Goal: Task Accomplishment & Management: Use online tool/utility

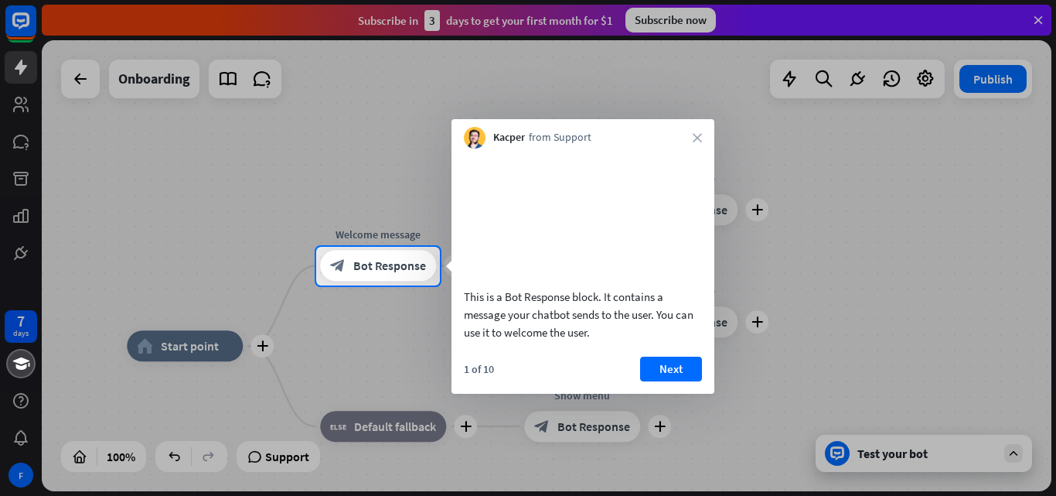
click at [694, 131] on div "Kacper from Support close" at bounding box center [583, 133] width 263 height 29
click at [679, 381] on button "Next" at bounding box center [671, 369] width 62 height 25
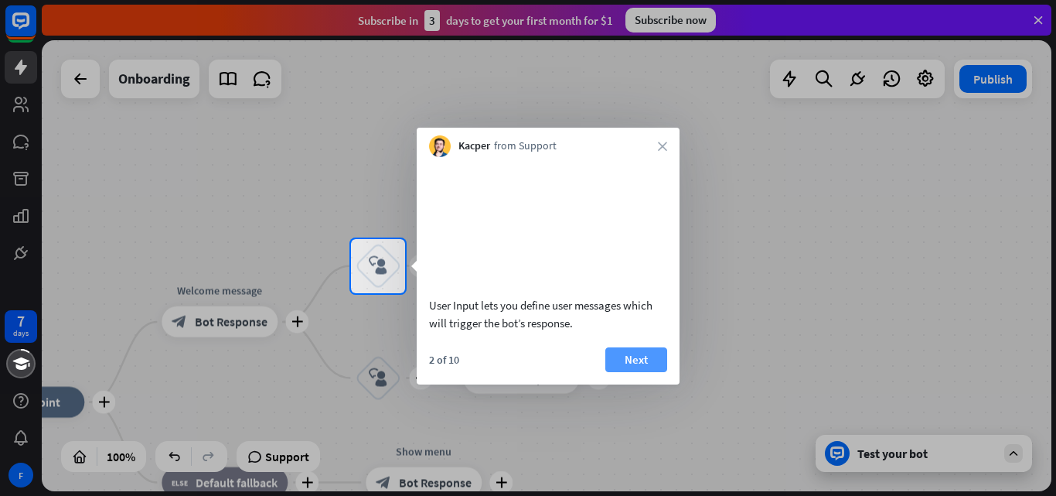
click at [645, 372] on button "Next" at bounding box center [637, 359] width 62 height 25
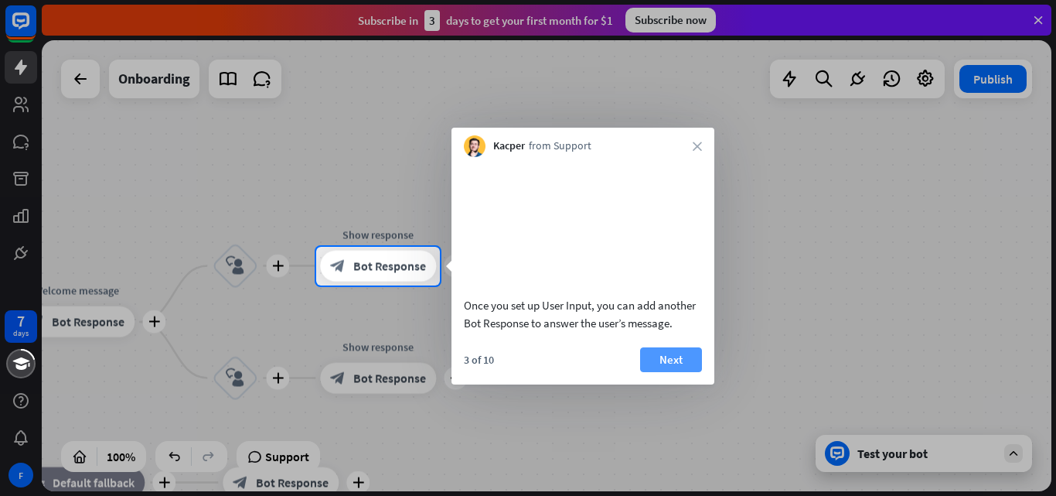
click at [676, 372] on button "Next" at bounding box center [671, 359] width 62 height 25
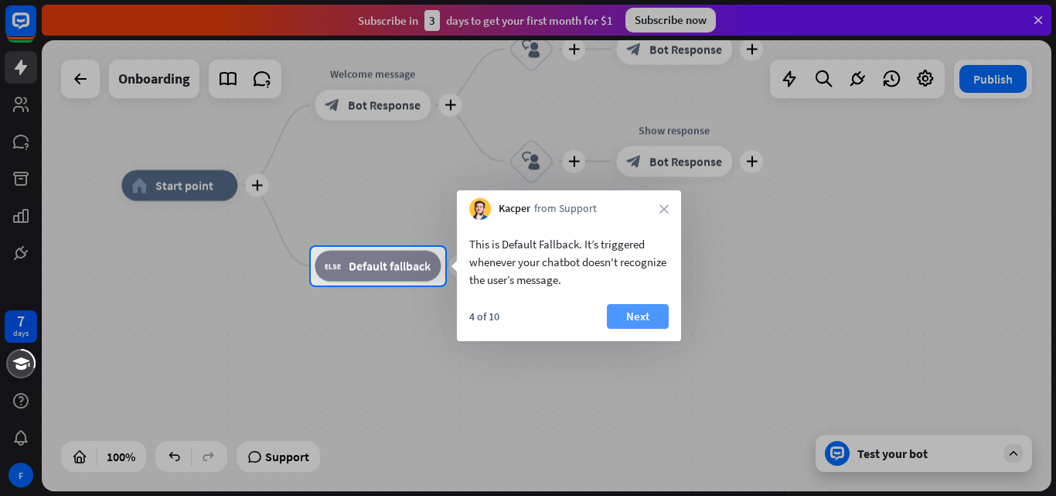
click at [639, 310] on button "Next" at bounding box center [638, 316] width 62 height 25
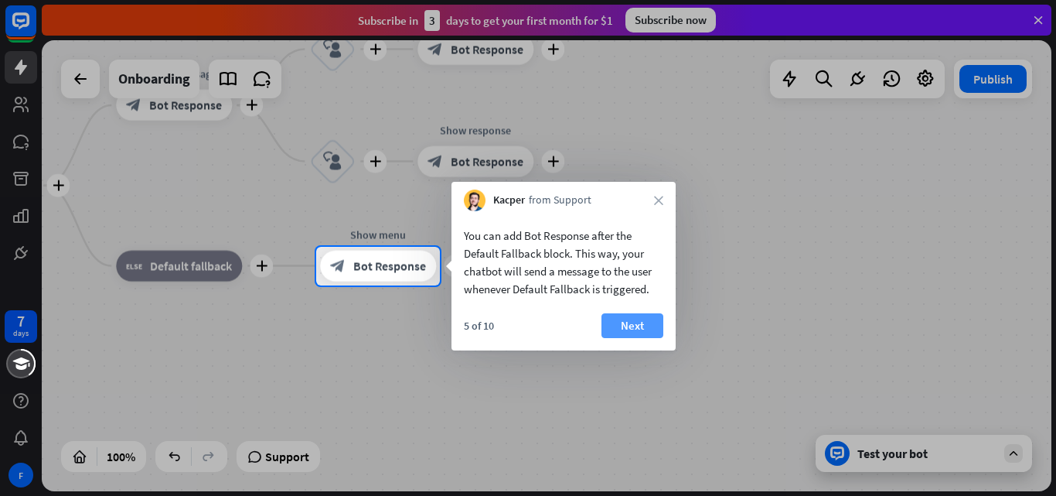
click at [632, 323] on button "Next" at bounding box center [633, 325] width 62 height 25
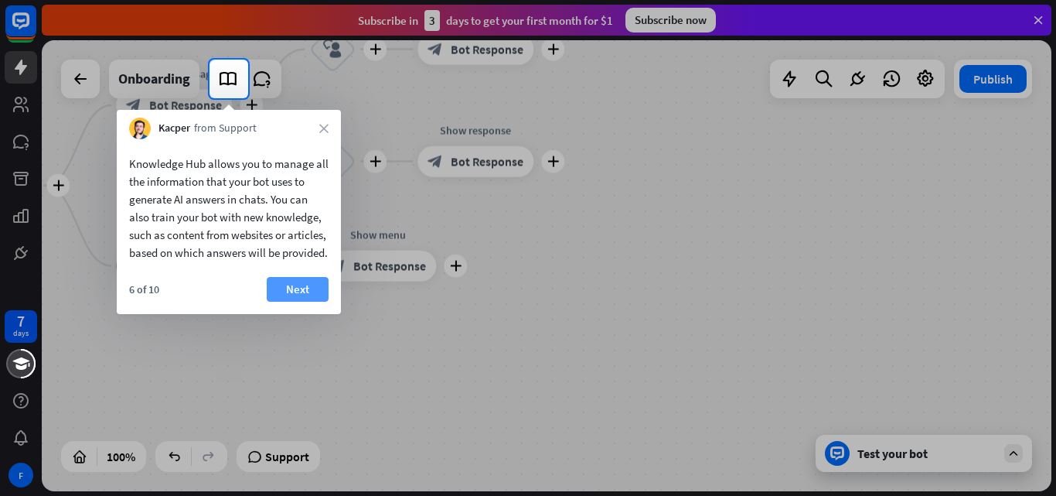
click at [294, 299] on button "Next" at bounding box center [298, 289] width 62 height 25
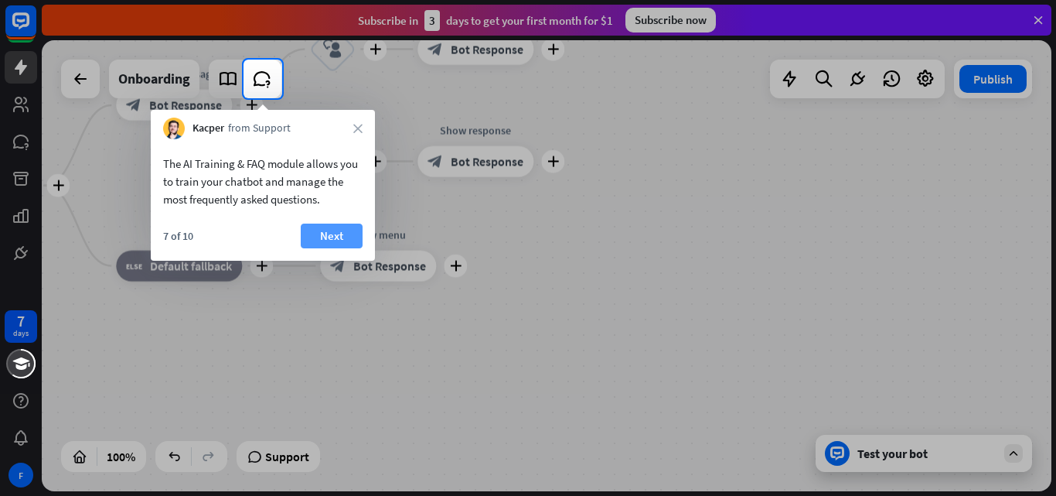
click at [336, 228] on button "Next" at bounding box center [332, 235] width 62 height 25
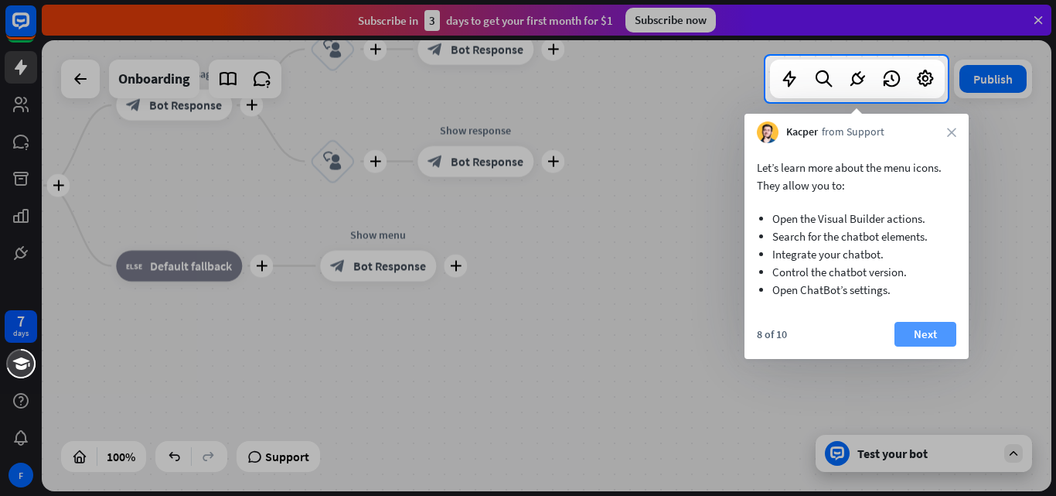
click at [928, 328] on button "Next" at bounding box center [926, 334] width 62 height 25
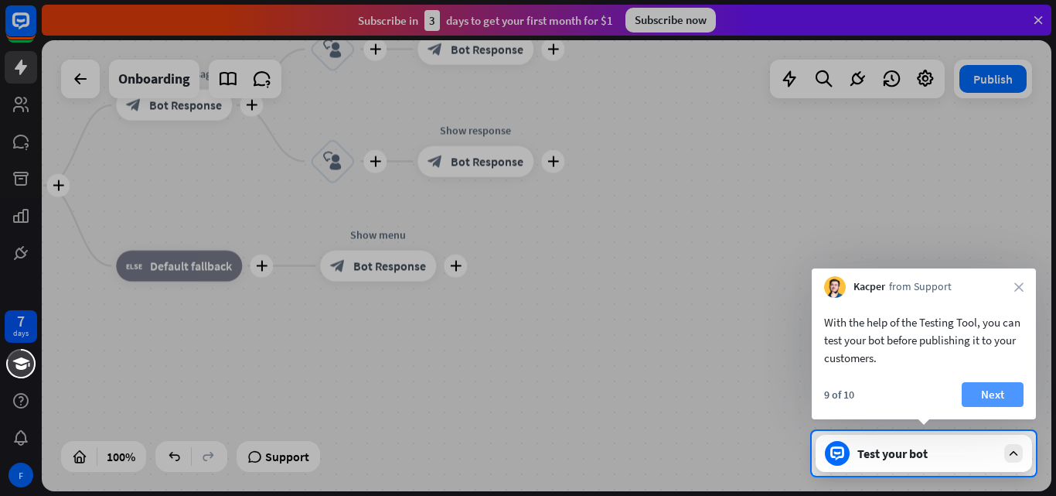
click at [991, 397] on button "Next" at bounding box center [993, 394] width 62 height 25
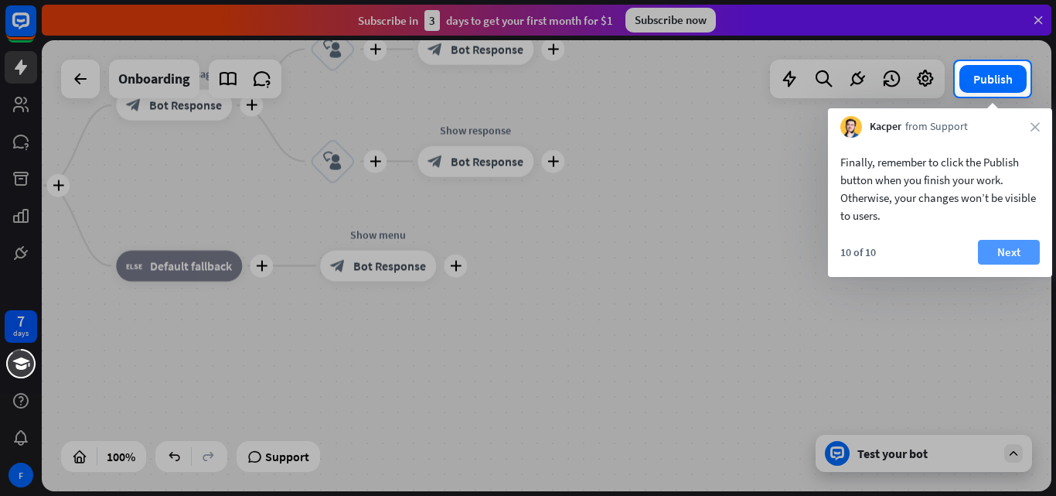
click at [1005, 244] on button "Next" at bounding box center [1009, 252] width 62 height 25
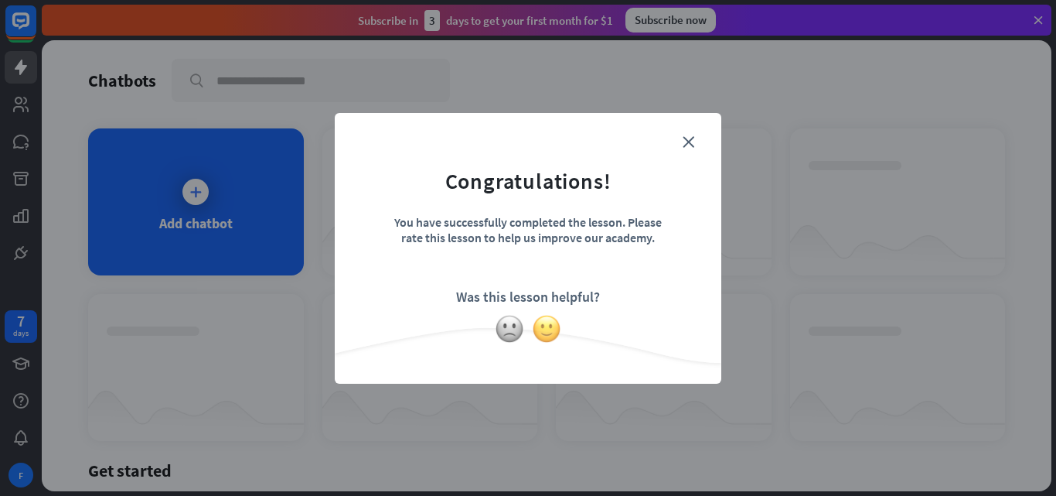
click at [549, 323] on img at bounding box center [546, 328] width 29 height 29
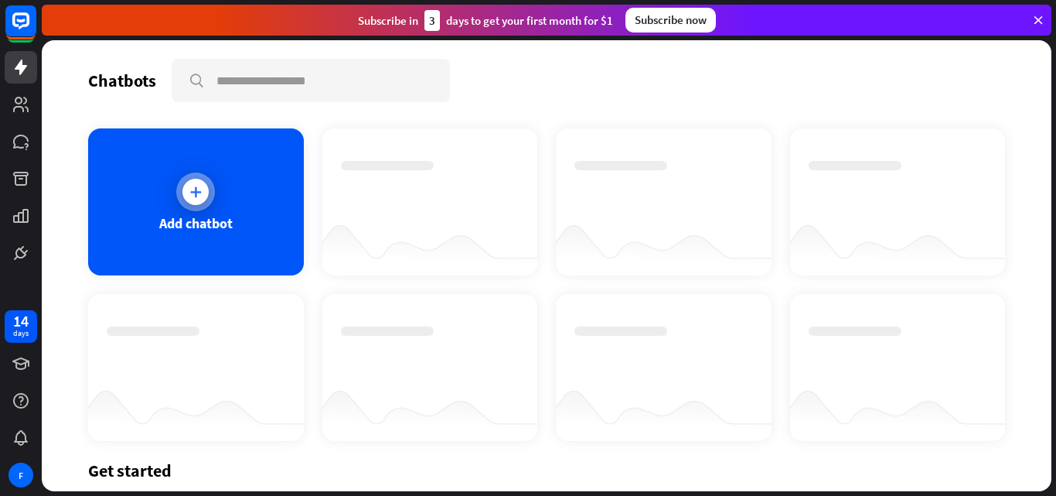
click at [197, 193] on icon at bounding box center [195, 191] width 15 height 15
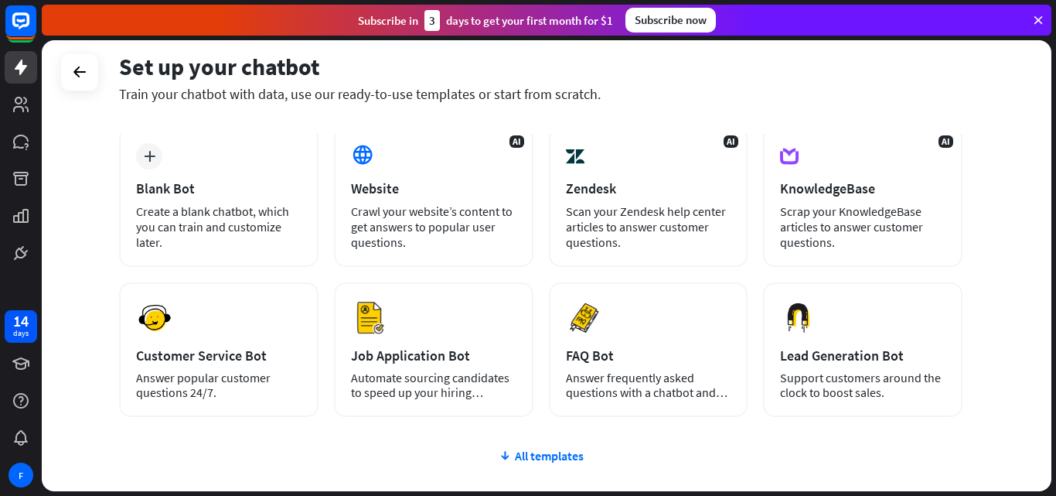
scroll to position [155, 0]
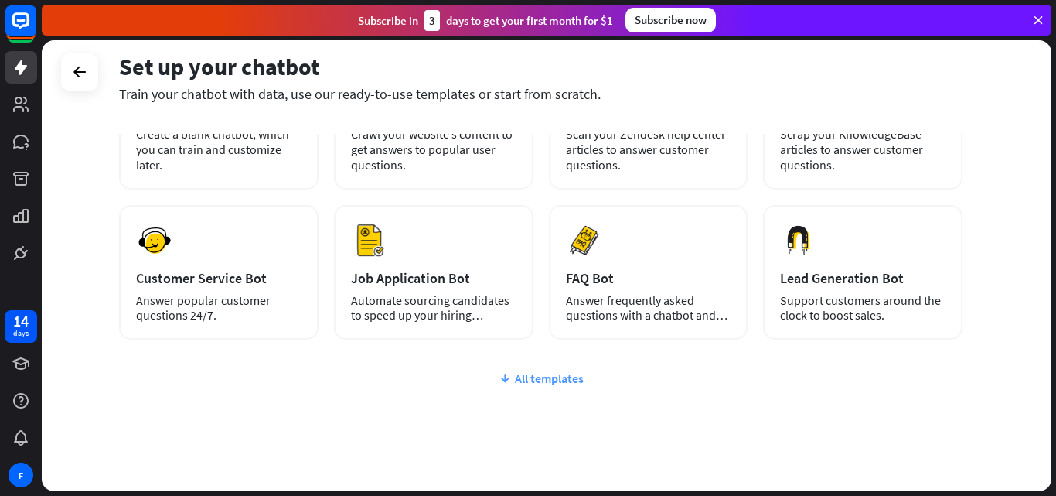
click at [554, 373] on div "All templates" at bounding box center [541, 377] width 844 height 15
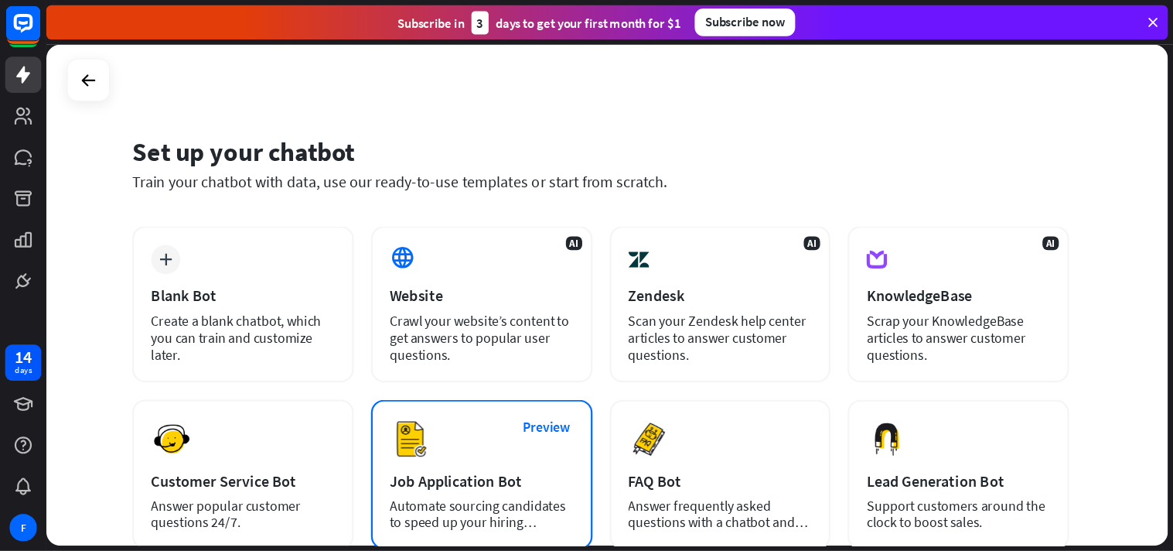
scroll to position [77, 0]
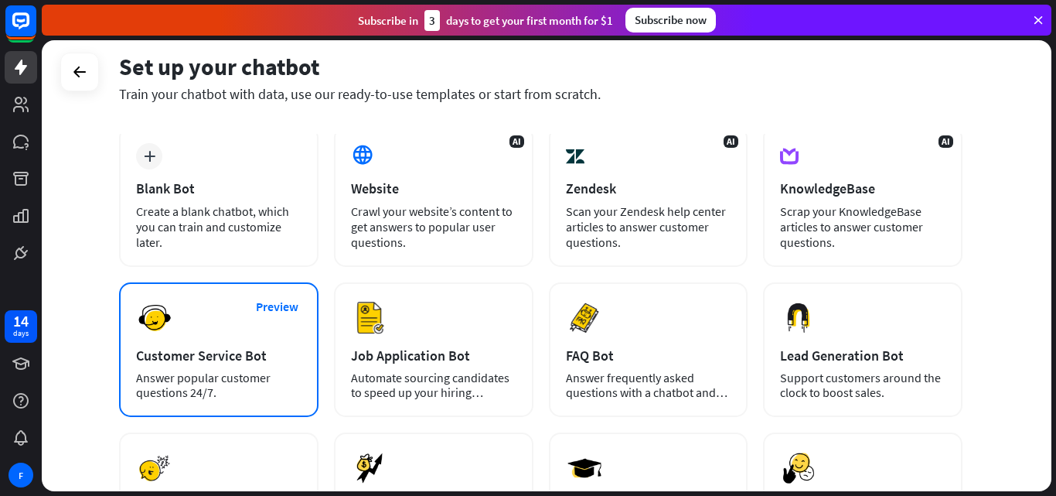
click at [196, 356] on div "Customer Service Bot" at bounding box center [218, 355] width 165 height 18
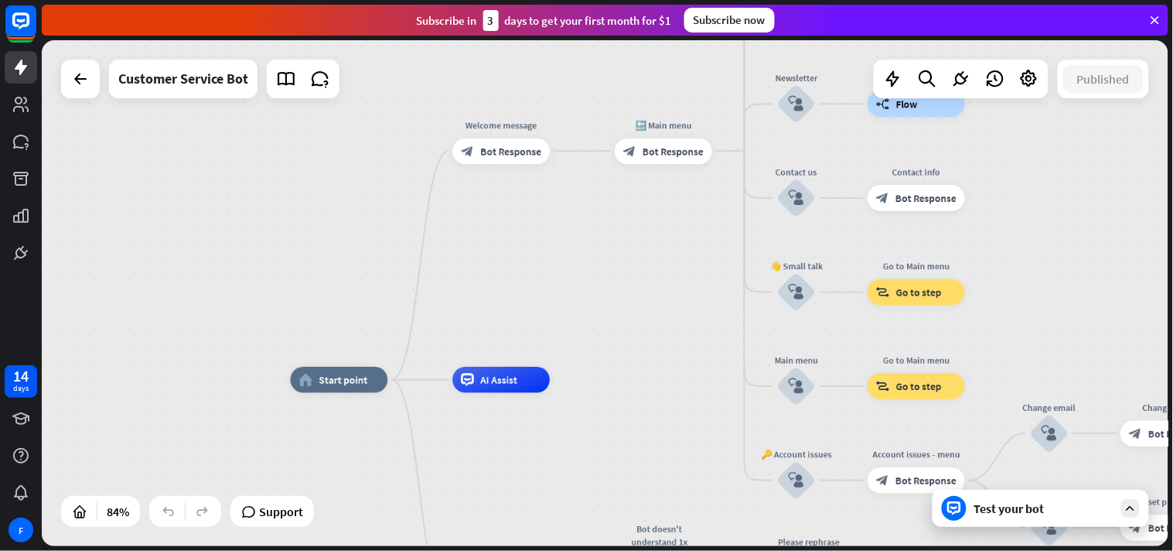
drag, startPoint x: 497, startPoint y: 127, endPoint x: 509, endPoint y: 217, distance: 91.2
click at [509, 217] on div "home_2 Start point Welcome message block_bot_response Bot Response 🔙 Main menu …" at bounding box center [605, 293] width 1127 height 506
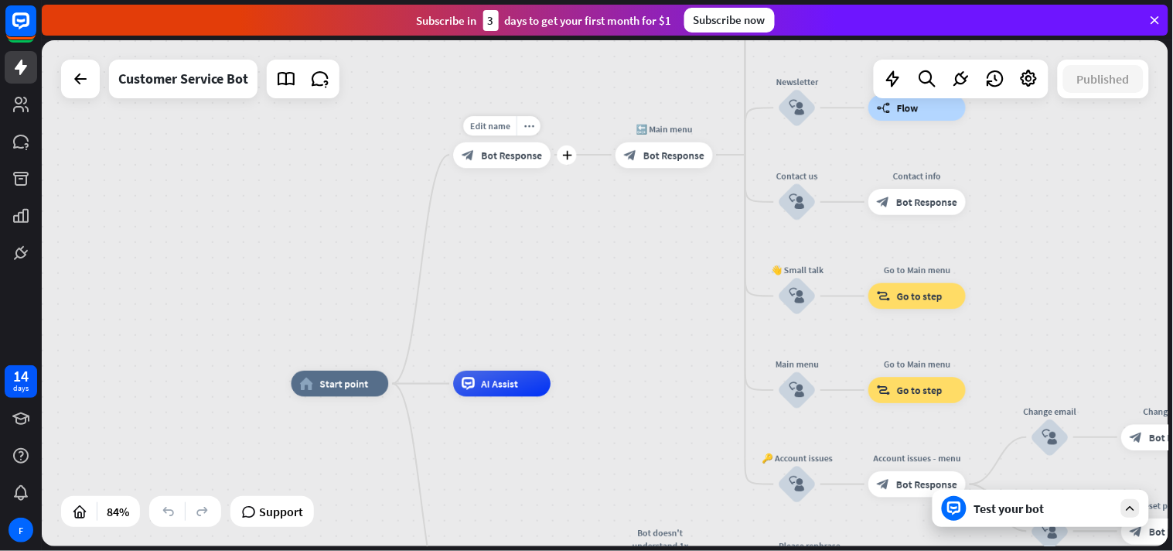
click at [516, 158] on span "Bot Response" at bounding box center [511, 154] width 61 height 13
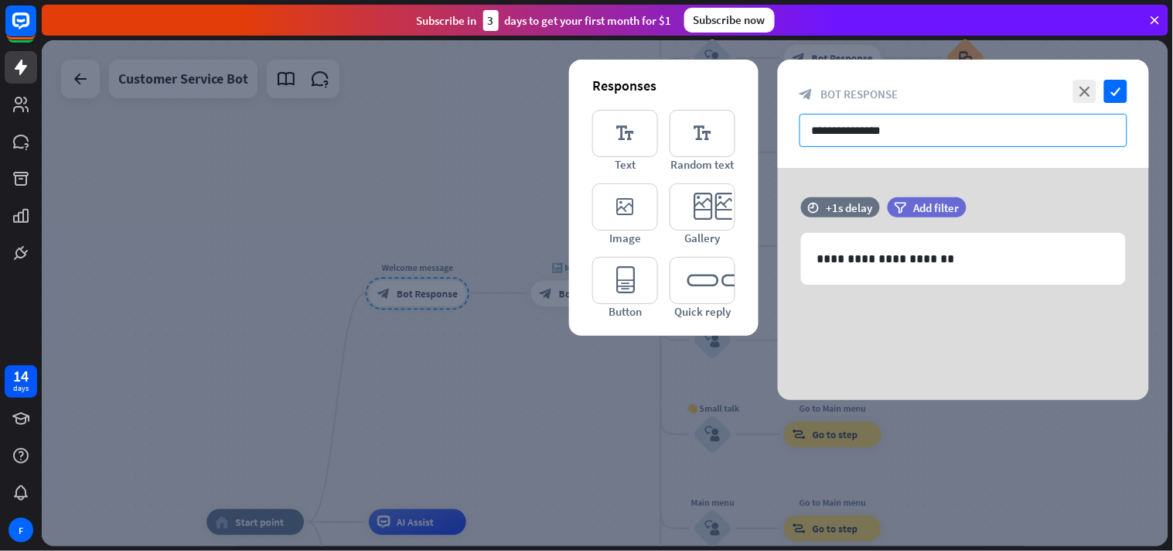
click at [957, 132] on input "**********" at bounding box center [964, 130] width 328 height 33
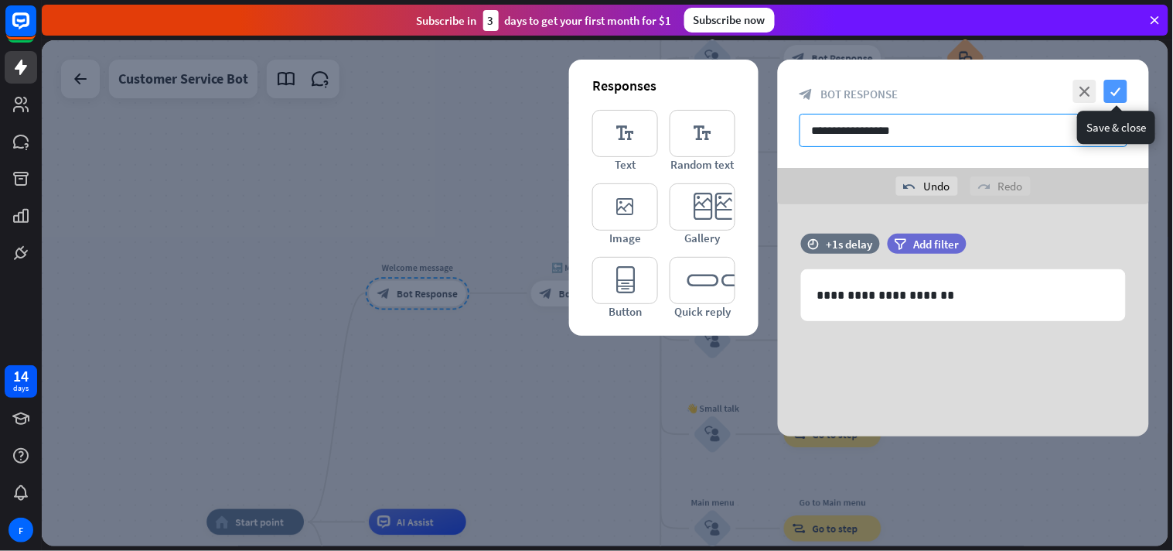
type input "**********"
click at [1056, 90] on icon "check" at bounding box center [1115, 91] width 23 height 23
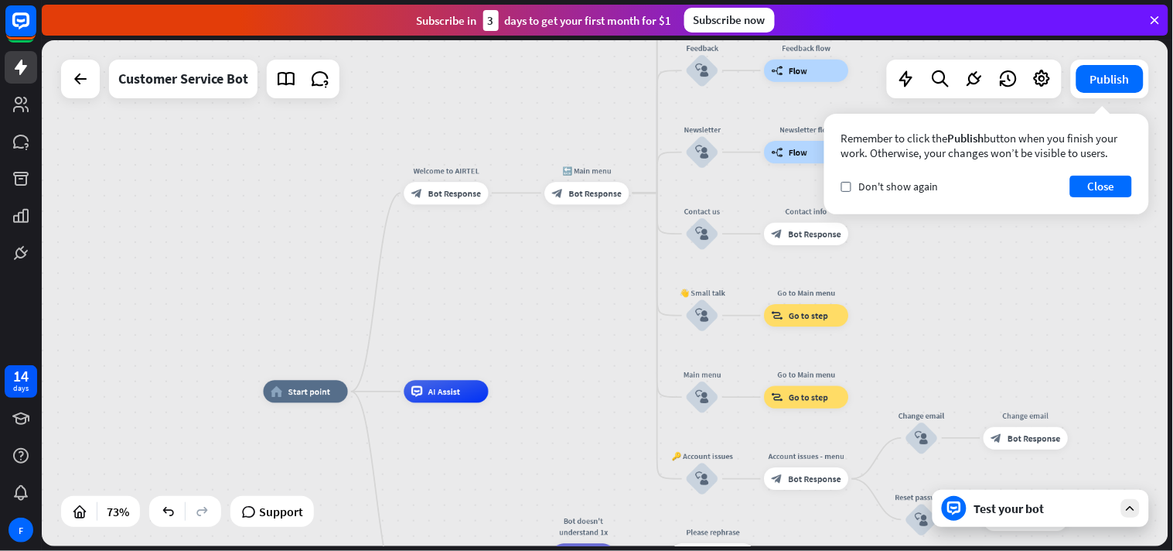
drag, startPoint x: 515, startPoint y: 348, endPoint x: 539, endPoint y: 237, distance: 113.2
click at [539, 237] on div "home_2 Start point Welcome to AIRTEL block_bot_response Bot Response 🔙 Main men…" at bounding box center [605, 293] width 1127 height 506
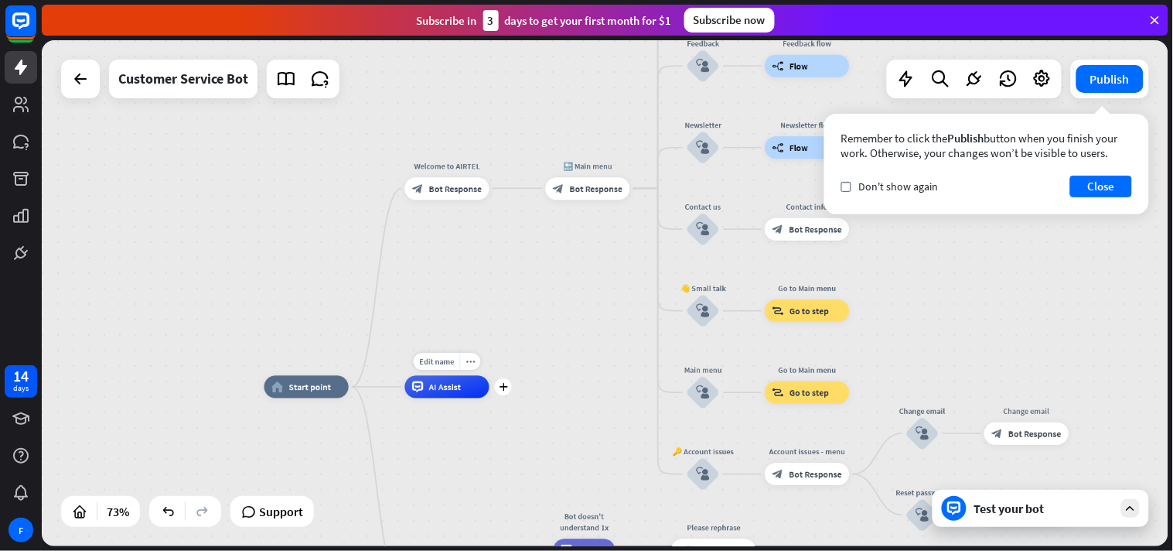
click at [442, 391] on span "AI Assist" at bounding box center [445, 387] width 32 height 12
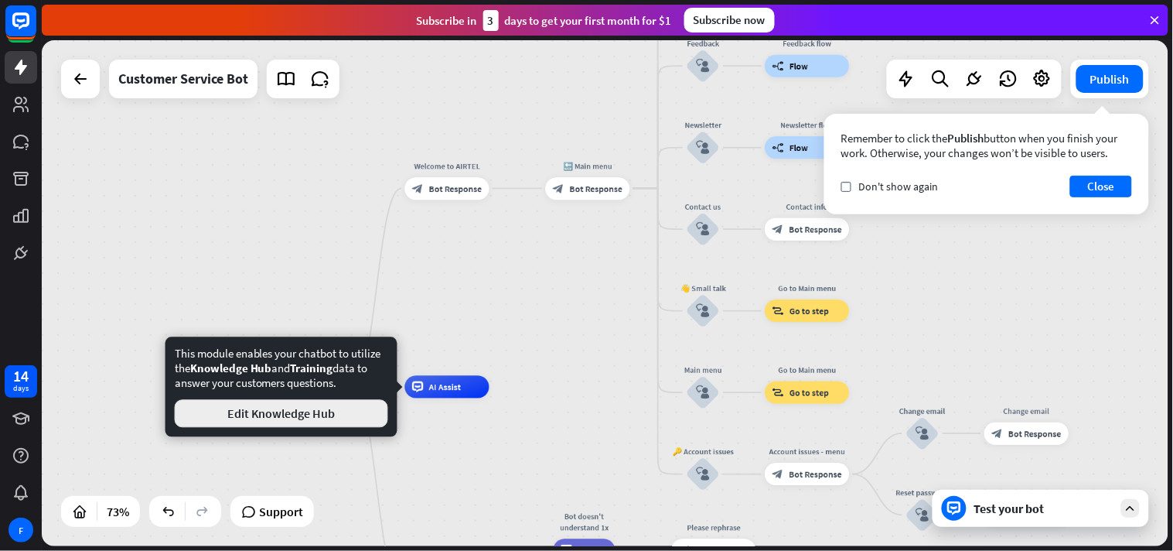
click at [318, 414] on button "Edit Knowledge Hub" at bounding box center [281, 414] width 213 height 28
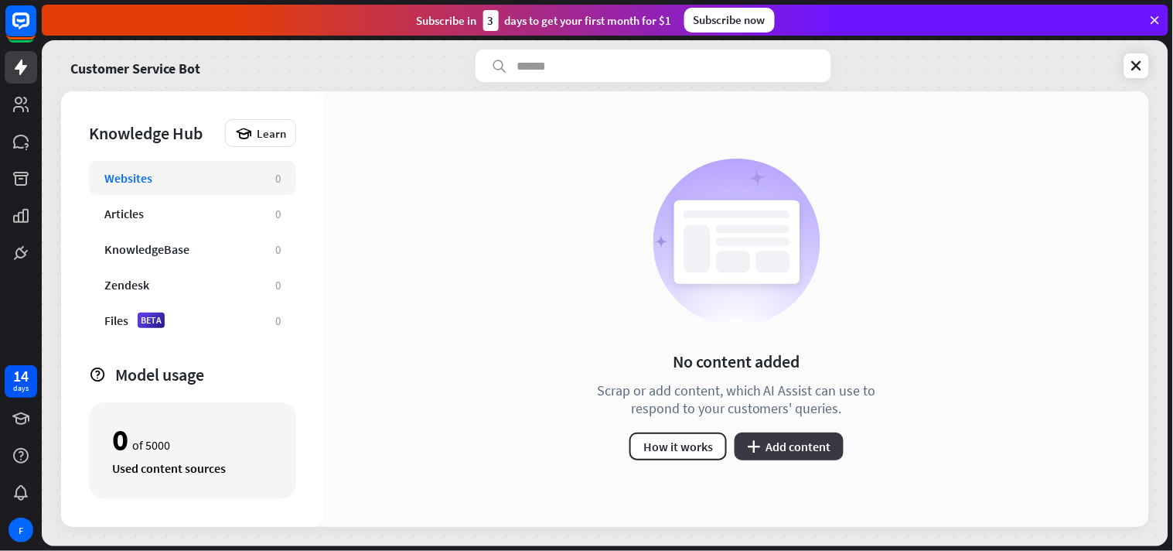
click at [777, 446] on button "plus Add content" at bounding box center [789, 446] width 109 height 28
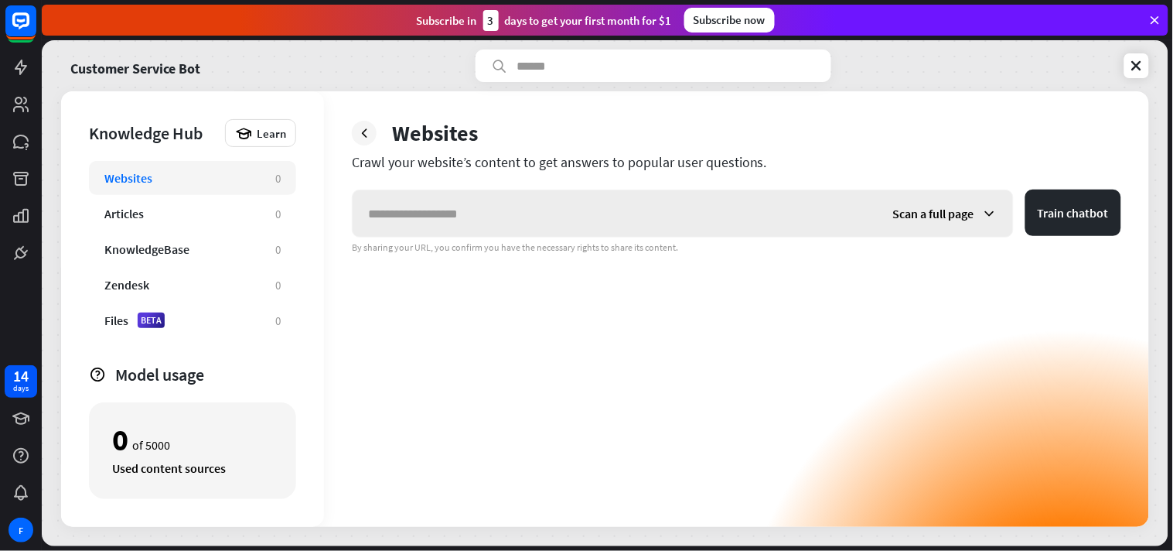
click at [988, 209] on icon at bounding box center [989, 213] width 15 height 15
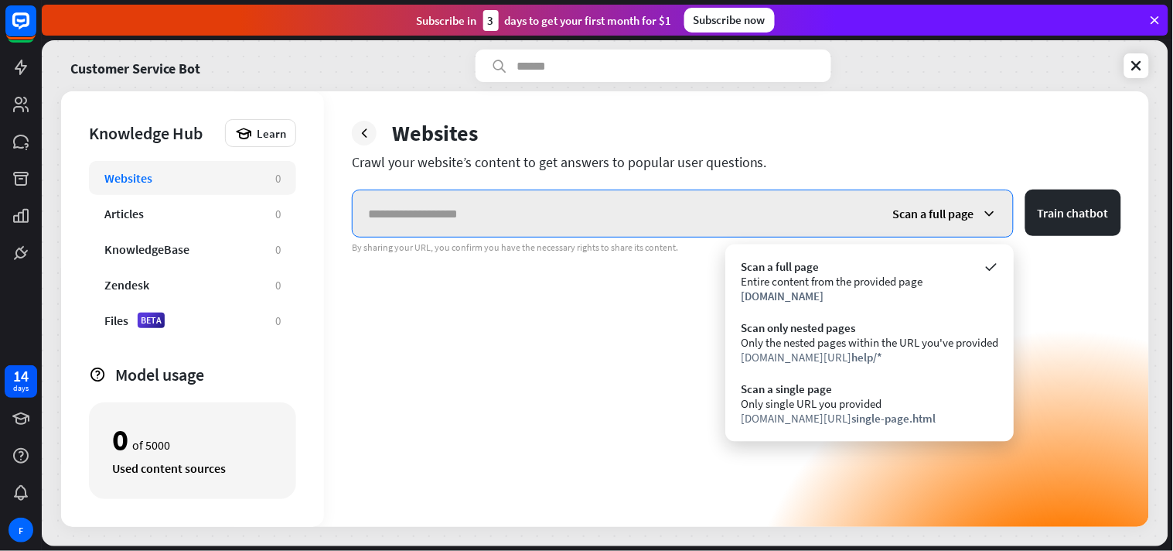
click at [545, 213] on input "text" at bounding box center [615, 213] width 525 height 46
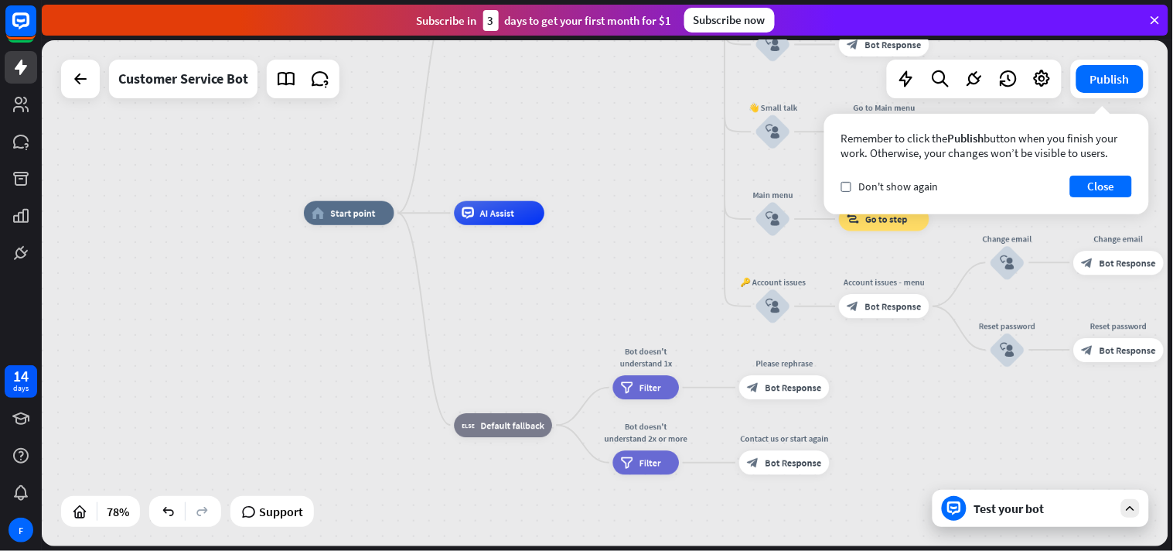
drag, startPoint x: 605, startPoint y: 361, endPoint x: 570, endPoint y: 265, distance: 102.0
click at [570, 265] on div "home_2 Start point Welcome to AIRTEL block_bot_response Bot Response 🔙 Main men…" at bounding box center [742, 410] width 876 height 394
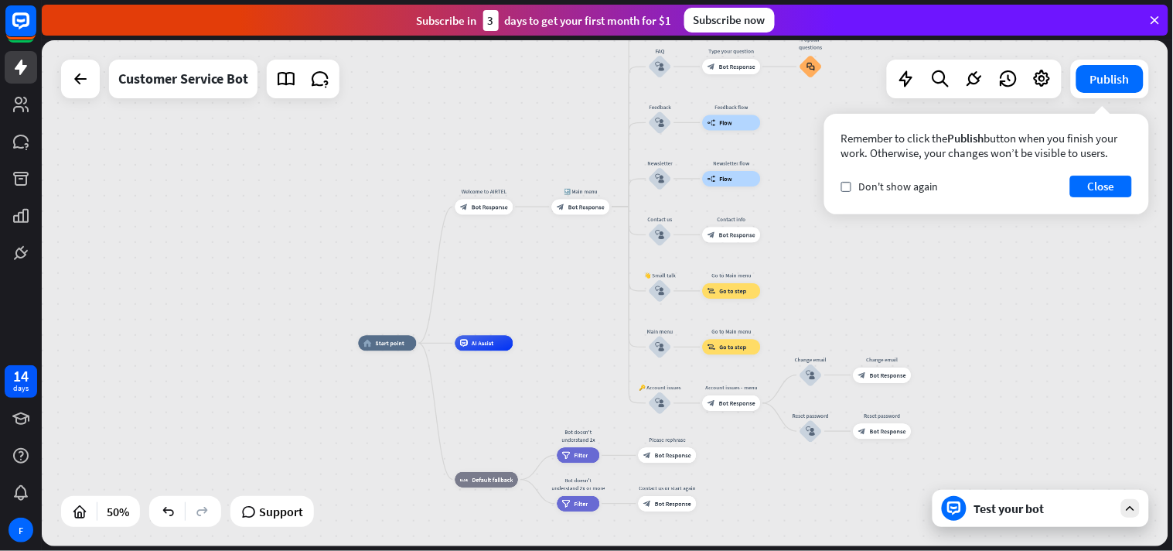
drag, startPoint x: 629, startPoint y: 249, endPoint x: 598, endPoint y: 354, distance: 109.8
click at [592, 359] on div "home_2 Start point Welcome to AIRTEL block_bot_response Bot Response 🔙 Main men…" at bounding box center [641, 469] width 564 height 253
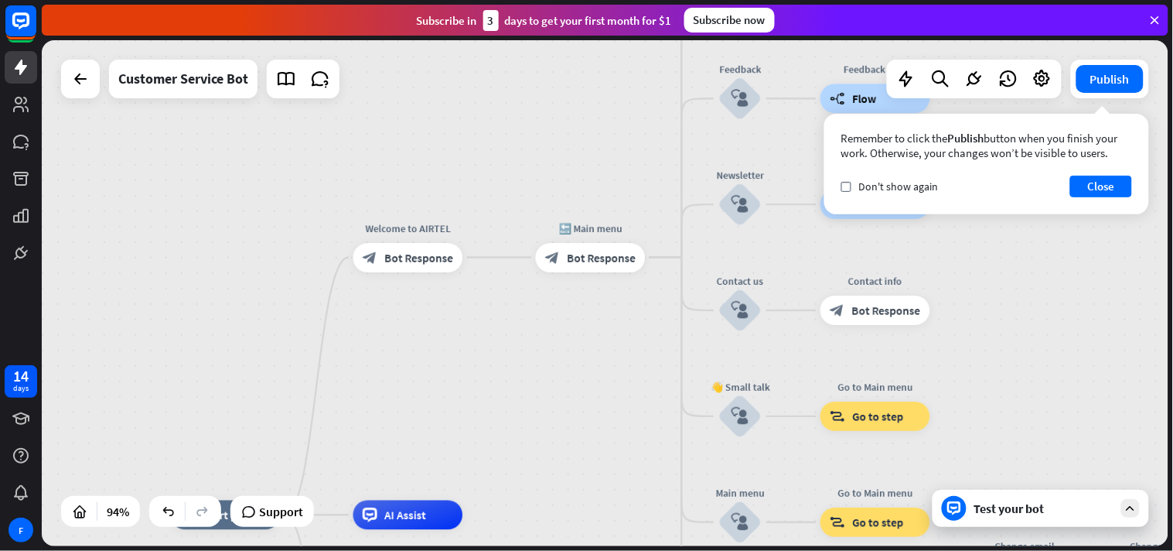
drag, startPoint x: 606, startPoint y: 259, endPoint x: 601, endPoint y: 331, distance: 72.1
click at [601, 331] on div "home_2 Start point Welcome to AIRTEL block_bot_response Bot Response 🔙 Main men…" at bounding box center [605, 293] width 1127 height 506
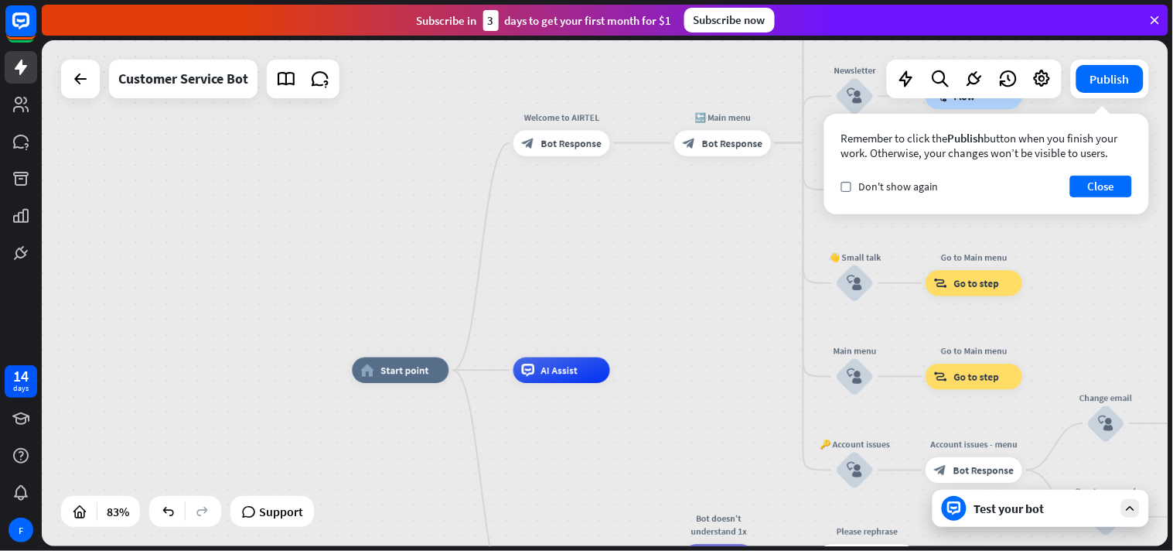
drag, startPoint x: 575, startPoint y: 380, endPoint x: 715, endPoint y: 230, distance: 205.2
click at [715, 230] on div "home_2 Start point Welcome to AIRTEL block_bot_response Bot Response 🔙 Main men…" at bounding box center [605, 293] width 1127 height 506
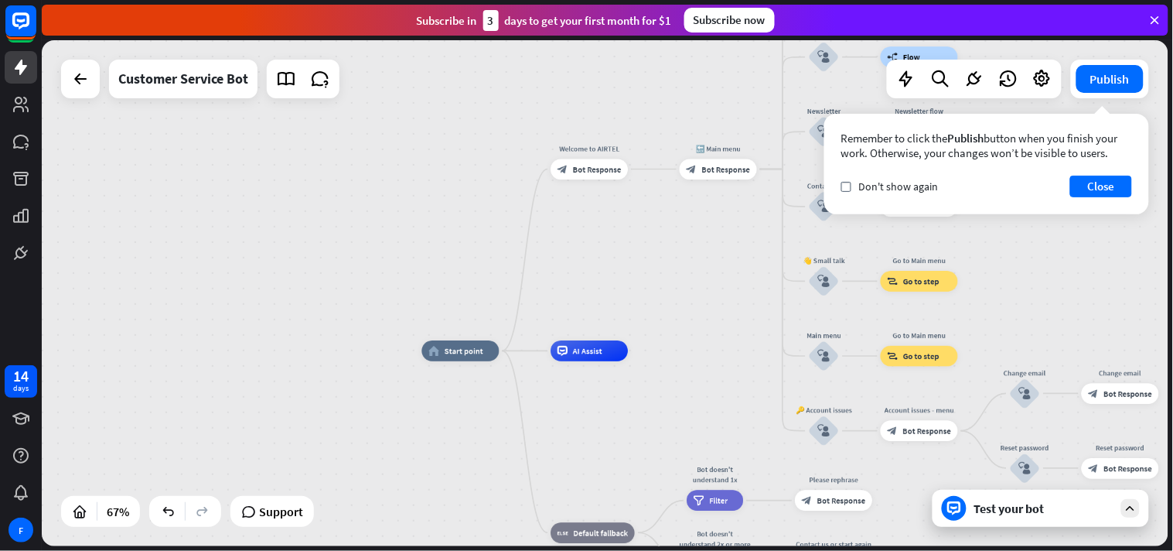
click at [1056, 495] on div "Test your bot" at bounding box center [1043, 507] width 139 height 15
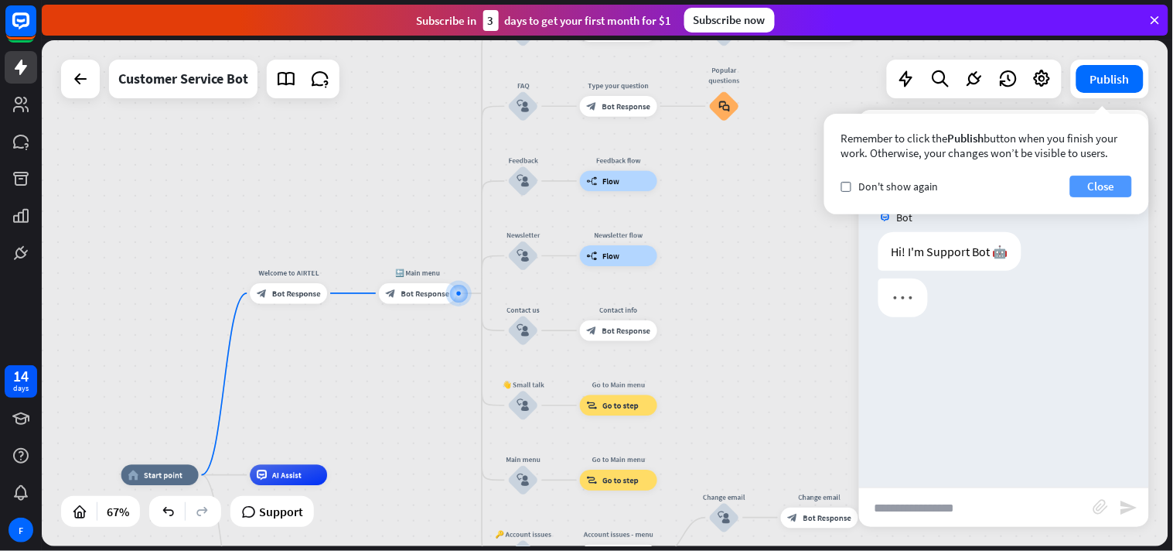
click at [1056, 187] on button "Close" at bounding box center [1101, 187] width 62 height 22
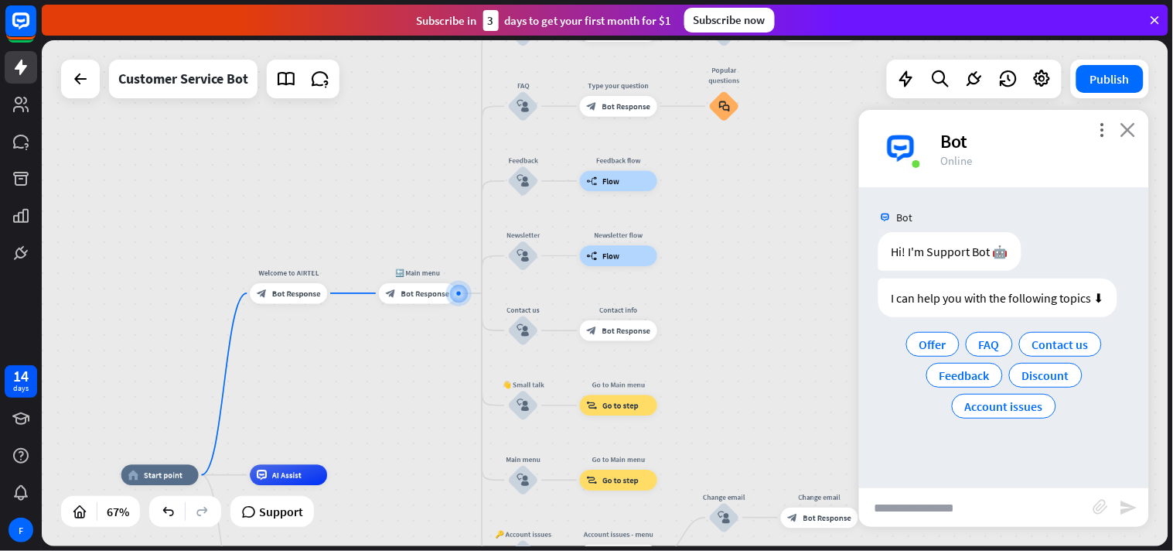
click at [1056, 125] on icon "close" at bounding box center [1128, 129] width 15 height 15
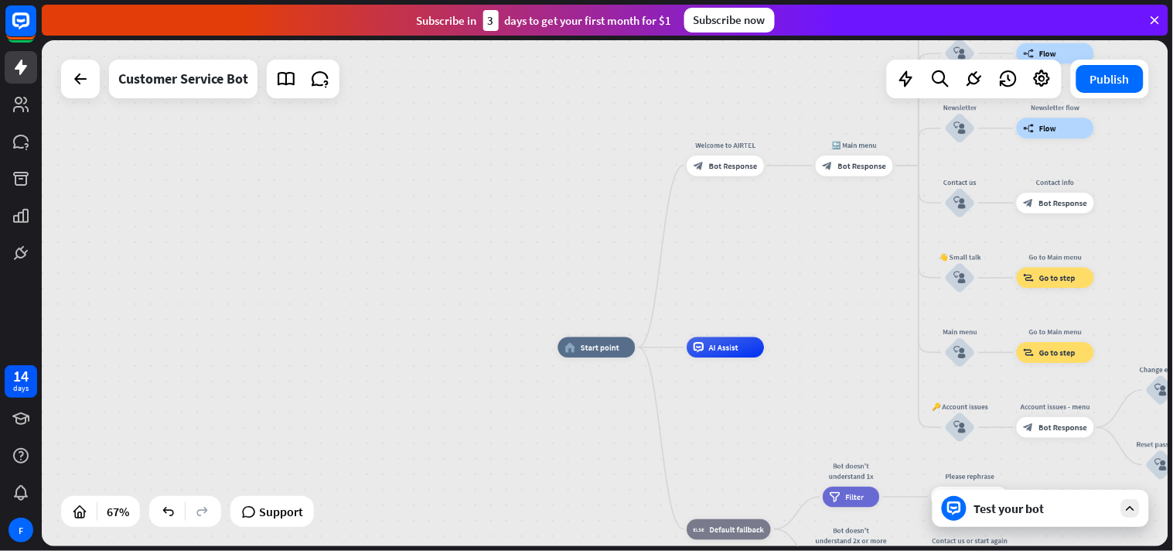
drag, startPoint x: 422, startPoint y: 407, endPoint x: 860, endPoint y: 279, distance: 455.9
click at [860, 279] on div "home_2 Start point Welcome to AIRTEL block_bot_response Bot Response 🔙 Main men…" at bounding box center [605, 293] width 1127 height 506
click at [593, 326] on span "Edit name" at bounding box center [588, 323] width 32 height 9
type input "**********"
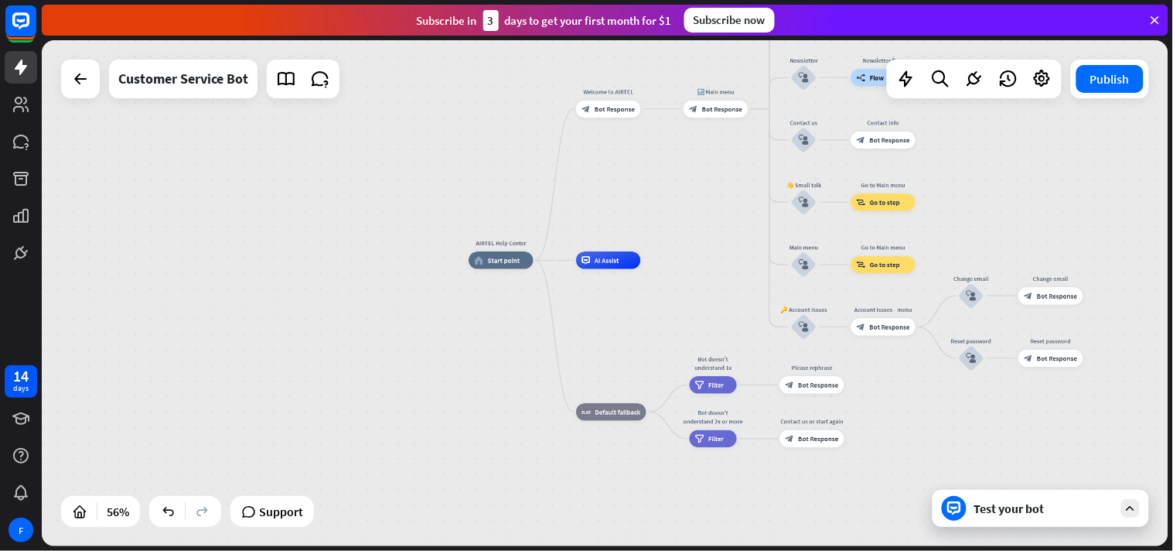
drag, startPoint x: 766, startPoint y: 388, endPoint x: 689, endPoint y: 316, distance: 106.1
click at [677, 310] on div "AIRTEL Help Center home_2 Start point Welcome to AIRTEL block_bot_response Bot …" at bounding box center [782, 401] width 626 height 281
click at [1056, 495] on div "Test your bot" at bounding box center [1043, 507] width 139 height 15
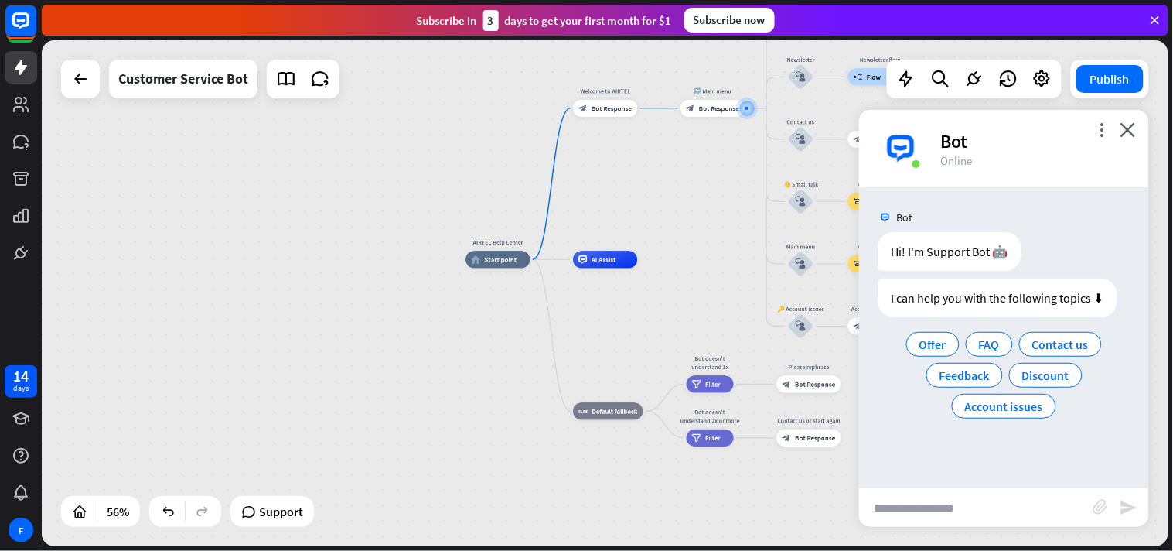
click at [906, 495] on input "text" at bounding box center [976, 507] width 234 height 39
type input "**"
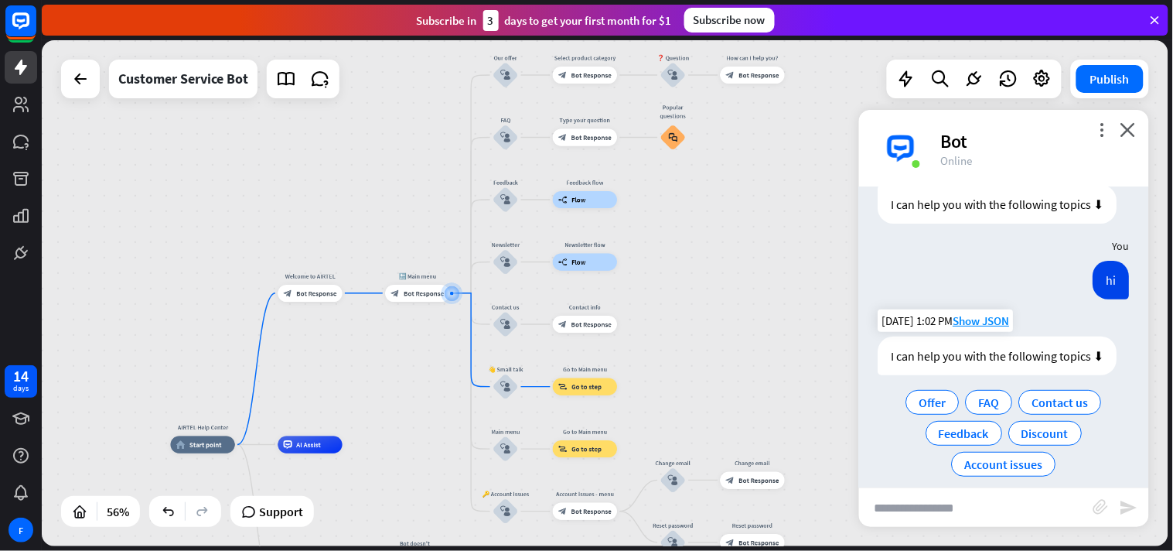
scroll to position [109, 0]
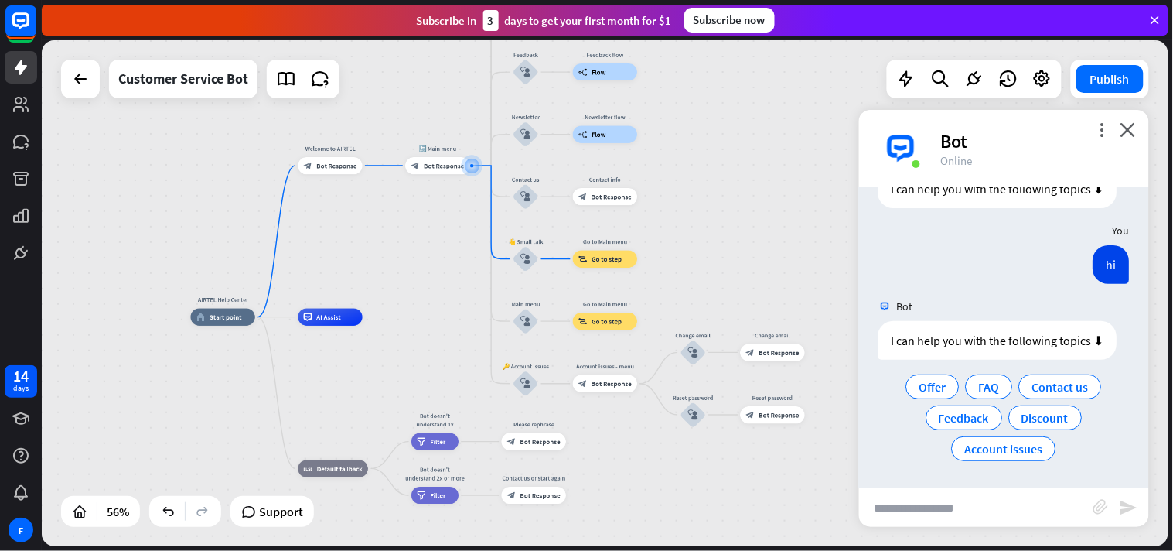
drag, startPoint x: 704, startPoint y: 340, endPoint x: 725, endPoint y: 213, distance: 129.2
click at [725, 213] on div "AIRTEL Help Center home_2 Start point Welcome to AIRTEL block_bot_response Bot …" at bounding box center [605, 293] width 1127 height 506
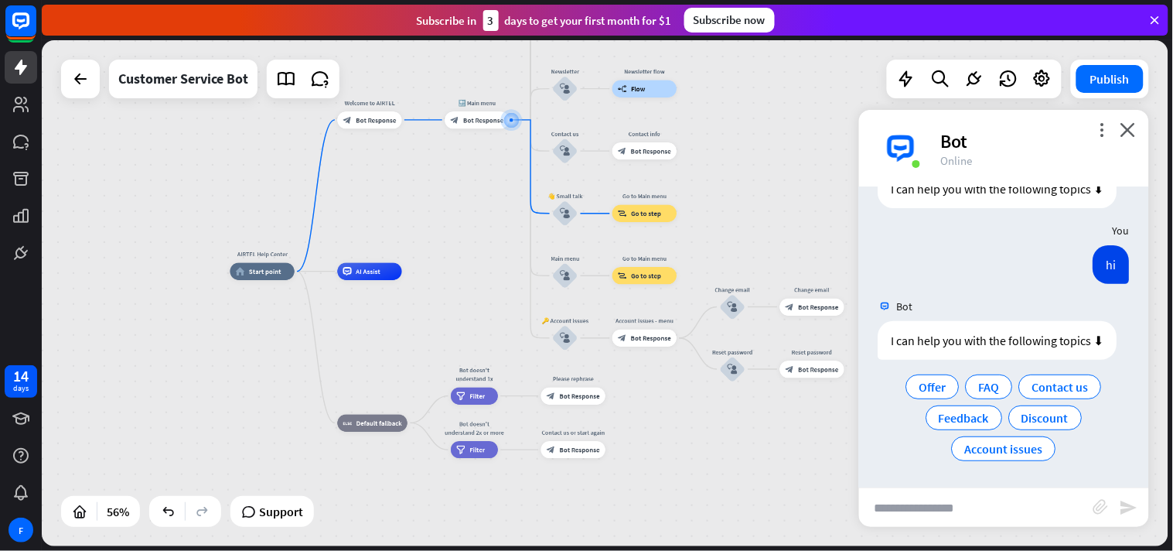
drag, startPoint x: 670, startPoint y: 466, endPoint x: 709, endPoint y: 421, distance: 60.3
click at [709, 421] on div "AIRTEL Help Center home_2 Start point Welcome to AIRTEL block_bot_response Bot …" at bounding box center [543, 411] width 626 height 281
click at [1056, 128] on icon "close" at bounding box center [1128, 129] width 15 height 15
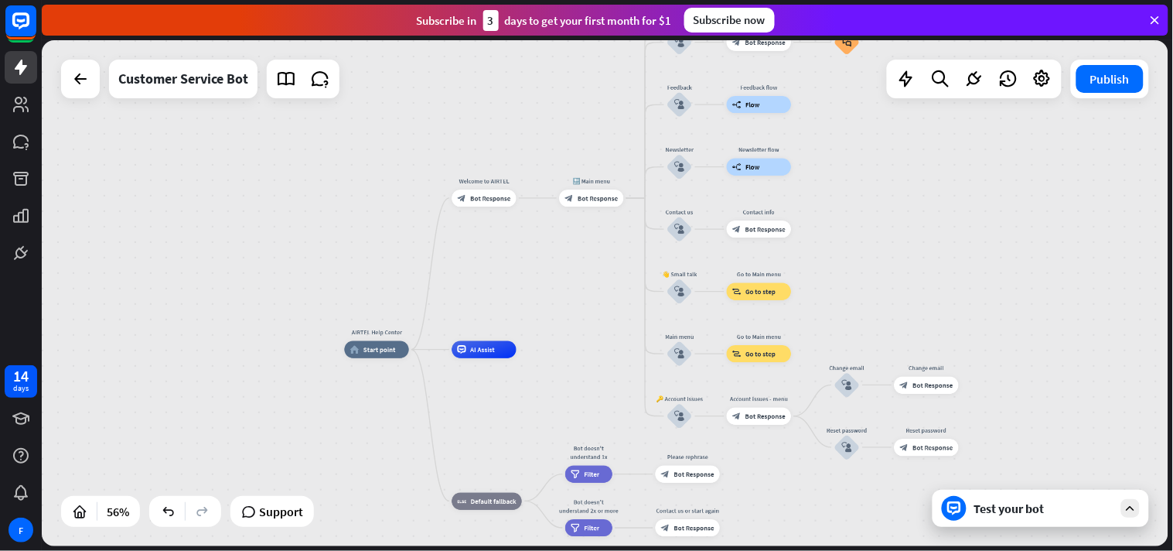
drag, startPoint x: 807, startPoint y: 233, endPoint x: 923, endPoint y: 311, distance: 139.2
click at [923, 311] on div "AIRTEL Help Center home_2 Start point Welcome to AIRTEL block_bot_response Bot …" at bounding box center [605, 293] width 1127 height 506
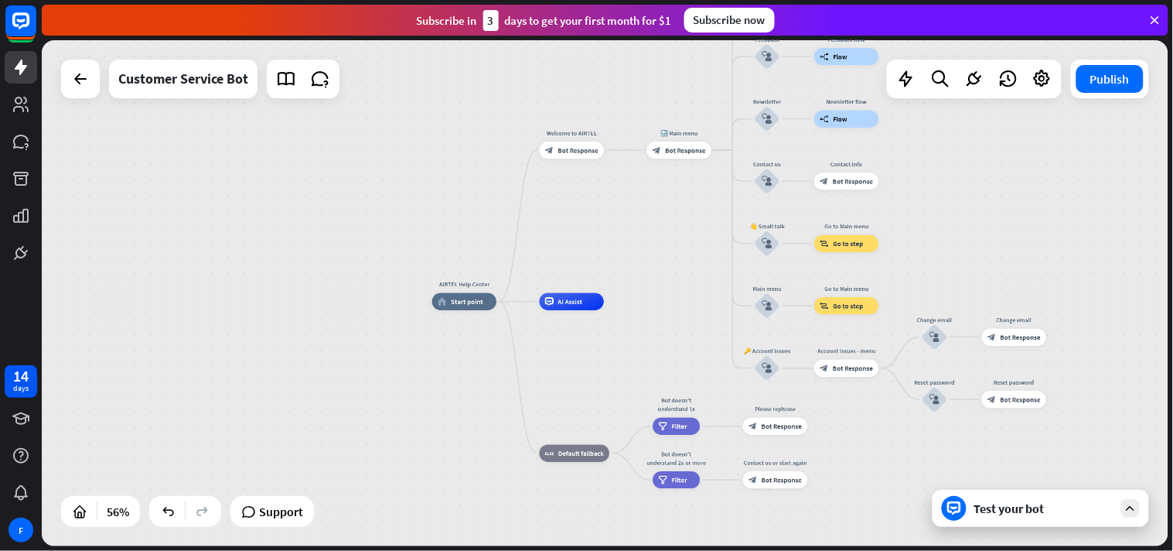
drag, startPoint x: 1087, startPoint y: 416, endPoint x: 1083, endPoint y: 334, distance: 82.0
click at [1056, 334] on div "AIRTEL Help Center home_2 Start point Welcome to AIRTEL block_bot_response Bot …" at bounding box center [605, 293] width 1127 height 506
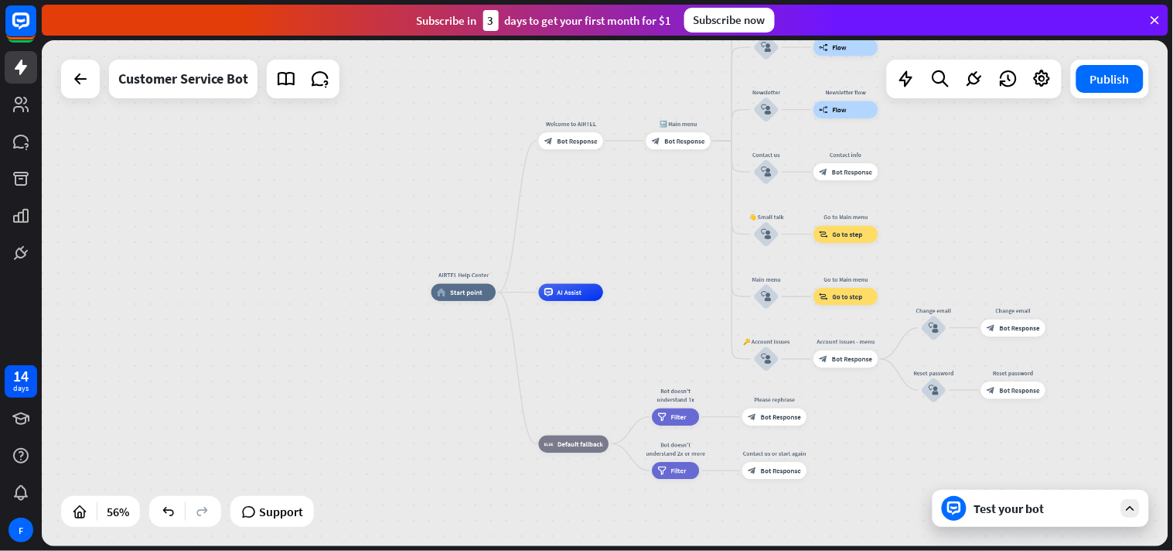
click at [988, 495] on div "Test your bot" at bounding box center [1043, 507] width 139 height 15
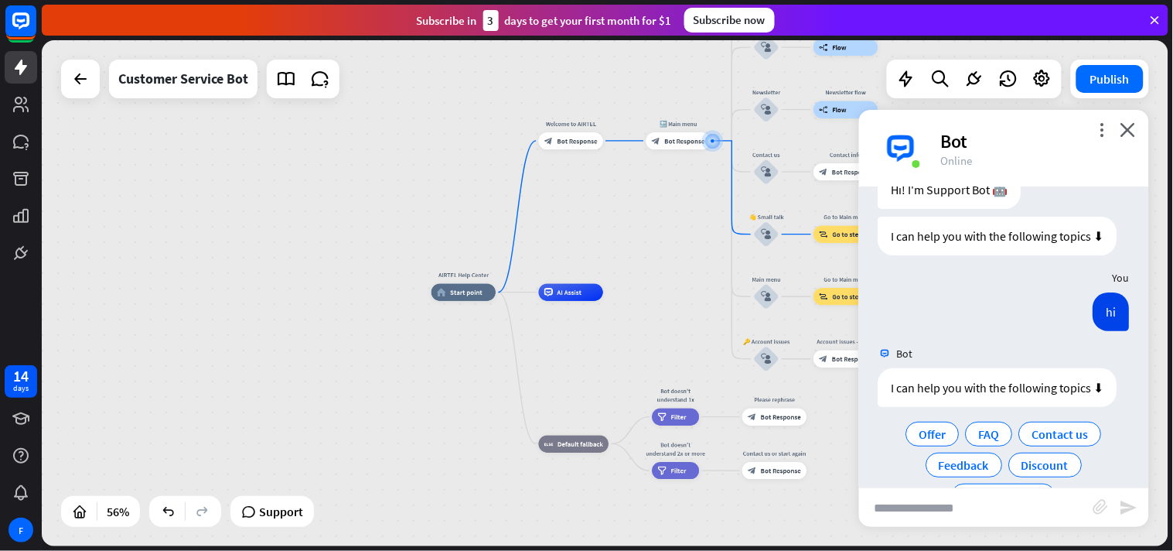
scroll to position [0, 0]
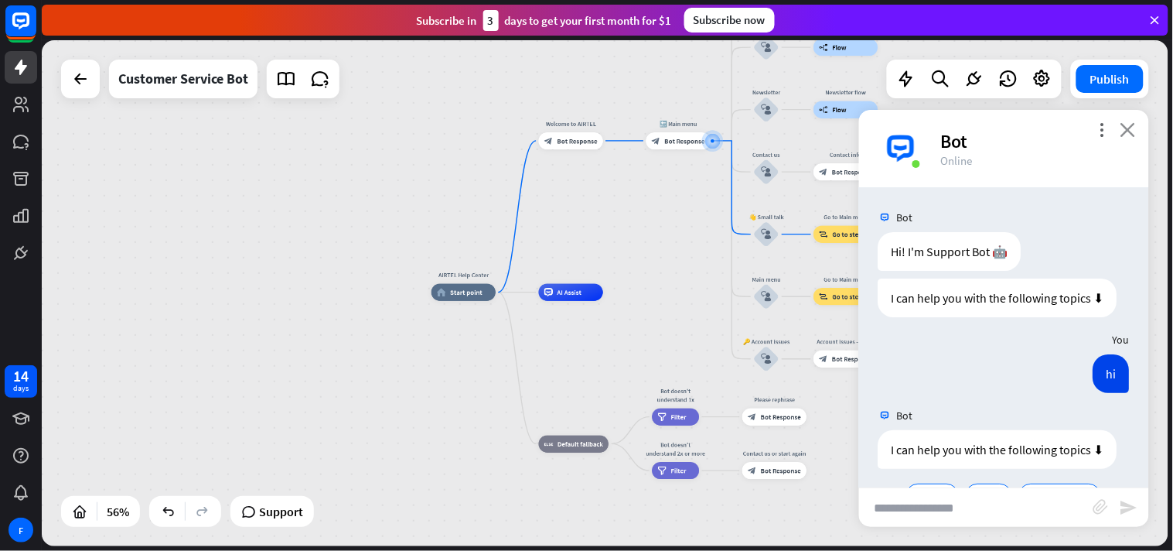
click at [1056, 131] on icon "close" at bounding box center [1128, 129] width 15 height 15
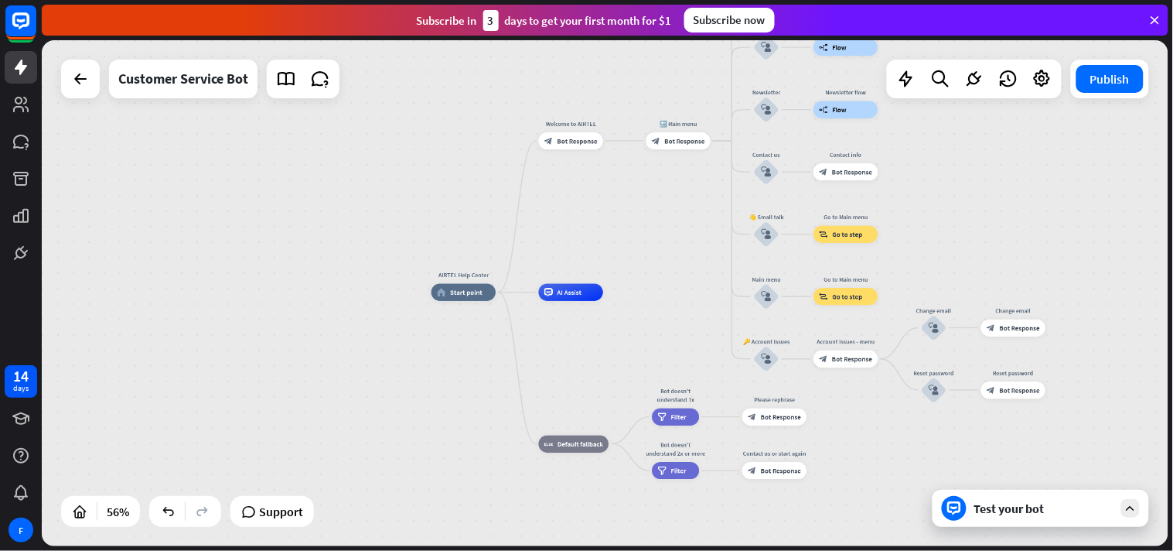
click at [1026, 495] on div "Test your bot" at bounding box center [1043, 507] width 139 height 15
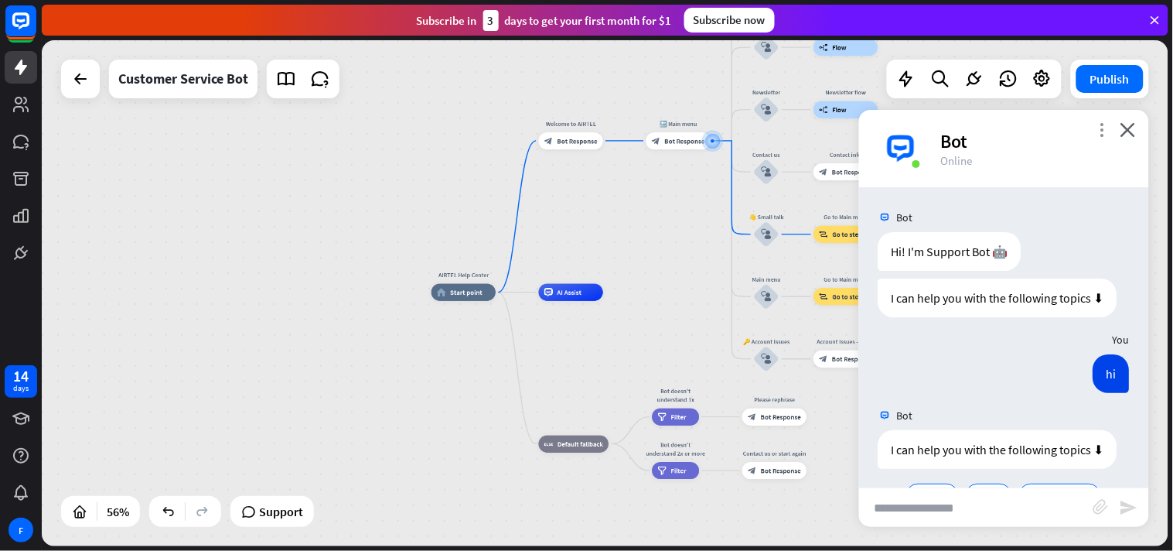
click at [1056, 128] on icon "more_vert" at bounding box center [1103, 129] width 15 height 15
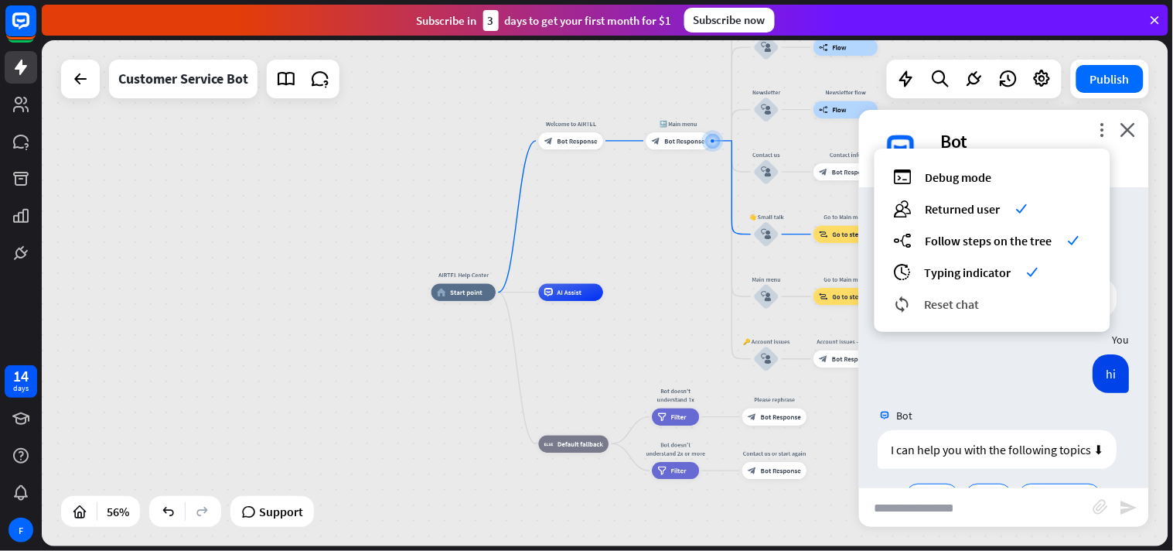
click at [975, 295] on div "reset_chat Reset chat" at bounding box center [992, 304] width 197 height 18
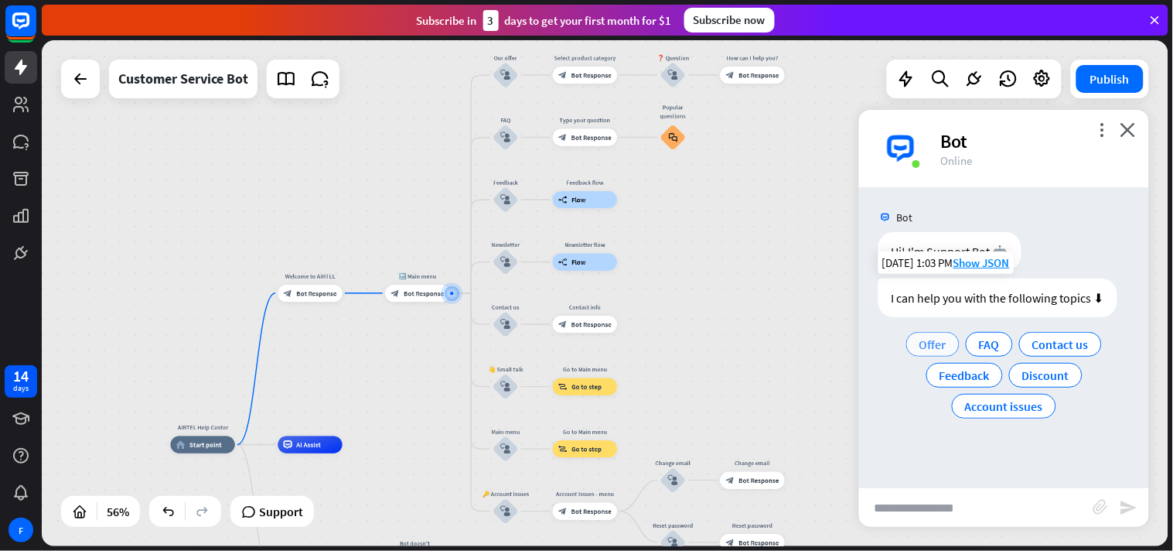
click at [936, 344] on span "Offer" at bounding box center [932, 343] width 27 height 15
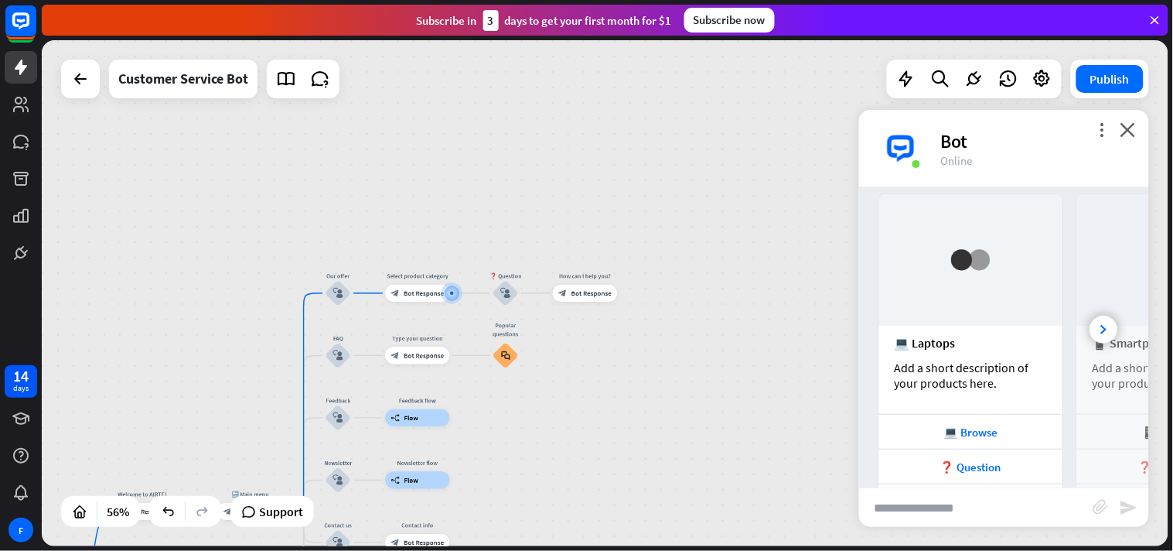
scroll to position [291, 0]
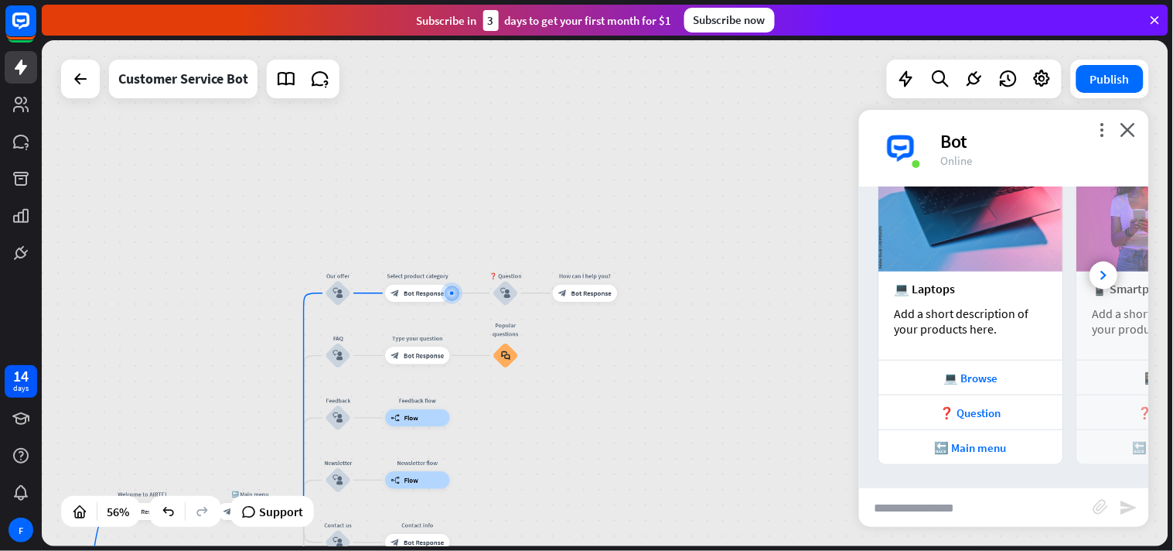
drag, startPoint x: 1034, startPoint y: 317, endPoint x: 946, endPoint y: 313, distance: 88.2
click at [932, 320] on div "Add a short description of your products here." at bounding box center [971, 320] width 153 height 31
click at [1056, 271] on div at bounding box center [1104, 275] width 28 height 28
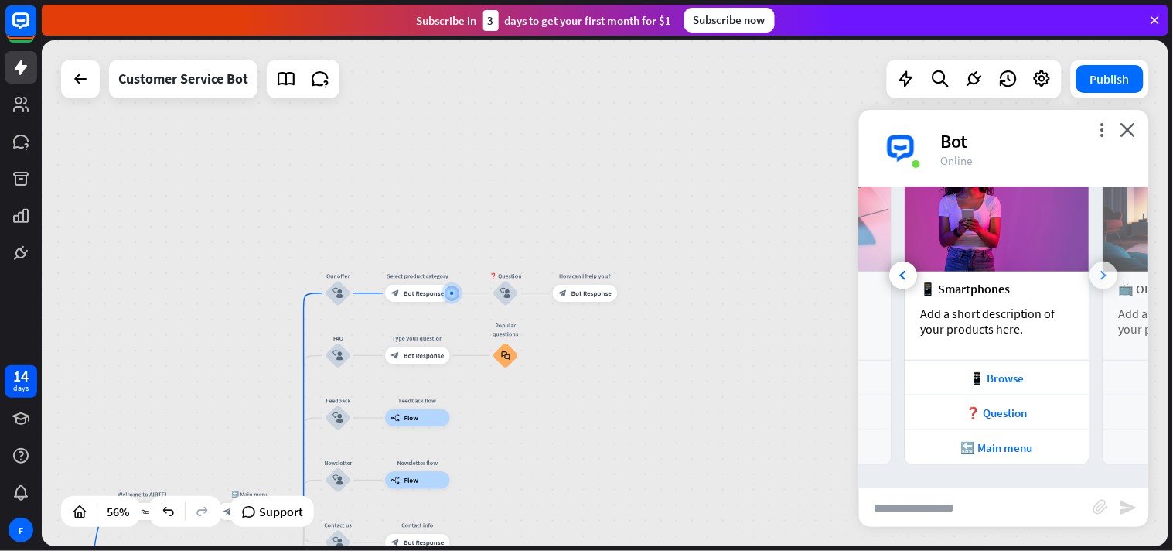
click at [1056, 271] on div at bounding box center [1104, 275] width 28 height 28
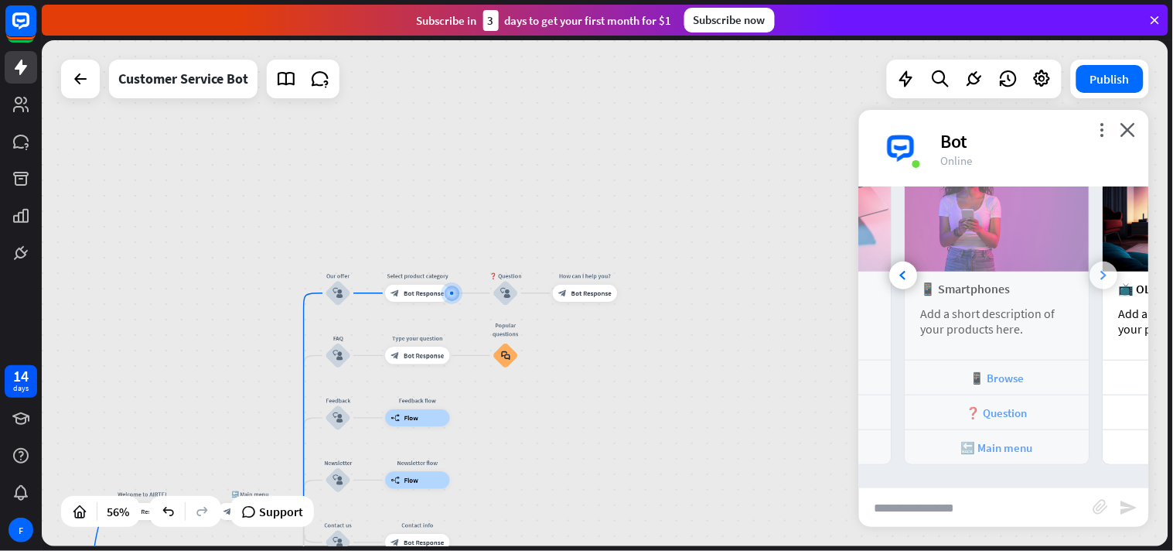
scroll to position [0, 343]
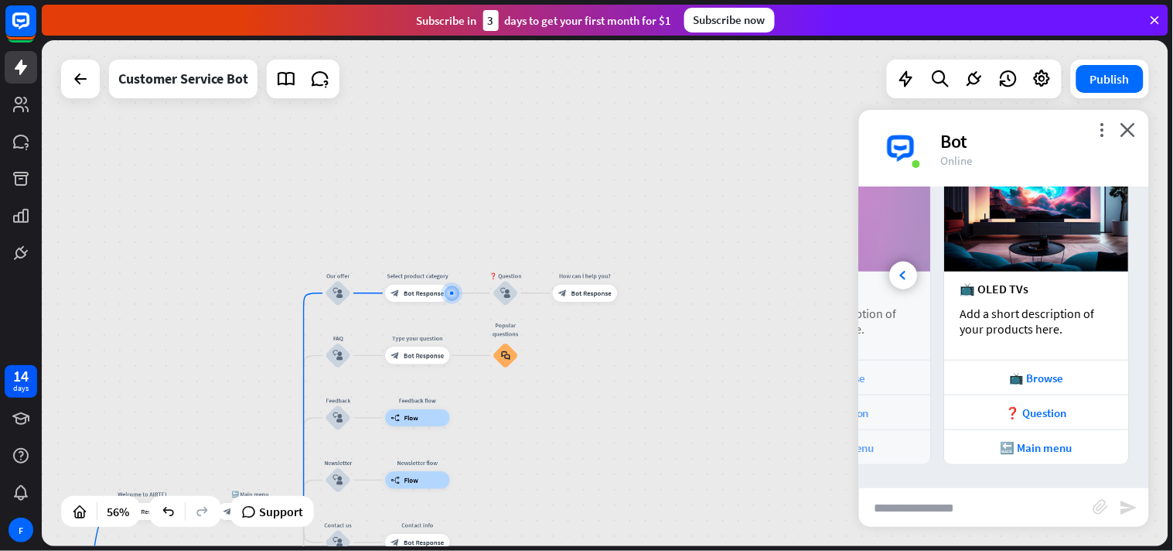
click at [1056, 271] on img at bounding box center [1037, 205] width 184 height 131
click at [1056, 127] on icon "close" at bounding box center [1128, 129] width 15 height 15
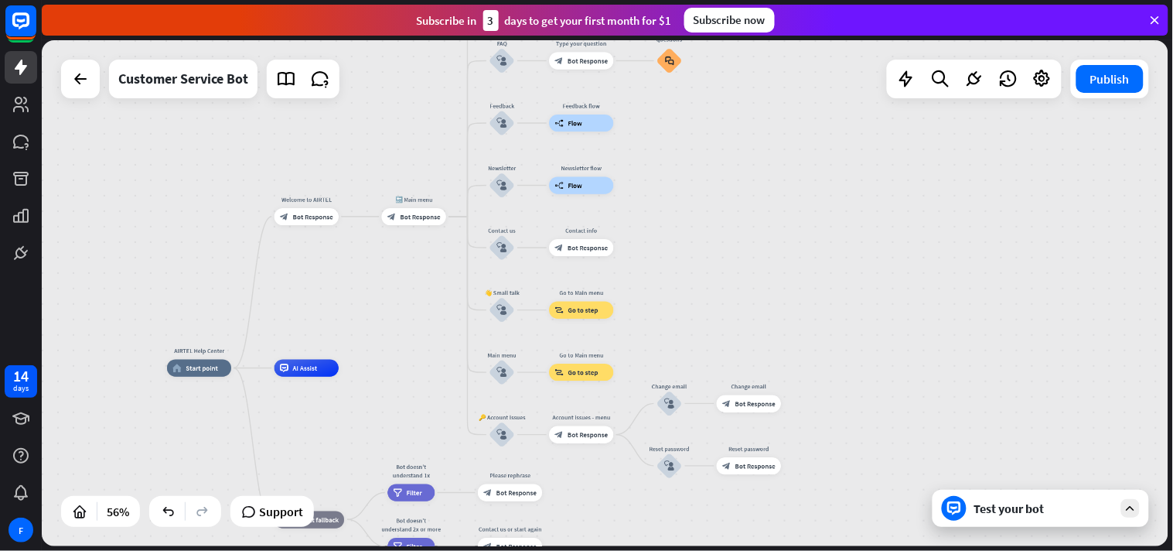
drag, startPoint x: 509, startPoint y: 462, endPoint x: 681, endPoint y: 148, distance: 357.2
click at [681, 148] on div "AIRTEL Help Center home_2 Start point Welcome to AIRTEL block_bot_response Bot …" at bounding box center [605, 293] width 1127 height 506
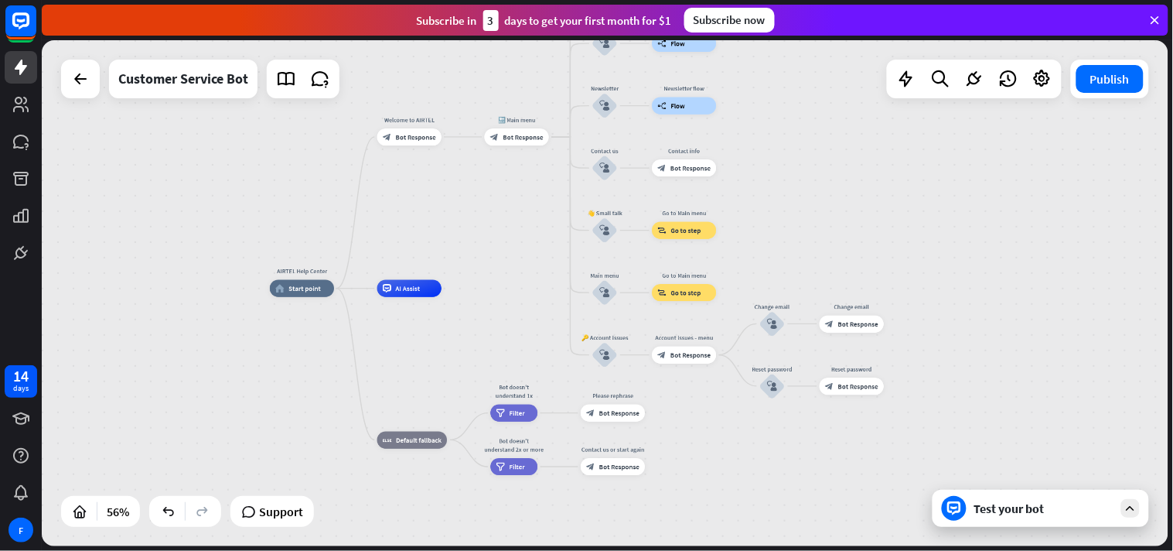
drag, startPoint x: 667, startPoint y: 280, endPoint x: 820, endPoint y: 194, distance: 174.9
click at [820, 194] on div "AIRTEL Help Center home_2 Start point Welcome to AIRTEL block_bot_response Bot …" at bounding box center [605, 293] width 1127 height 506
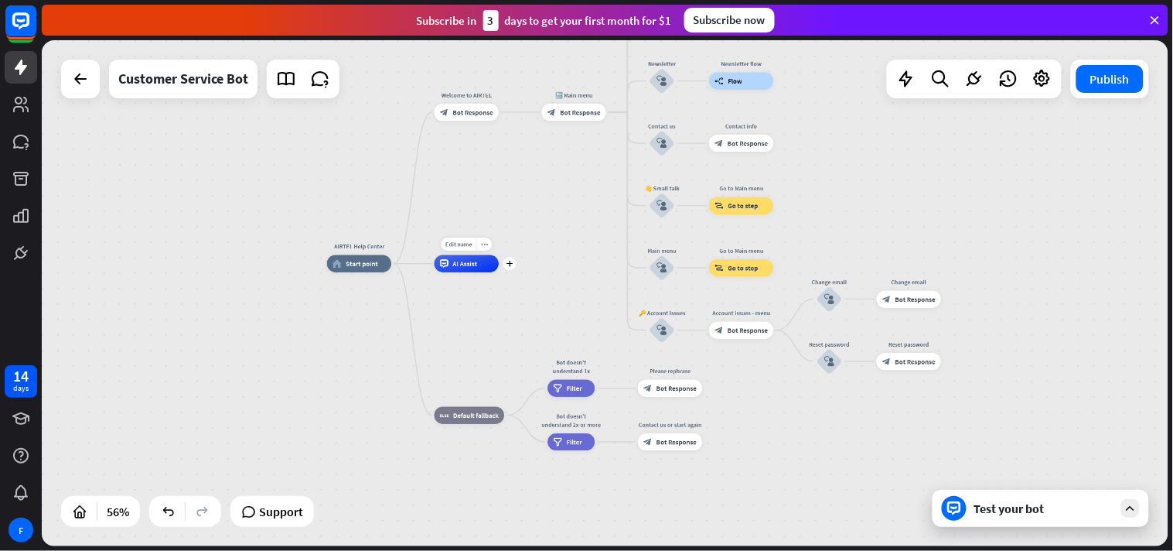
click at [468, 272] on div "Edit name more_horiz plus AI Assist" at bounding box center [467, 263] width 64 height 17
click at [470, 261] on span "AI Assist" at bounding box center [465, 263] width 25 height 9
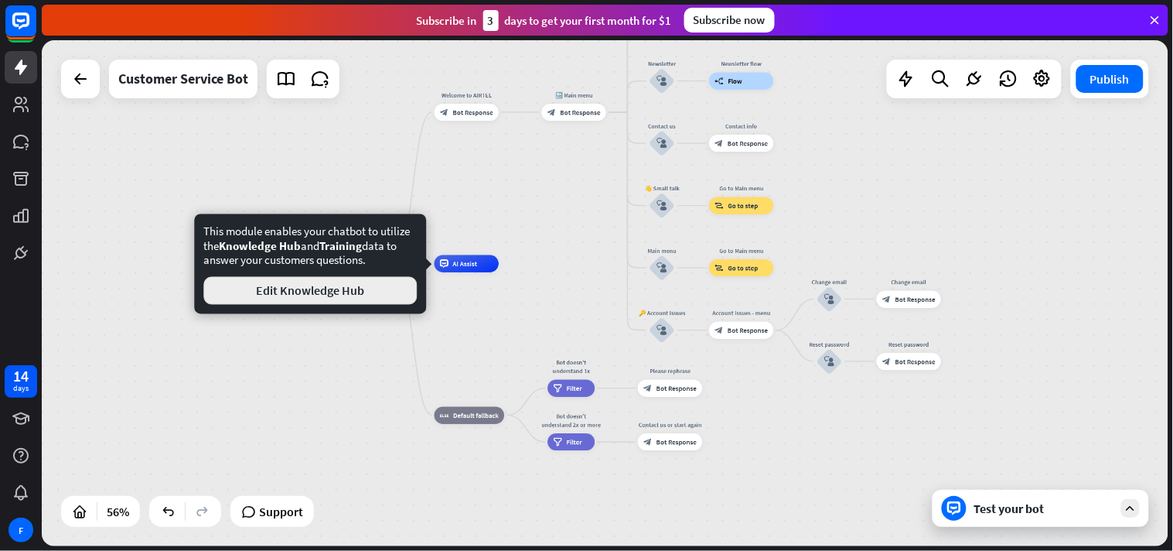
click at [358, 291] on button "Edit Knowledge Hub" at bounding box center [309, 291] width 213 height 28
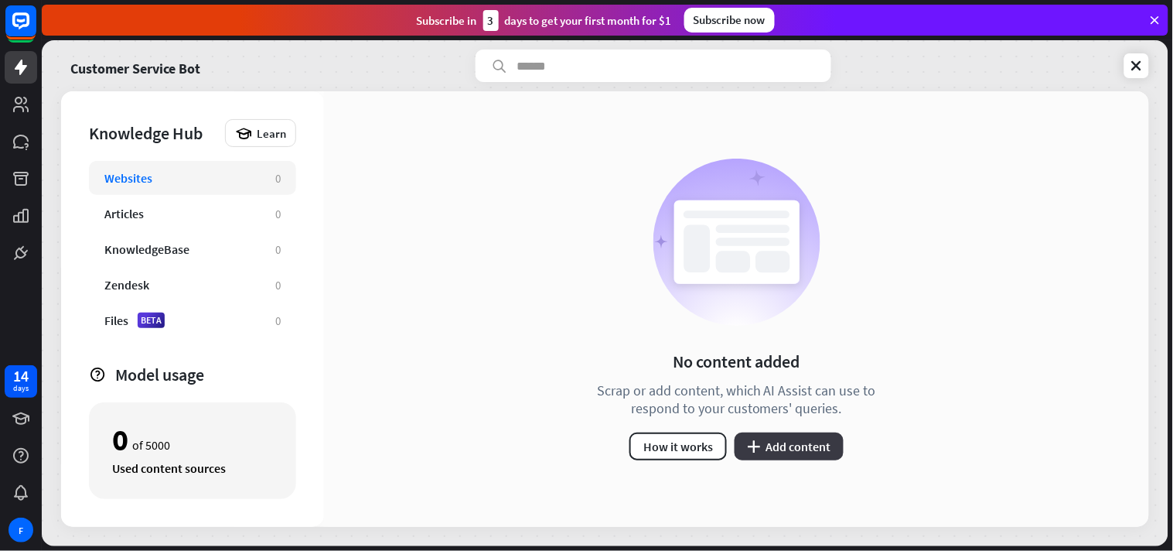
click at [767, 444] on button "plus Add content" at bounding box center [789, 446] width 109 height 28
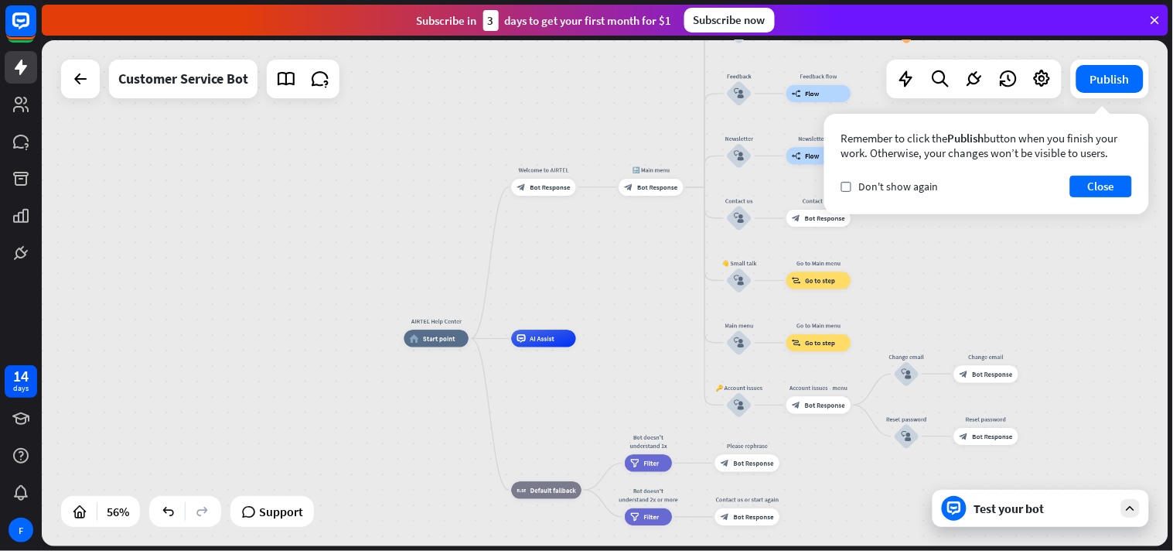
drag, startPoint x: 603, startPoint y: 181, endPoint x: 590, endPoint y: 285, distance: 104.5
click at [590, 285] on div "AIRTEL Help Center home_2 Start point Welcome to AIRTEL block_bot_response Bot …" at bounding box center [605, 293] width 1127 height 506
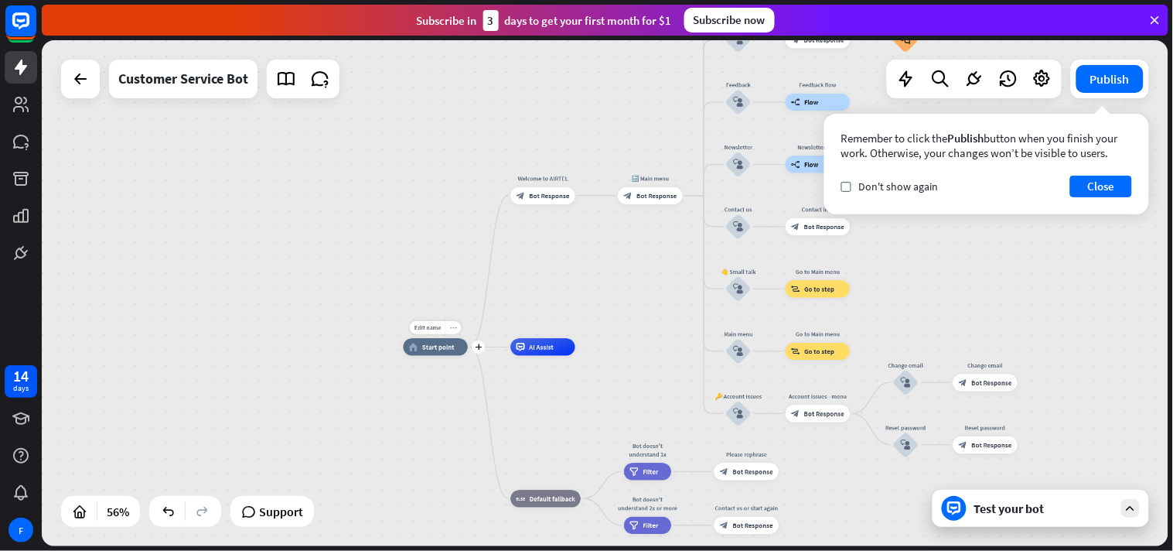
click at [452, 326] on icon "more_horiz" at bounding box center [453, 327] width 7 height 6
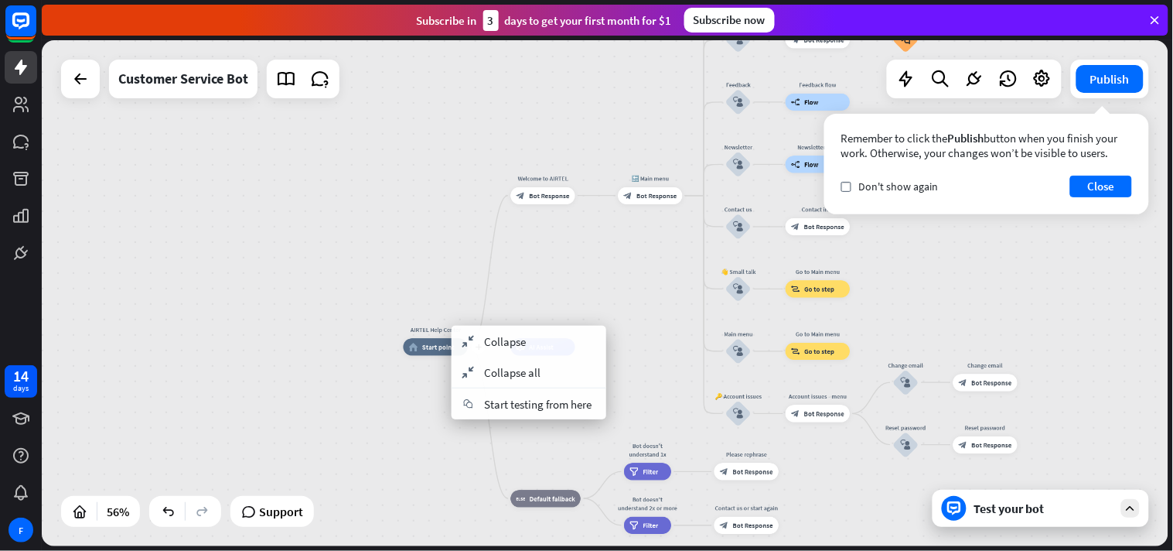
click at [438, 329] on div "AIRTEL Help Center" at bounding box center [435, 330] width 77 height 9
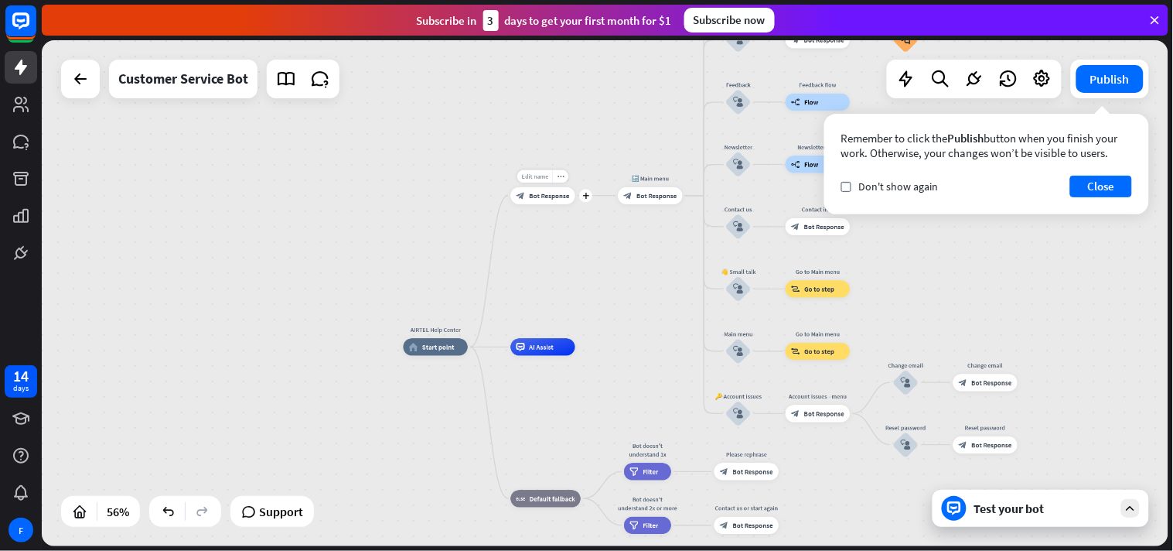
click at [539, 178] on span "Edit name" at bounding box center [535, 176] width 26 height 8
click at [548, 176] on input "**********" at bounding box center [543, 177] width 60 height 12
click at [588, 138] on div "**********" at bounding box center [605, 293] width 1127 height 506
click at [560, 179] on icon "more_horiz" at bounding box center [561, 176] width 7 height 6
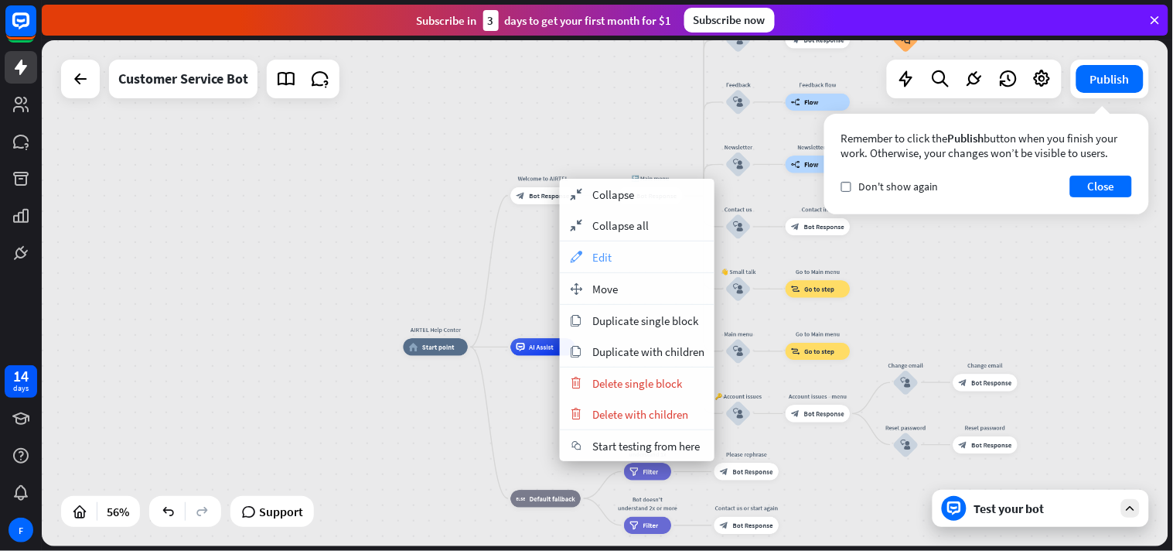
click at [613, 263] on div "appearance Edit" at bounding box center [637, 256] width 155 height 31
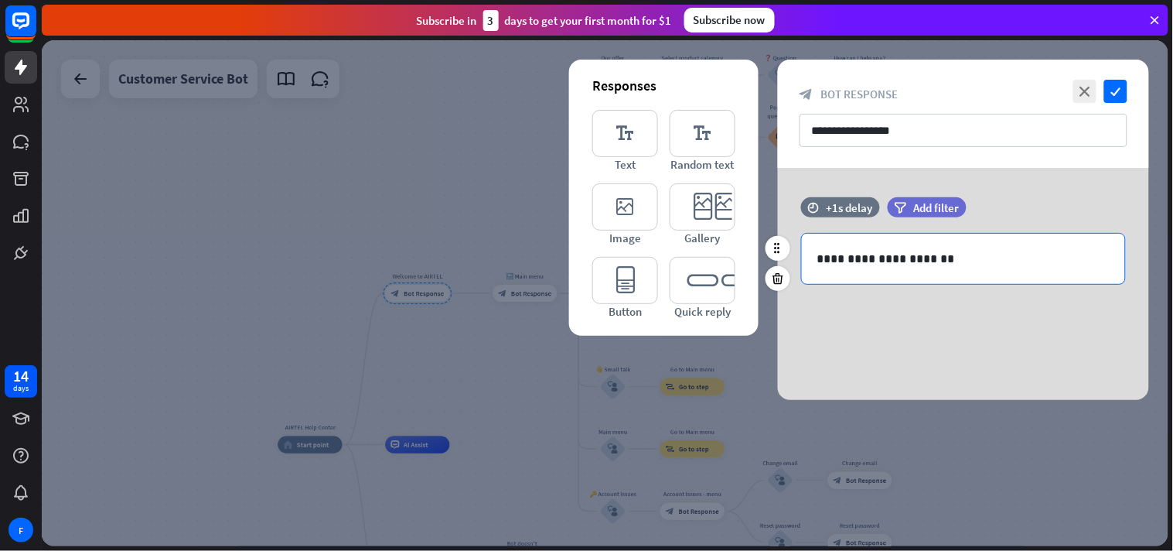
click at [947, 250] on p "**********" at bounding box center [963, 258] width 292 height 19
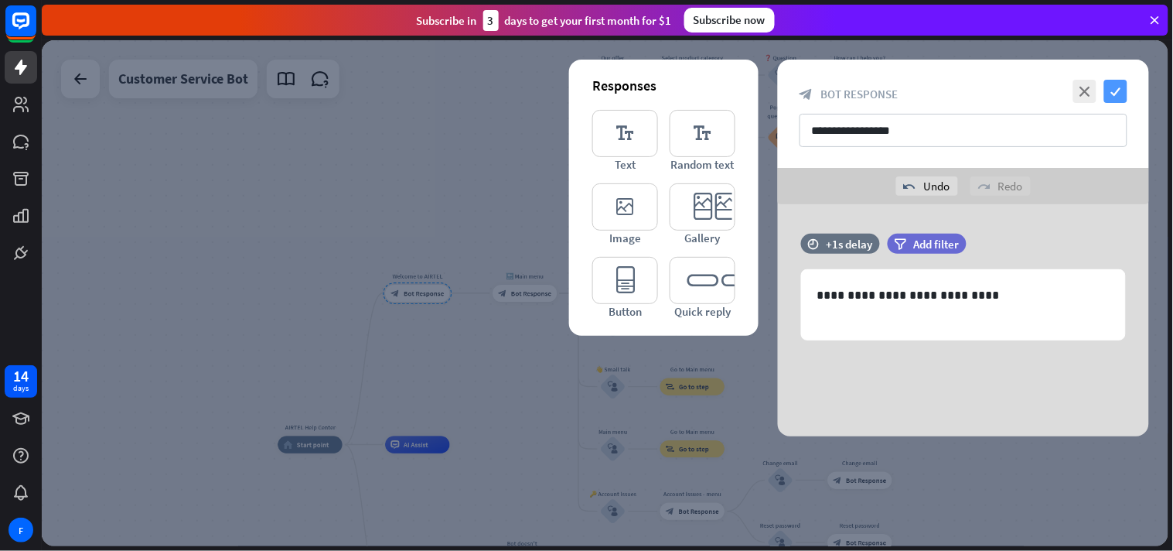
click at [1056, 87] on icon "check" at bounding box center [1115, 91] width 23 height 23
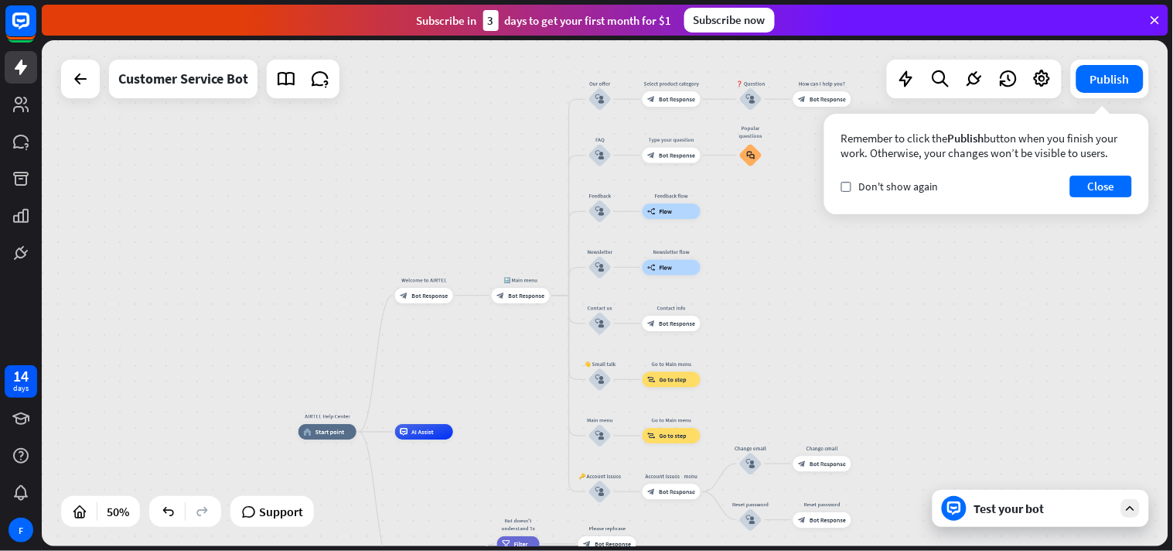
click at [1006, 495] on div "Test your bot" at bounding box center [1043, 507] width 139 height 15
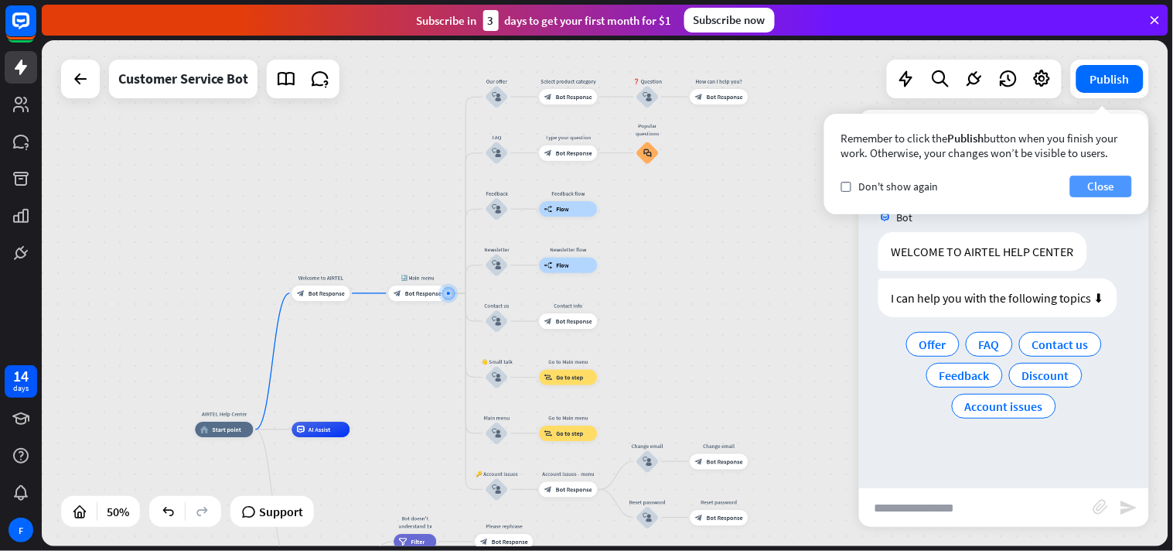
click at [1056, 183] on button "Close" at bounding box center [1101, 187] width 62 height 22
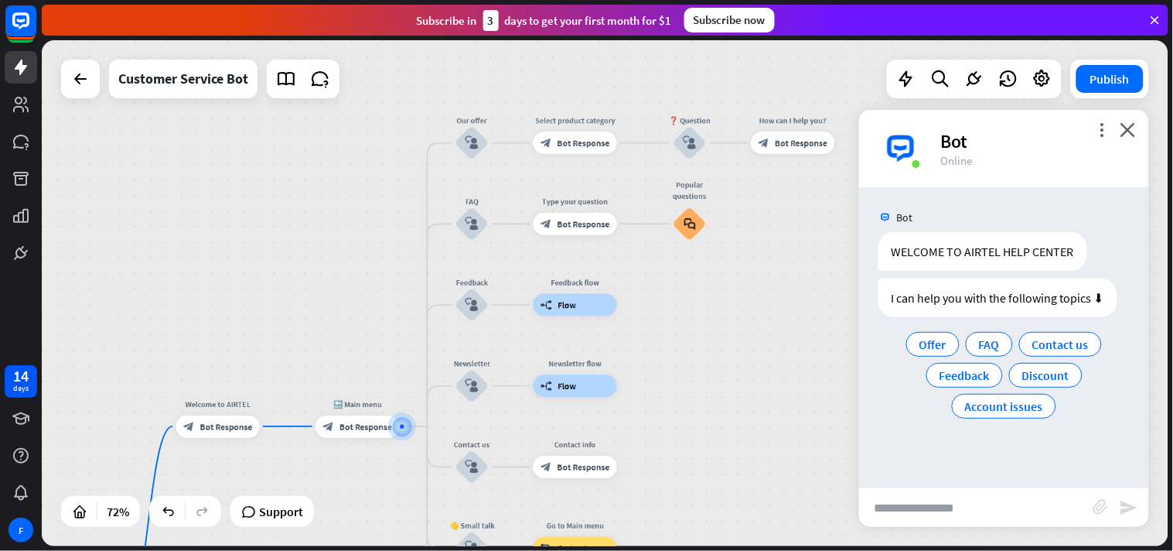
drag, startPoint x: 521, startPoint y: 443, endPoint x: 524, endPoint y: 584, distance: 140.8
click at [524, 495] on html "14 days F close Product Help First steps Get started with ChatBot Help Center F…" at bounding box center [586, 275] width 1173 height 551
click at [493, 108] on icon "more_horiz" at bounding box center [494, 112] width 9 height 9
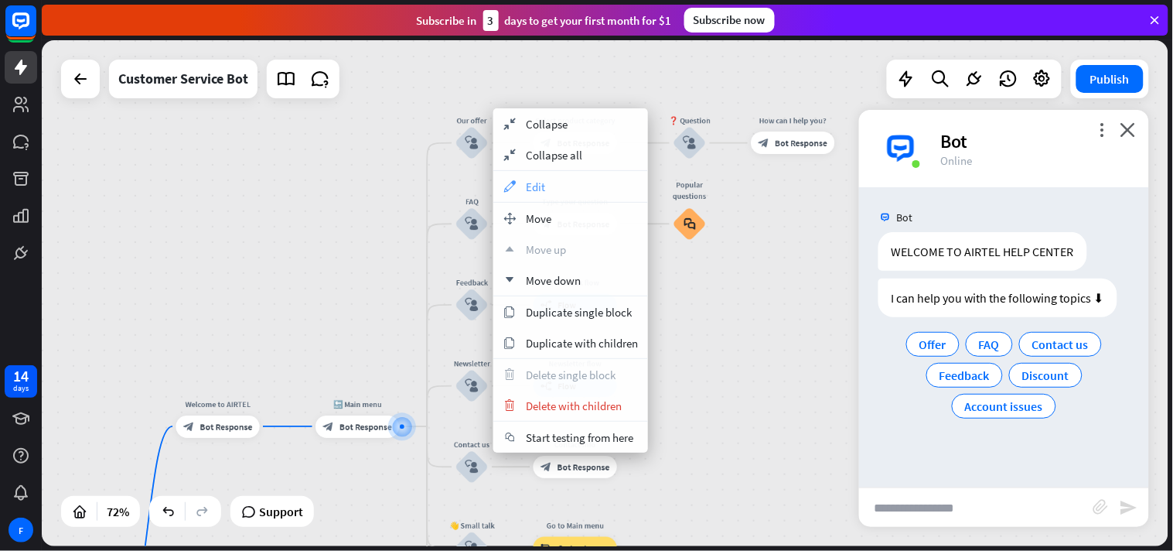
click at [586, 184] on div "appearance Edit" at bounding box center [570, 186] width 155 height 31
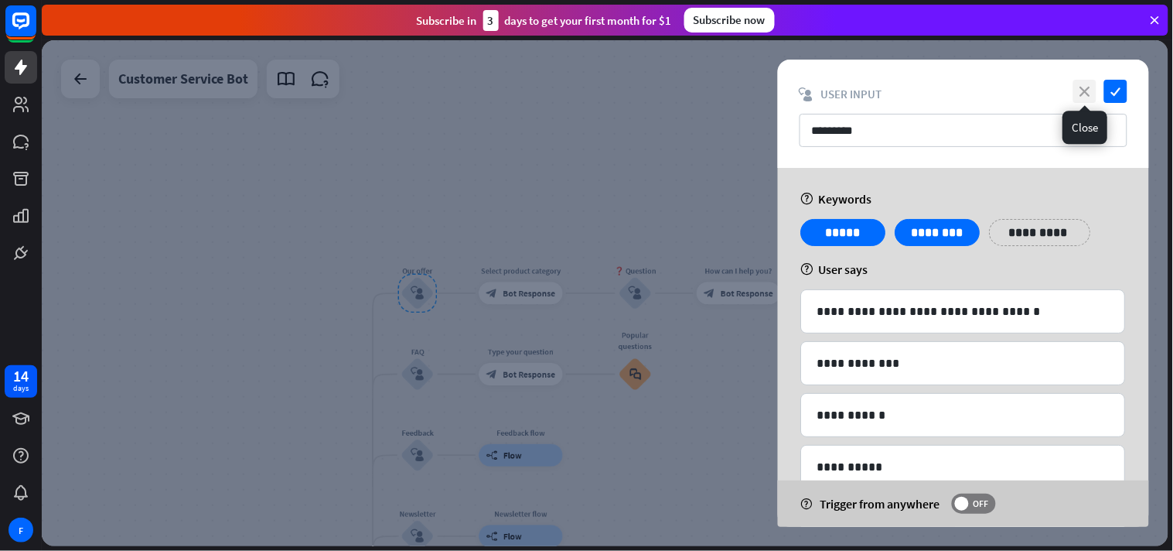
click at [1056, 87] on icon "close" at bounding box center [1084, 91] width 23 height 23
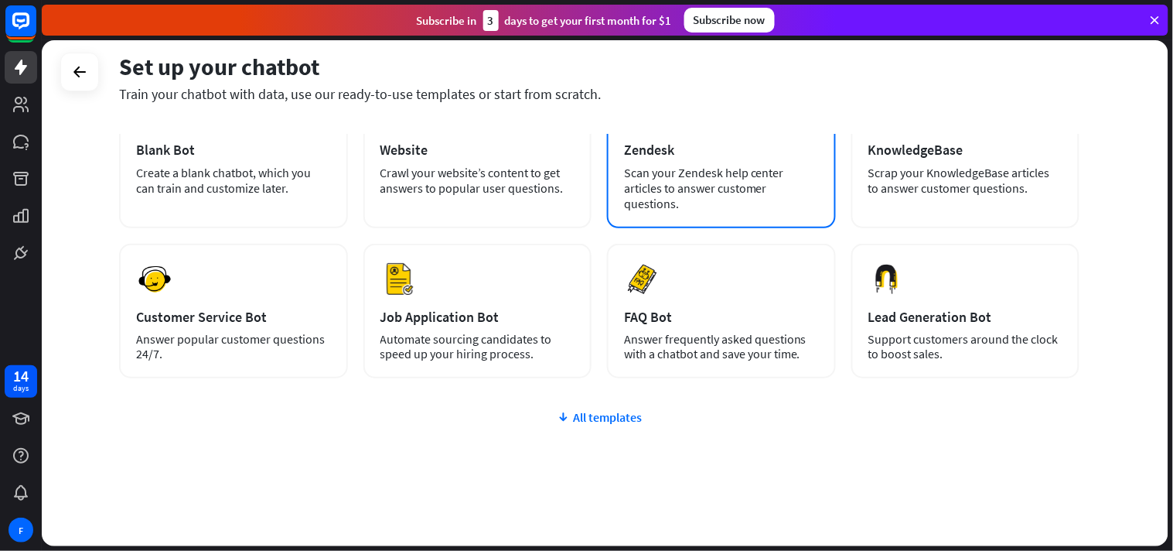
scroll to position [130, 0]
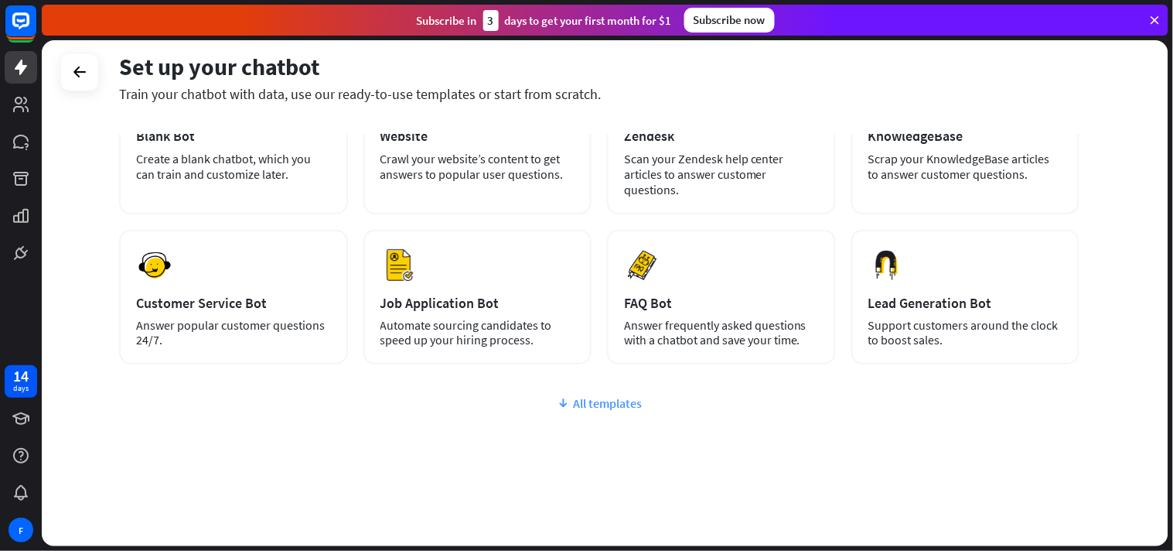
click at [593, 397] on div "All templates" at bounding box center [599, 402] width 960 height 15
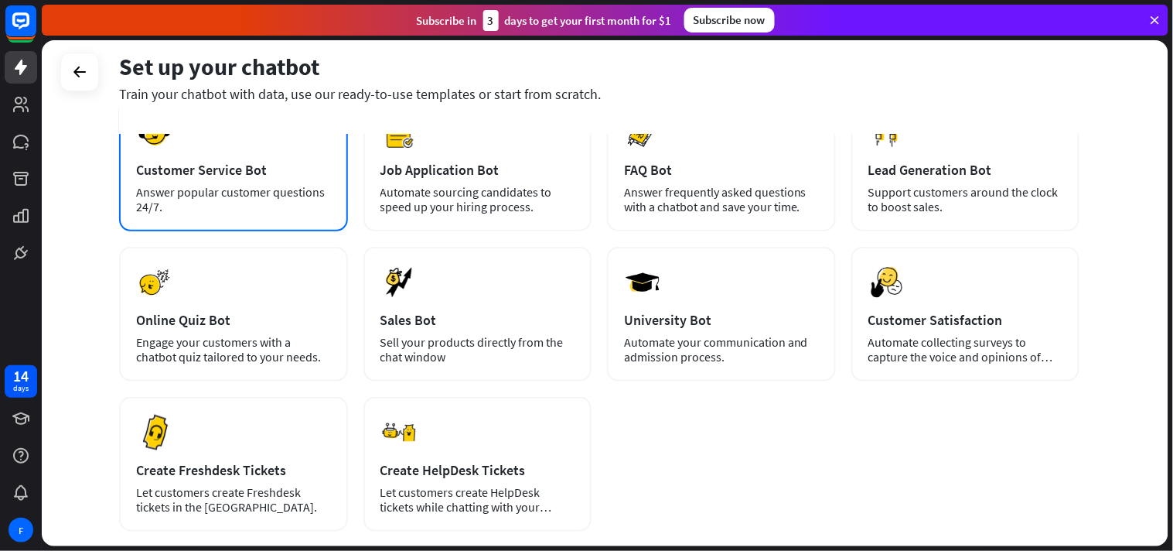
scroll to position [264, 0]
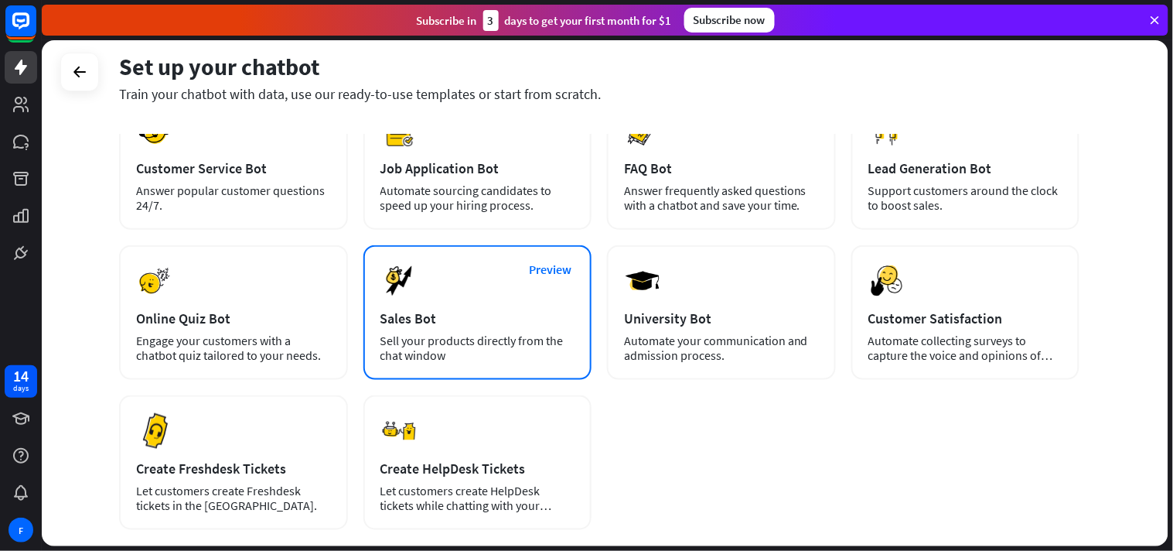
click at [438, 314] on div "Sales Bot" at bounding box center [477, 318] width 195 height 18
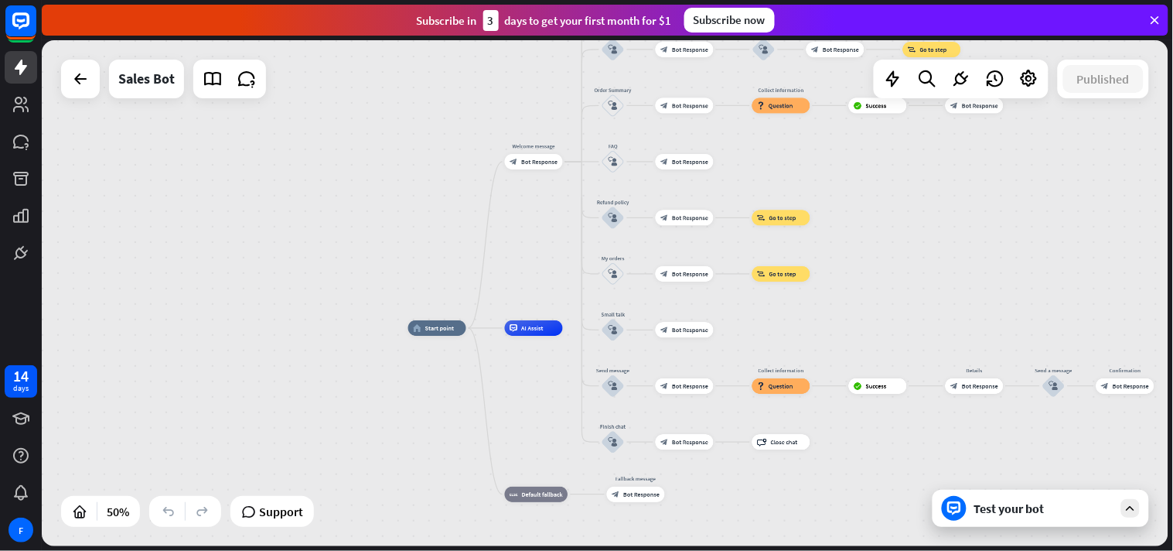
drag, startPoint x: 1034, startPoint y: 234, endPoint x: 1048, endPoint y: 229, distance: 14.9
click at [1048, 229] on div "home_2 Start point Welcome message block_bot_response Bot Response Main menu bl…" at bounding box center [605, 293] width 1127 height 506
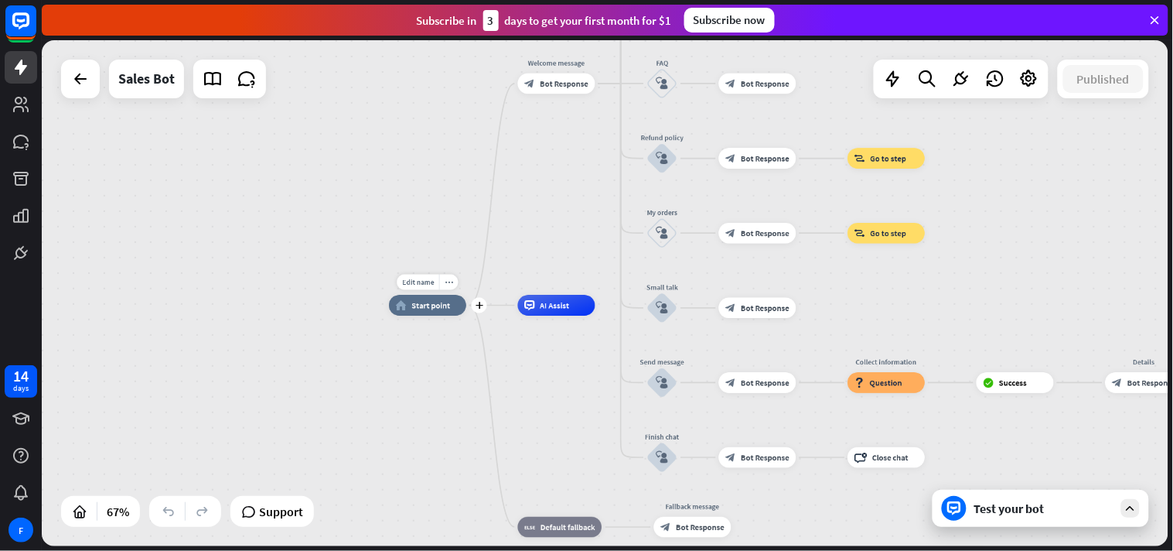
click at [439, 310] on span "Start point" at bounding box center [430, 305] width 39 height 10
click at [519, 369] on div "home_2 Start point Welcome message block_bot_response Bot Response Main menu bl…" at bounding box center [764, 473] width 751 height 337
click at [582, 295] on div "Edit name more_horiz plus AI Assist" at bounding box center [556, 305] width 77 height 21
click at [578, 278] on icon "more_horiz" at bounding box center [578, 282] width 9 height 8
click at [558, 350] on div "home_2 Start point Welcome message block_bot_response Bot Response Main menu bl…" at bounding box center [764, 473] width 751 height 337
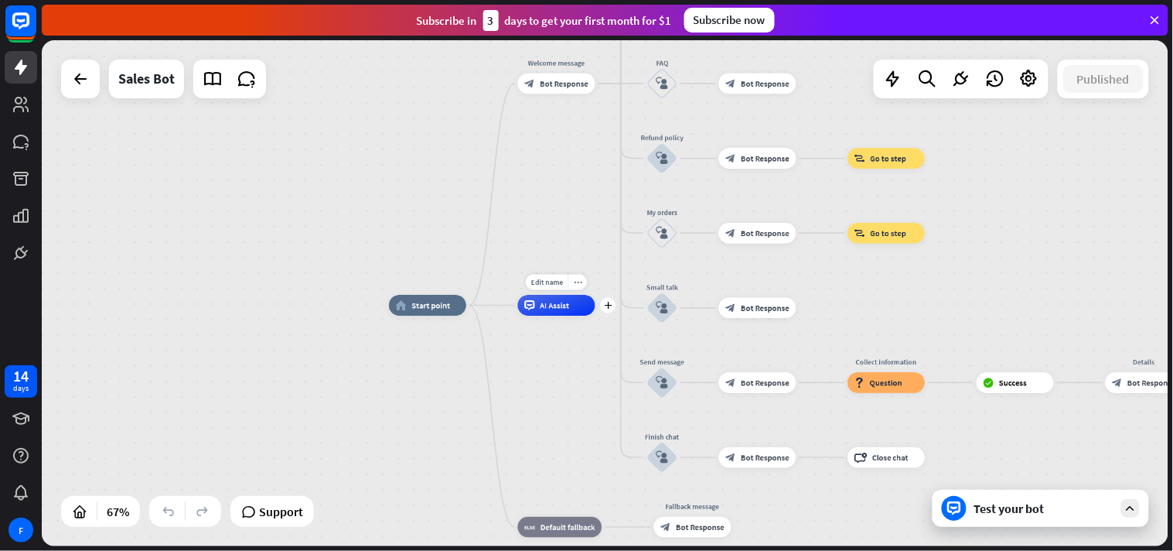
click at [565, 314] on div "AI Assist" at bounding box center [556, 305] width 77 height 21
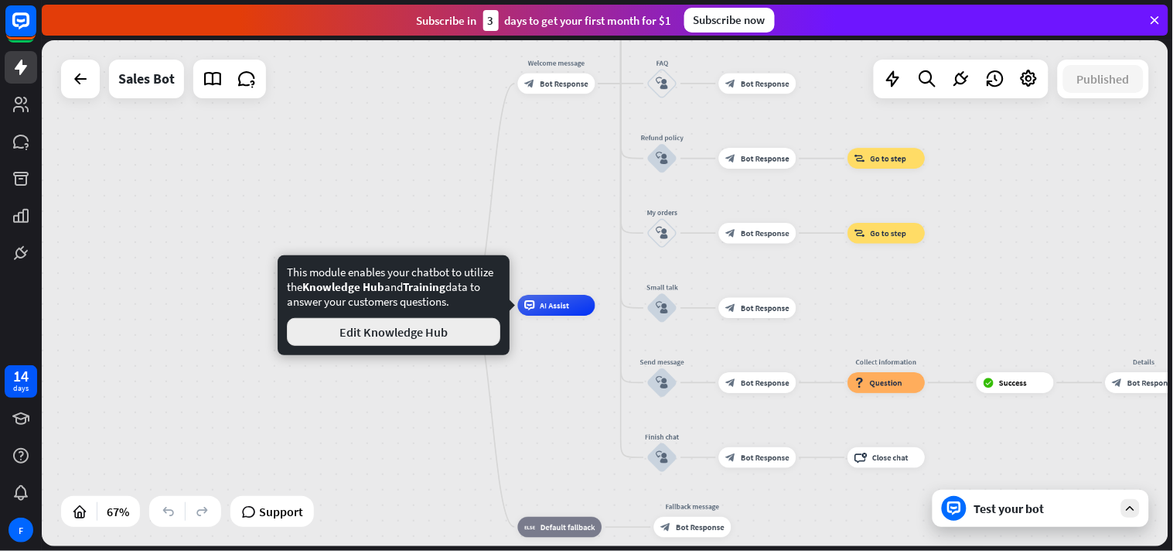
click at [428, 330] on button "Edit Knowledge Hub" at bounding box center [393, 332] width 213 height 28
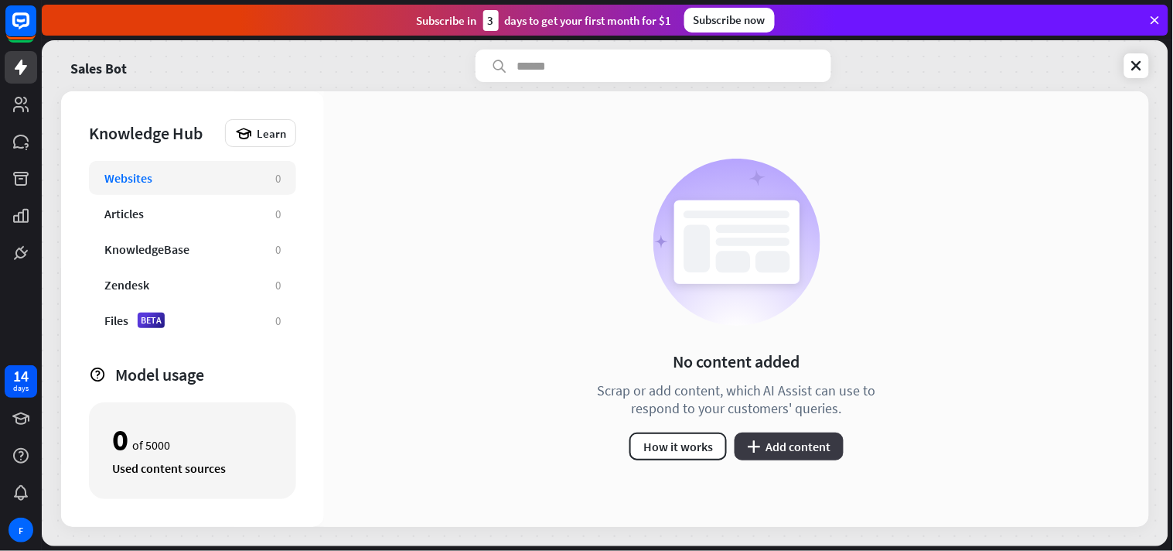
click at [803, 445] on button "plus Add content" at bounding box center [789, 446] width 109 height 28
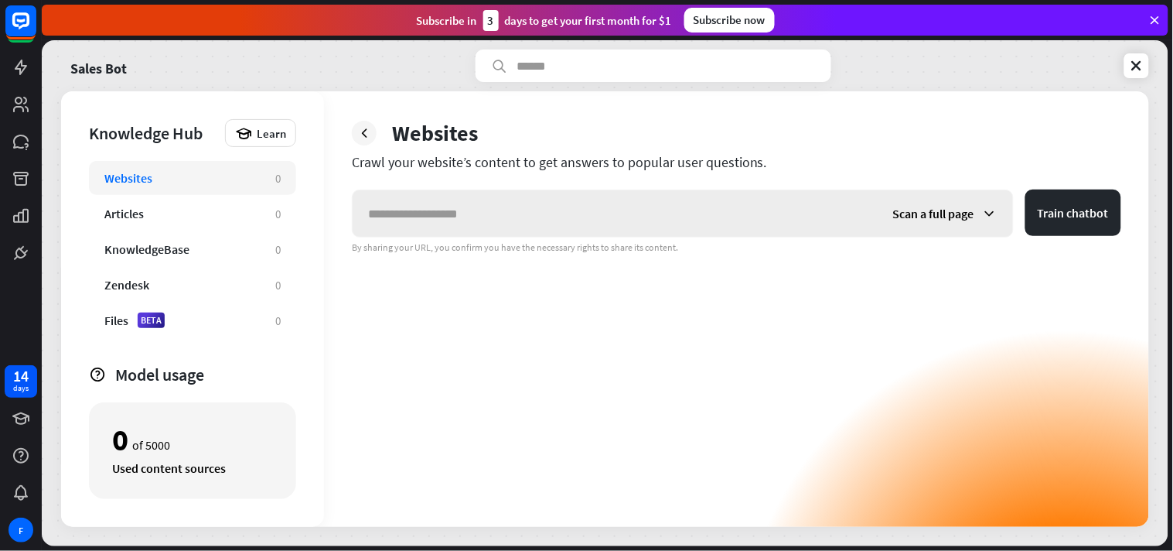
click at [458, 214] on input "text" at bounding box center [615, 213] width 525 height 46
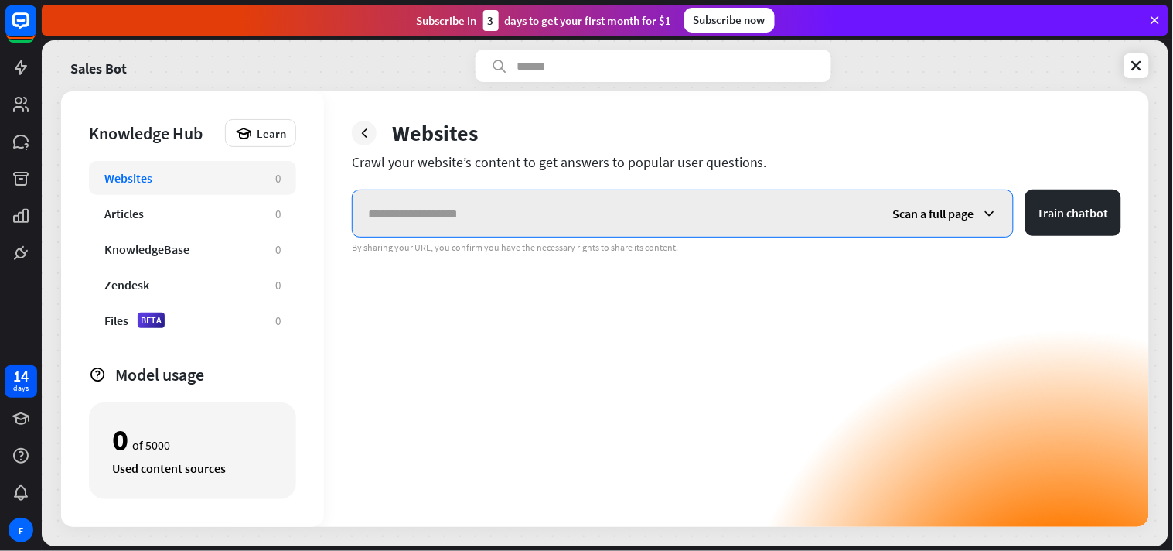
click at [551, 210] on input "text" at bounding box center [615, 213] width 525 height 46
paste input "**********"
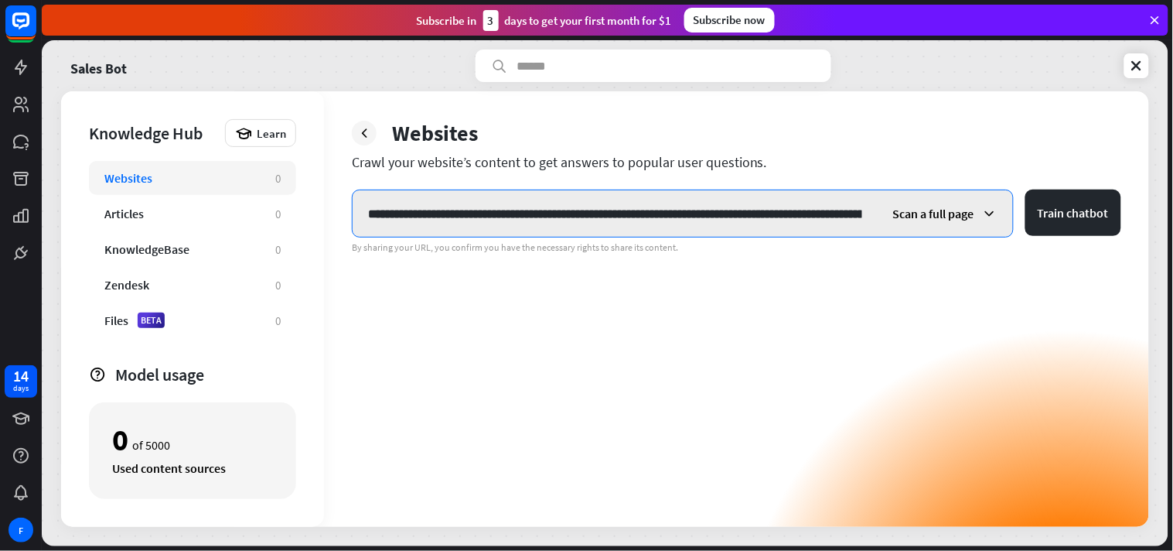
scroll to position [0, 1249]
type input "**********"
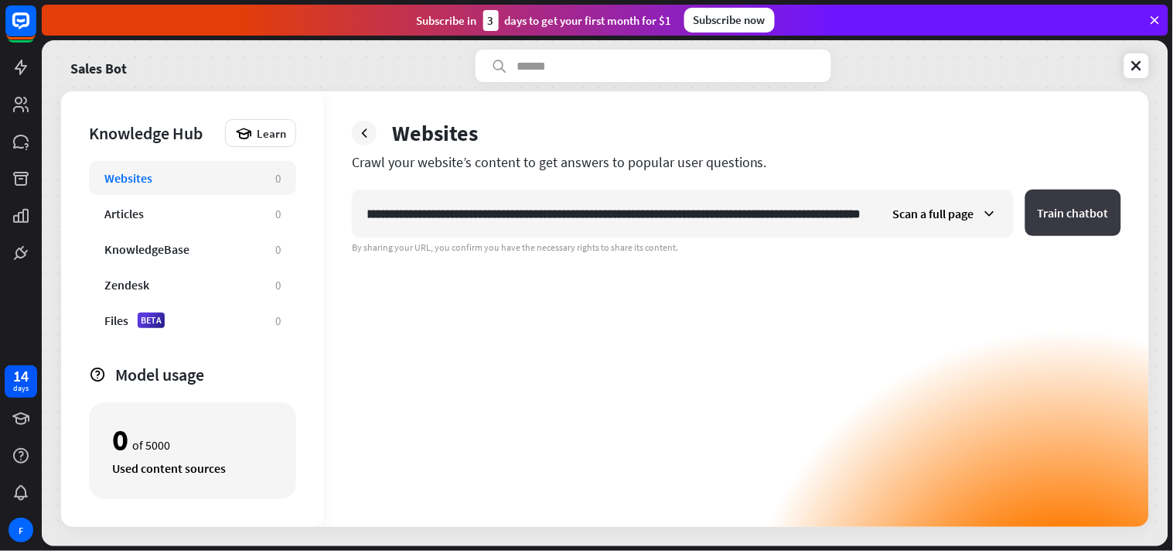
click at [1056, 203] on button "Train chatbot" at bounding box center [1073, 212] width 96 height 46
click at [986, 204] on div "Scan a full page" at bounding box center [945, 213] width 135 height 46
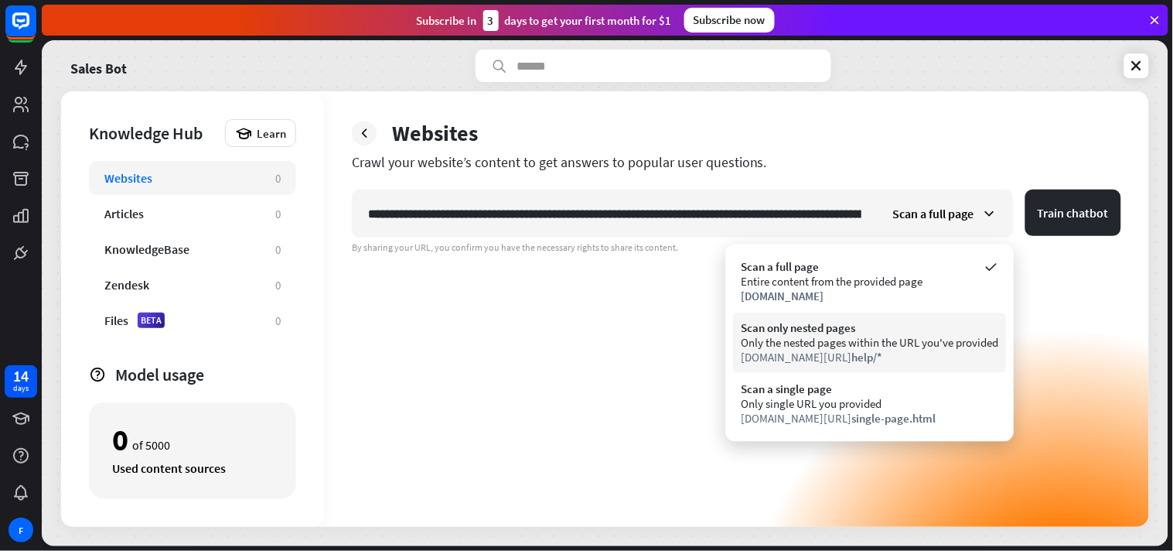
click at [843, 336] on div "Only the nested pages within the URL you've provided" at bounding box center [870, 343] width 258 height 15
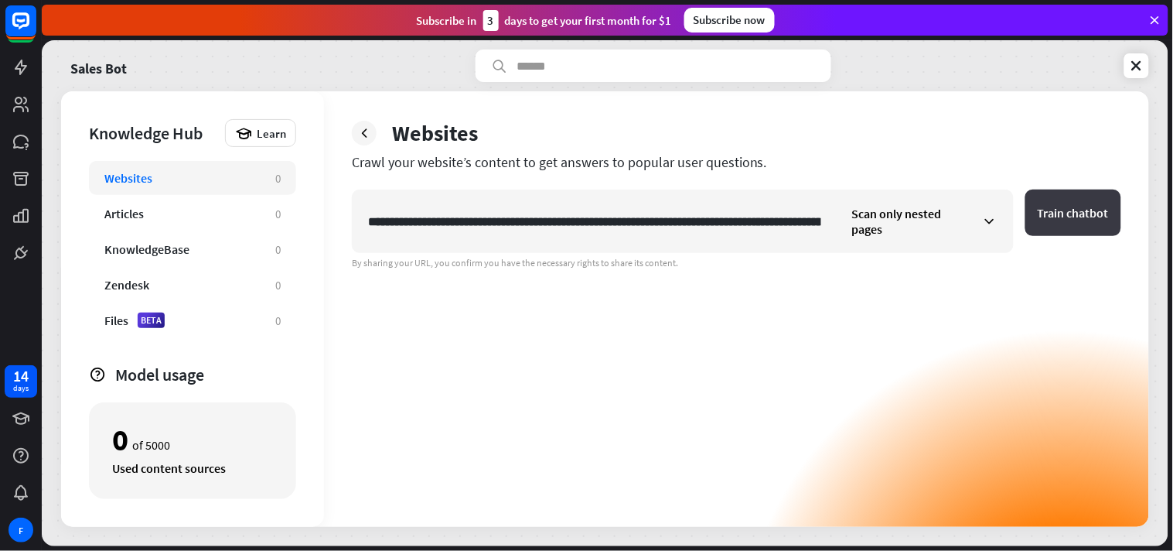
click at [1056, 215] on button "Train chatbot" at bounding box center [1073, 212] width 96 height 46
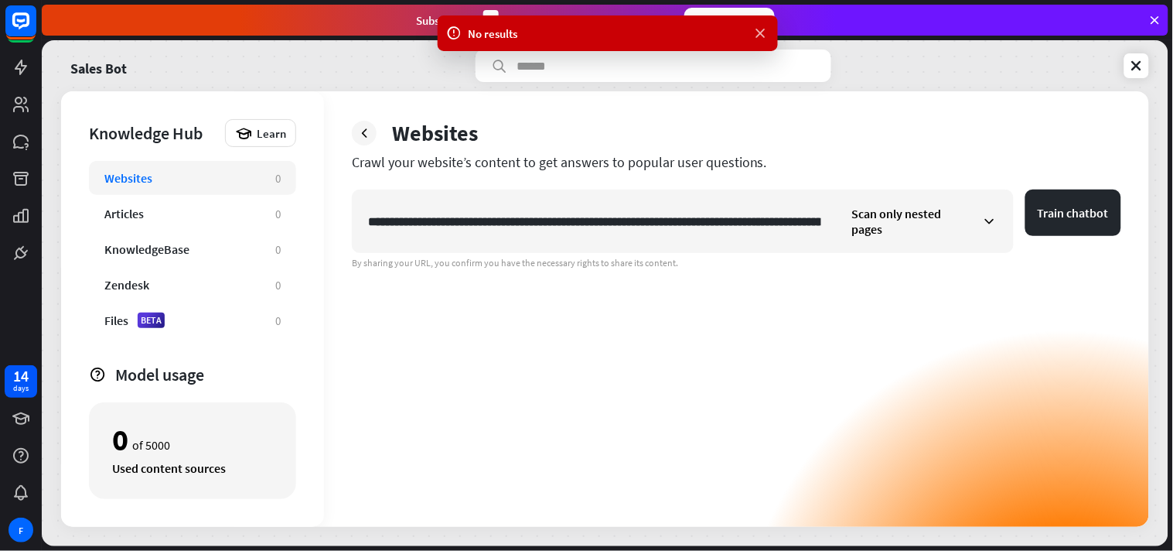
click at [759, 32] on icon at bounding box center [760, 34] width 15 height 16
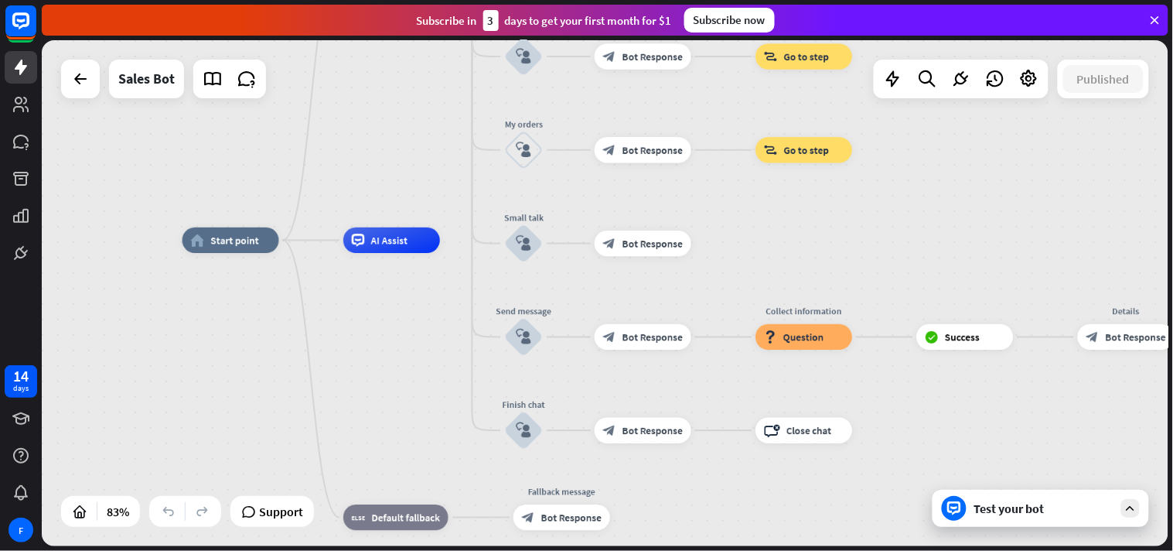
drag, startPoint x: 1047, startPoint y: 329, endPoint x: 913, endPoint y: 258, distance: 151.5
click at [913, 258] on div "home_2 Start point Welcome message block_bot_response Bot Response Main menu bl…" at bounding box center [652, 451] width 939 height 421
click at [1055, 495] on div "Test your bot" at bounding box center [1043, 507] width 139 height 15
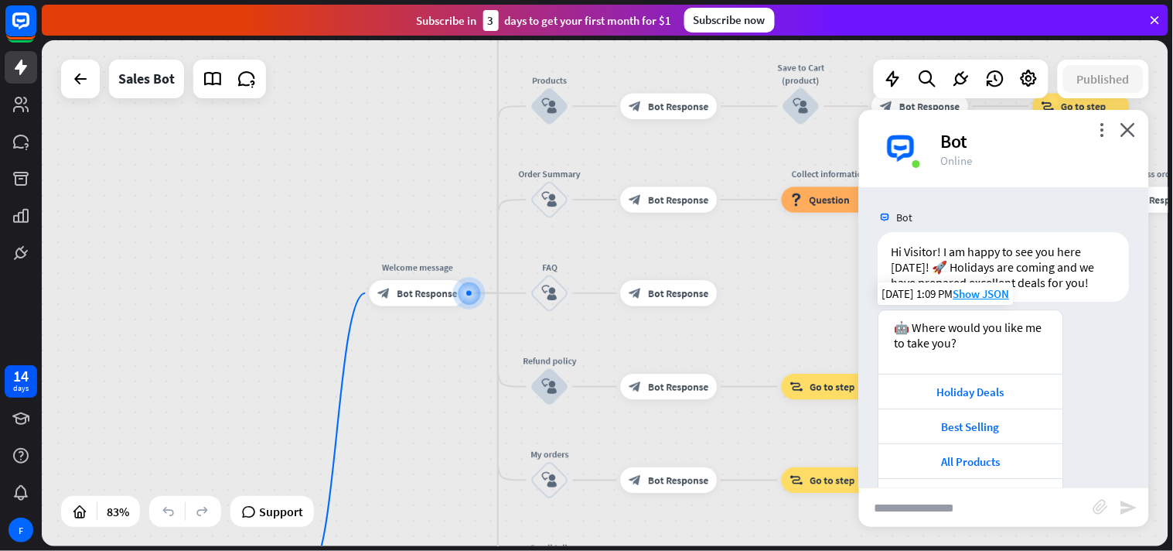
scroll to position [84, 0]
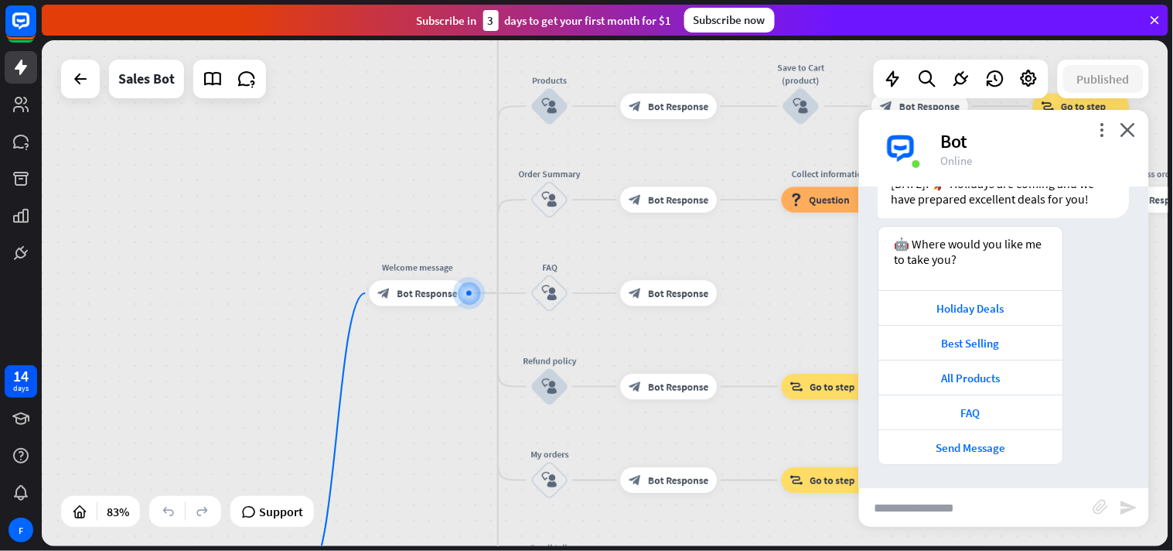
click at [953, 495] on input "text" at bounding box center [976, 507] width 234 height 39
click at [981, 411] on div "FAQ" at bounding box center [971, 412] width 169 height 15
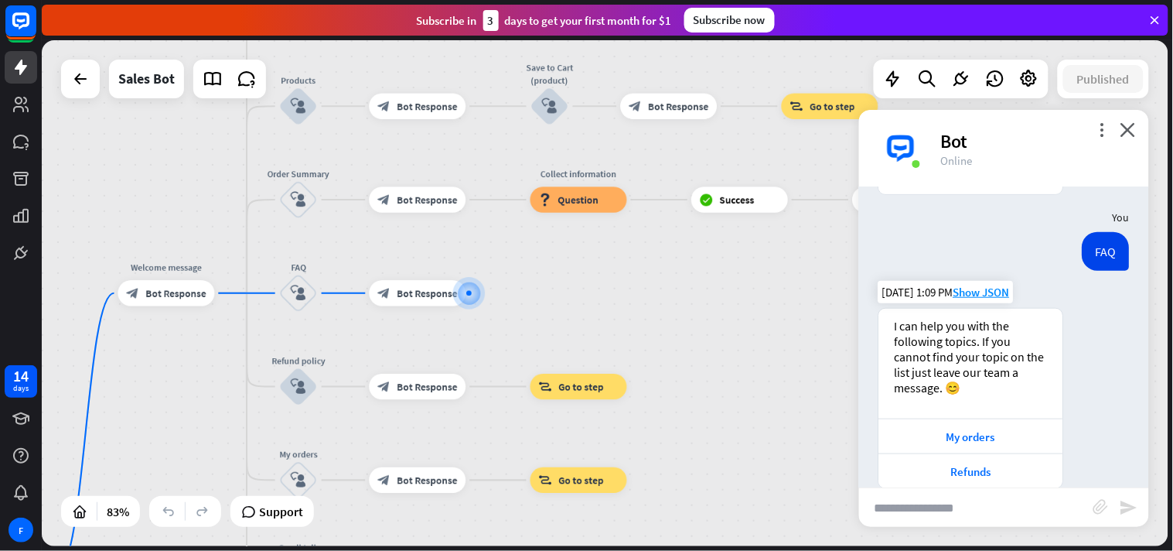
scroll to position [377, 0]
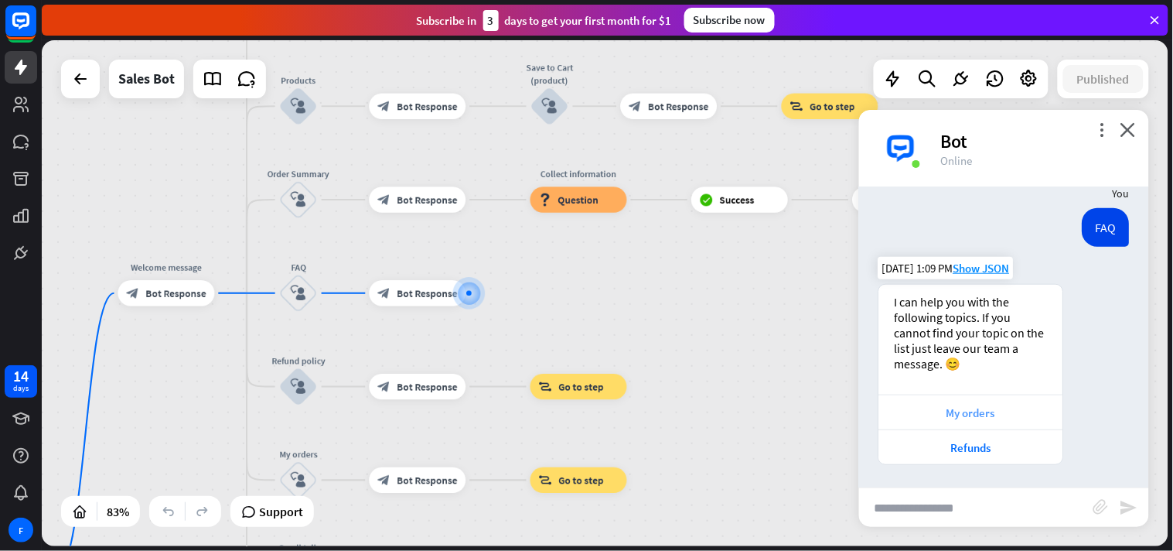
click at [983, 411] on div "My orders" at bounding box center [971, 412] width 169 height 15
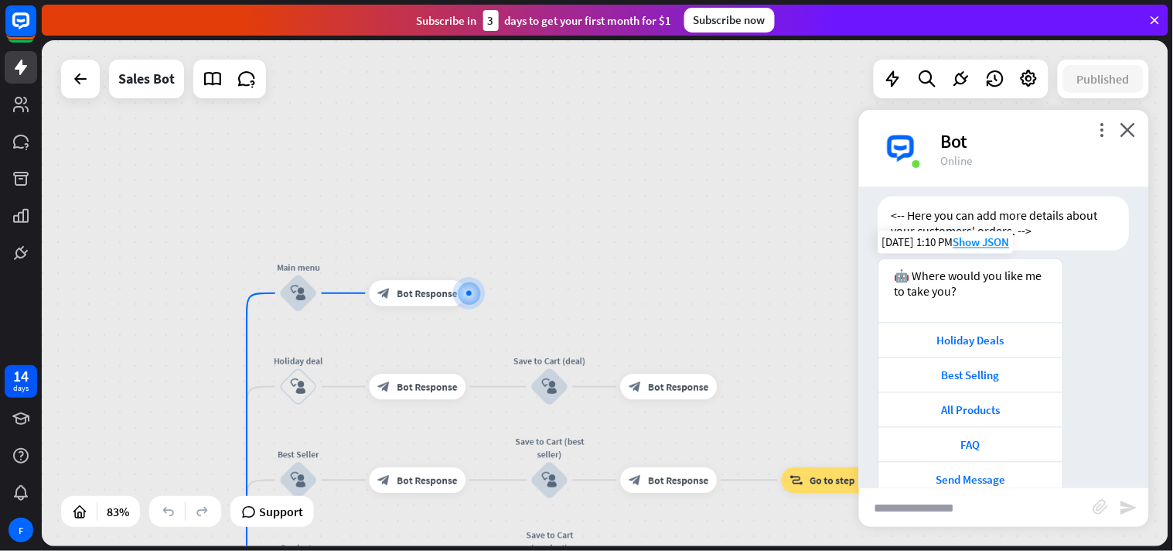
scroll to position [792, 0]
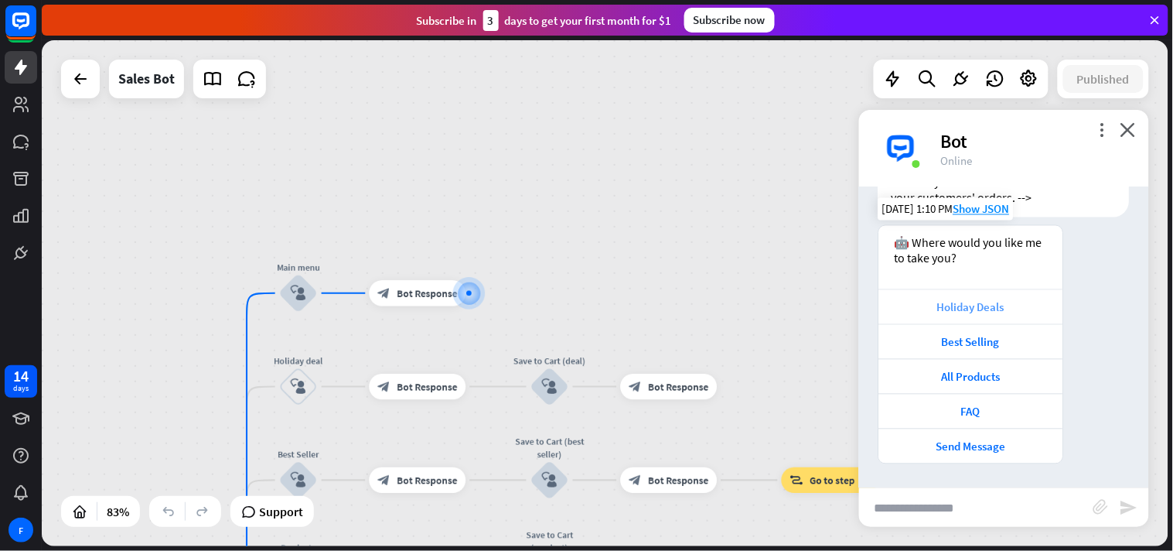
click at [988, 308] on div "Holiday Deals" at bounding box center [971, 307] width 169 height 15
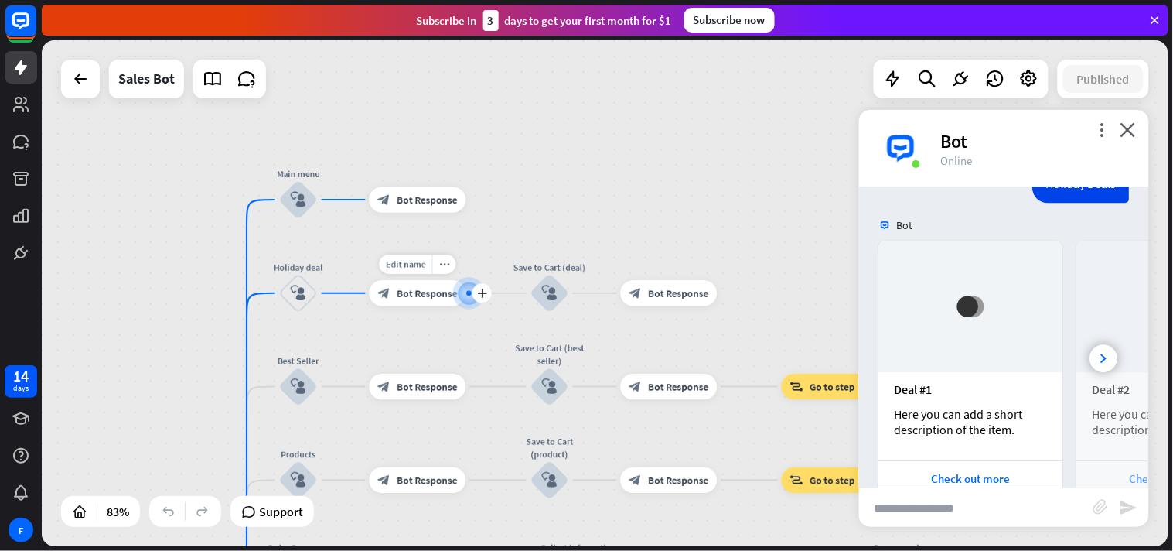
scroll to position [1196, 0]
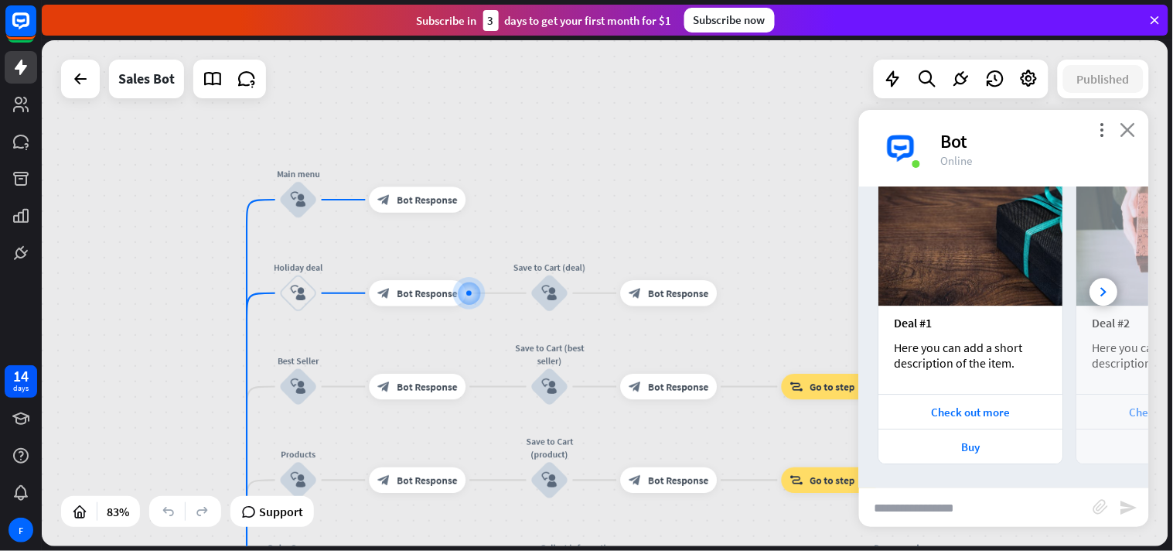
click at [1056, 128] on icon "close" at bounding box center [1128, 129] width 15 height 15
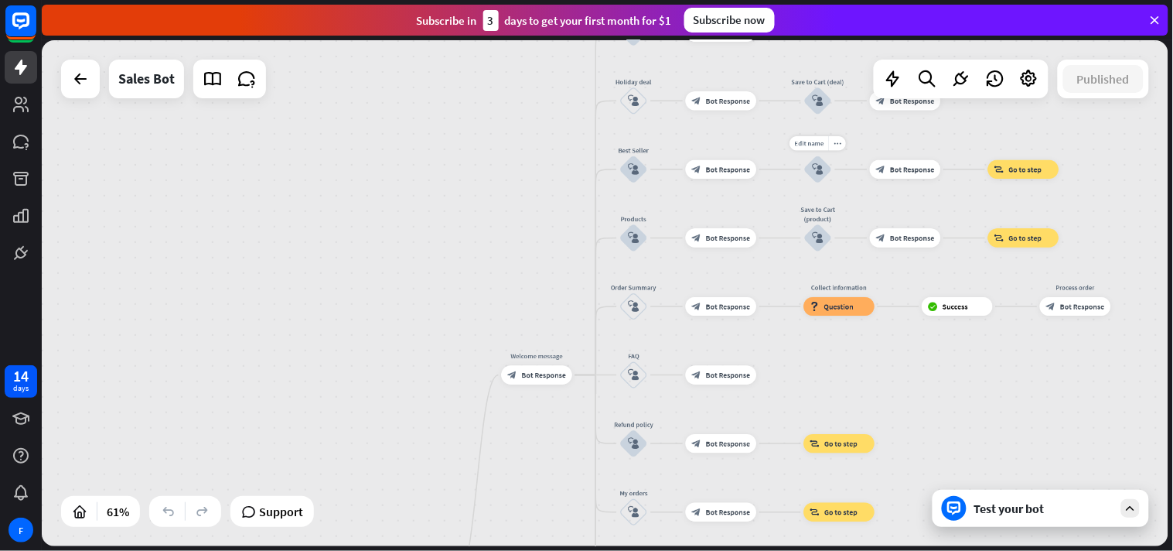
drag, startPoint x: 520, startPoint y: 336, endPoint x: 786, endPoint y: 162, distance: 318.5
click at [786, 162] on div "home_2 Start point Welcome message block_bot_response Bot Response Main menu bl…" at bounding box center [605, 293] width 1127 height 506
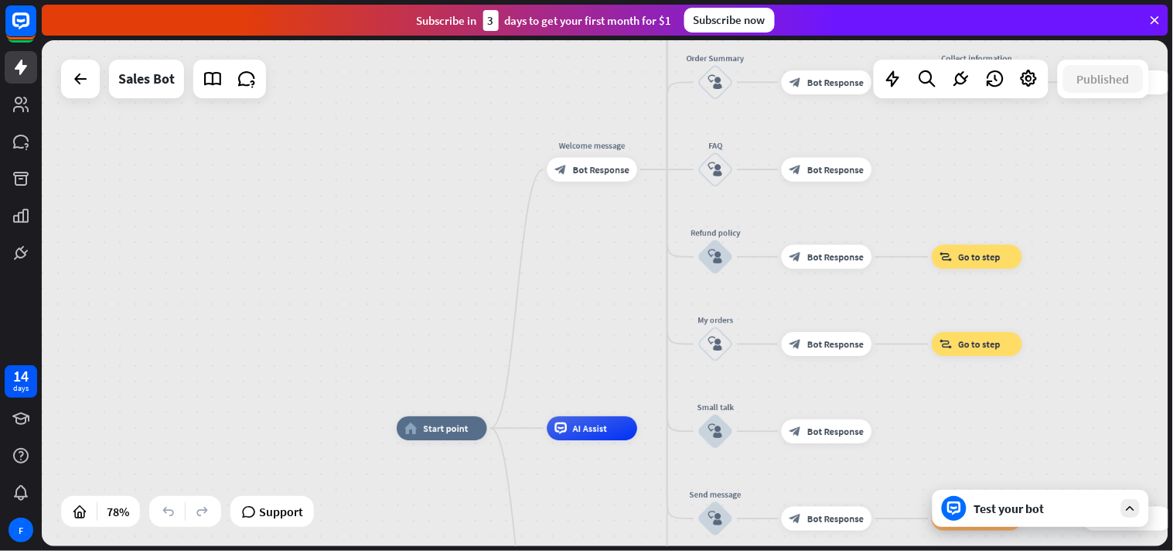
drag, startPoint x: 518, startPoint y: 482, endPoint x: 578, endPoint y: 279, distance: 211.2
click at [580, 279] on div "home_2 Start point Welcome message block_bot_response Bot Response Main menu bl…" at bounding box center [605, 293] width 1127 height 506
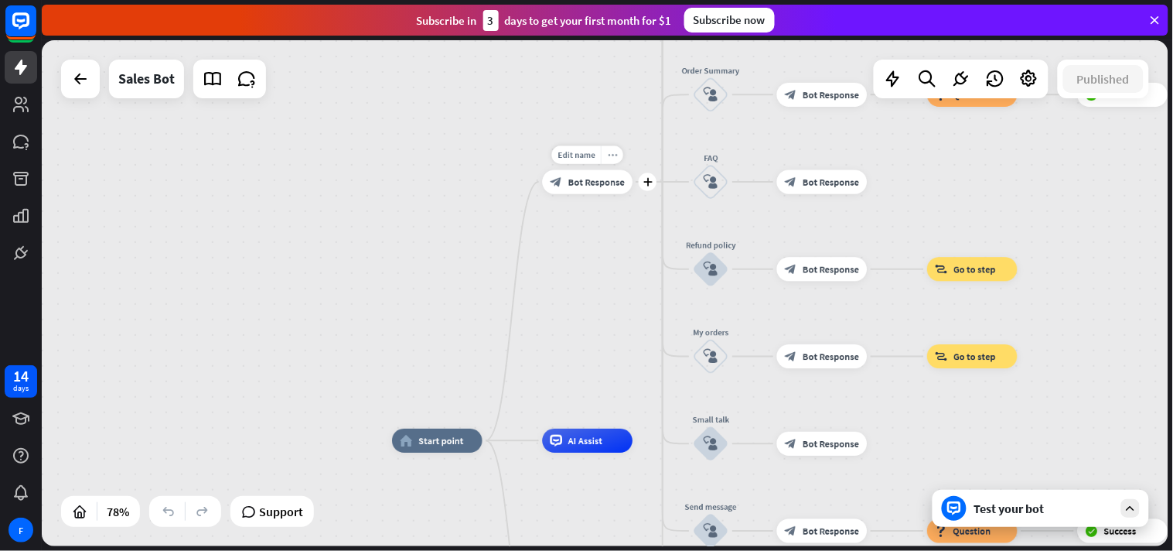
click at [616, 160] on div "more_horiz" at bounding box center [612, 155] width 22 height 18
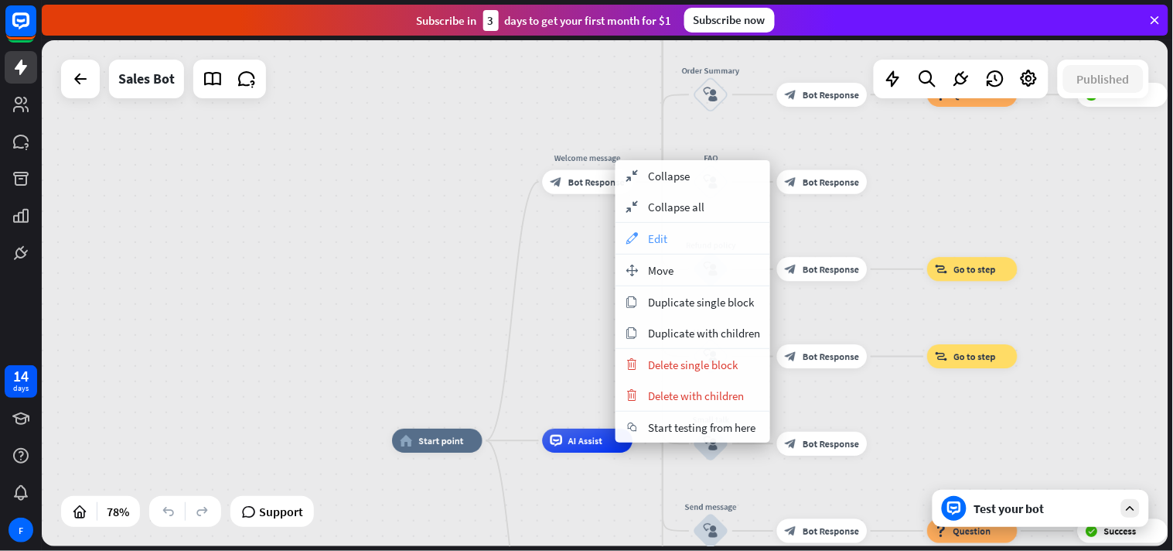
click at [679, 243] on div "appearance Edit" at bounding box center [693, 238] width 155 height 31
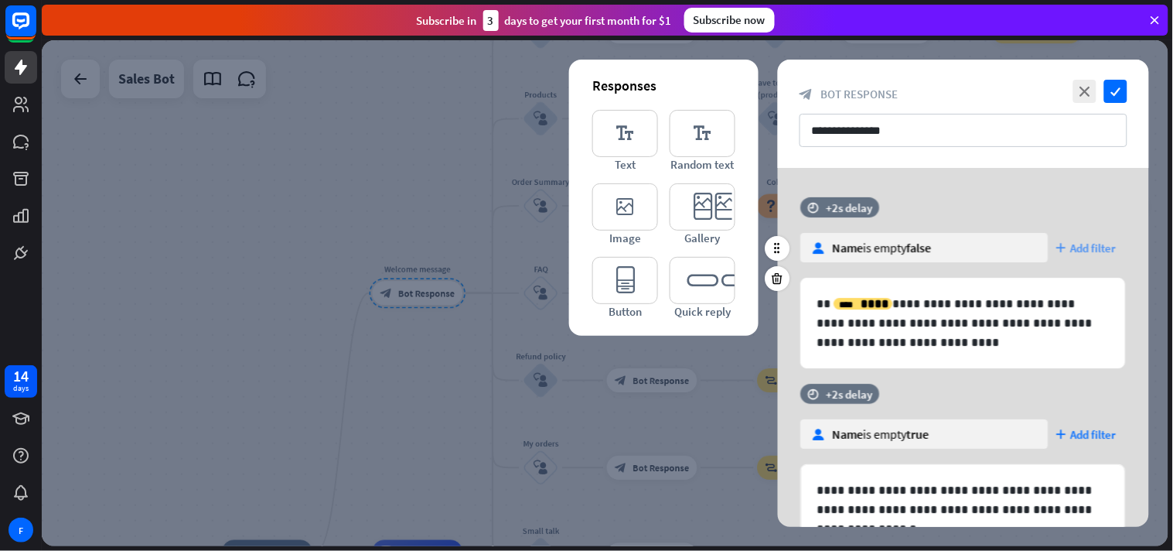
click at [1056, 244] on span "Add filter" at bounding box center [1094, 248] width 46 height 15
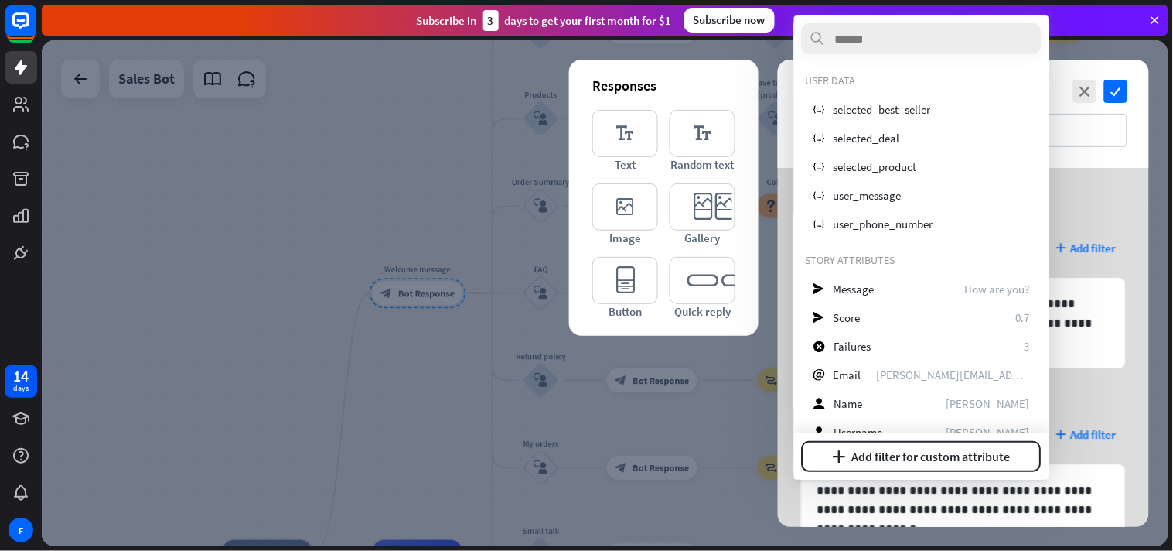
click at [1056, 190] on div "**********" at bounding box center [963, 532] width 371 height 729
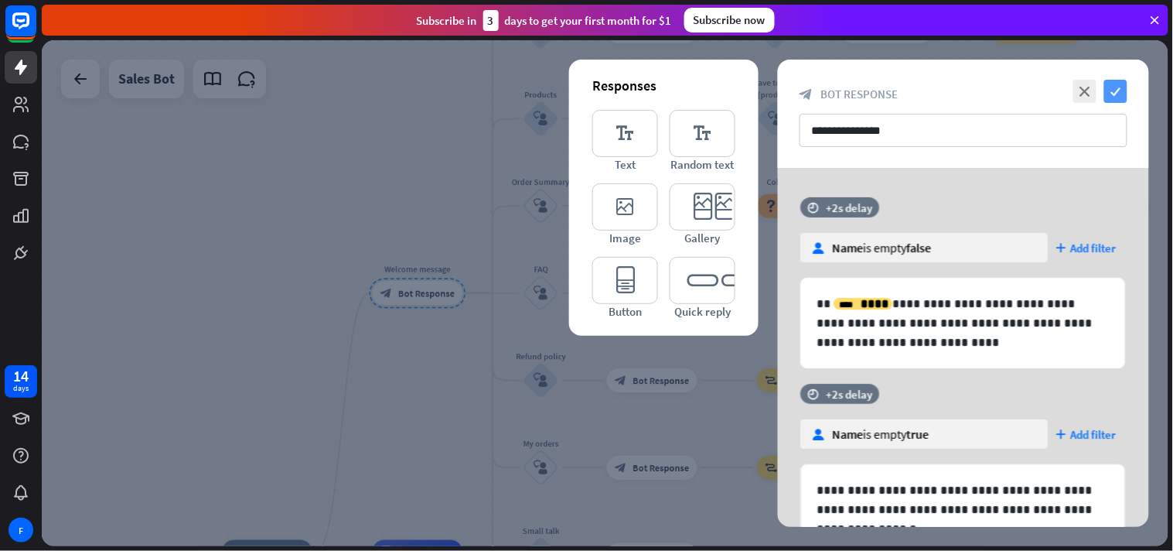
click at [1056, 82] on icon "check" at bounding box center [1115, 91] width 23 height 23
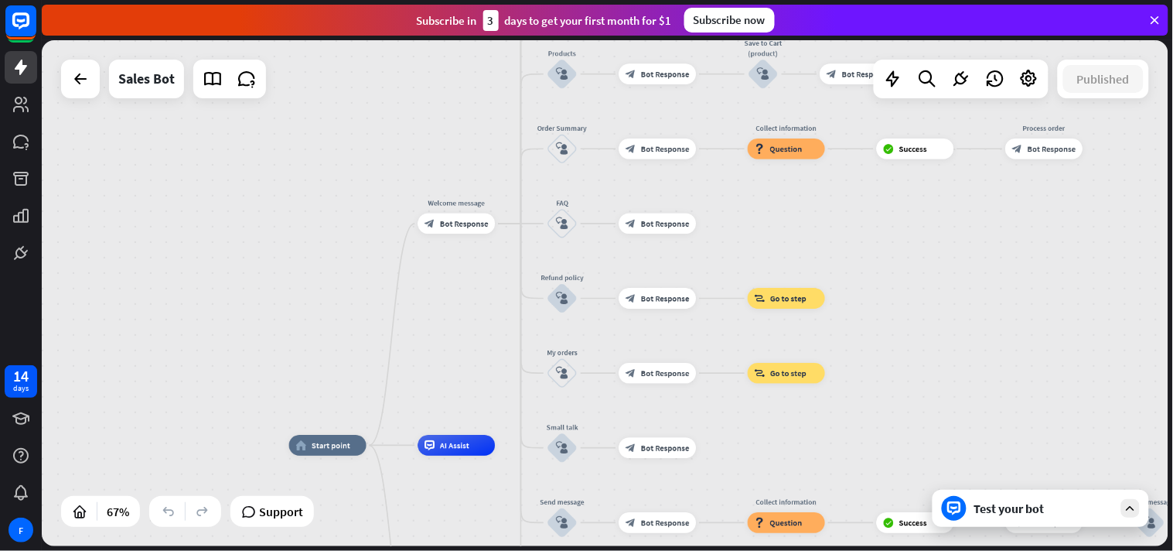
drag, startPoint x: 428, startPoint y: 353, endPoint x: 452, endPoint y: 249, distance: 106.9
click at [452, 249] on div "home_2 Start point Welcome message block_bot_response Bot Response Main menu bl…" at bounding box center [605, 293] width 1127 height 506
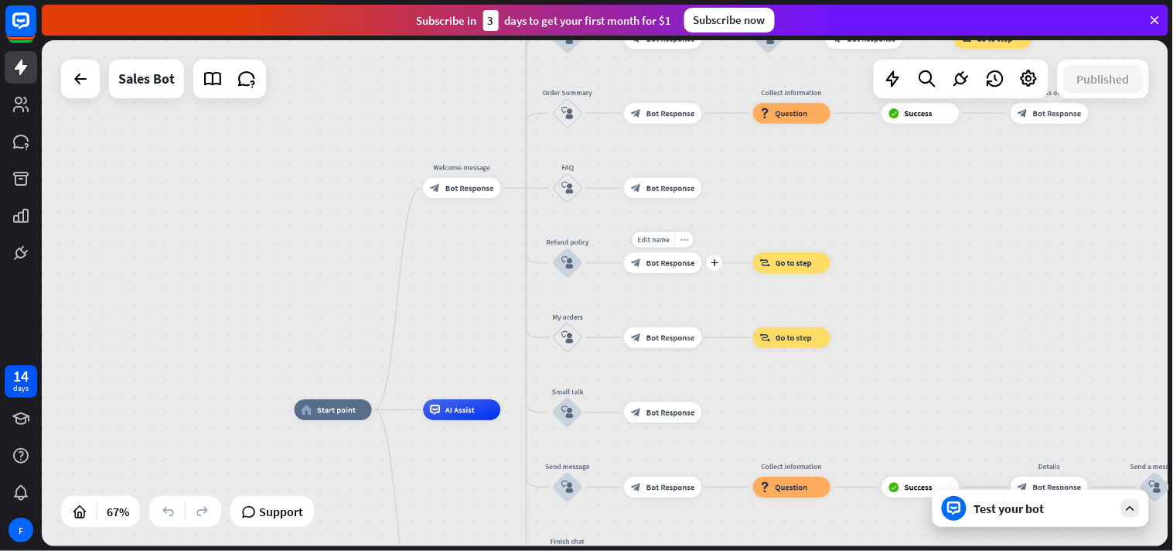
click at [685, 244] on div "more_horiz" at bounding box center [683, 239] width 19 height 15
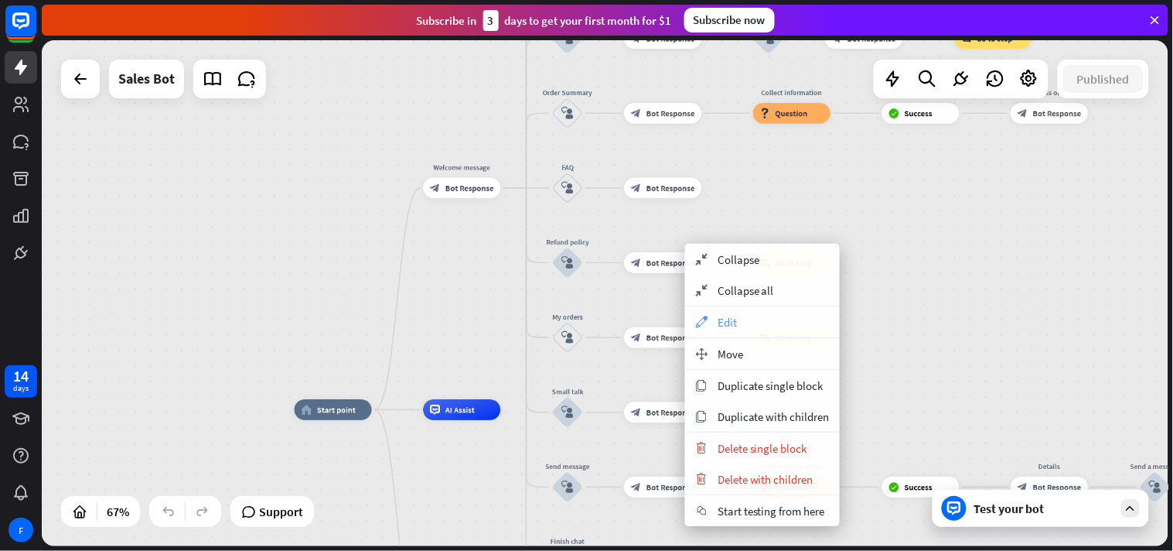
click at [718, 319] on span "Edit" at bounding box center [727, 322] width 19 height 15
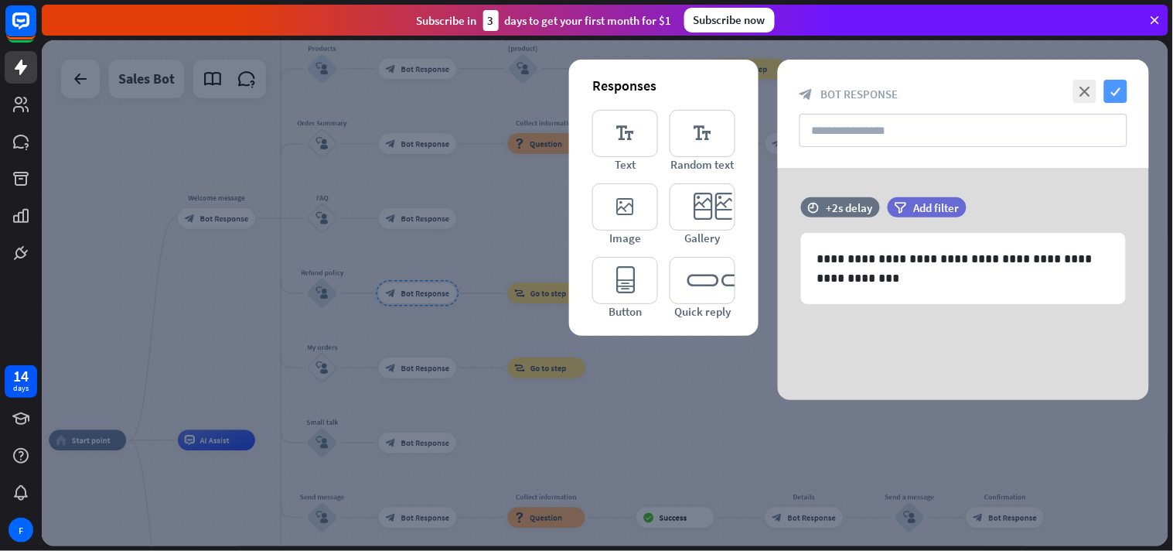
click at [1056, 87] on icon "check" at bounding box center [1115, 91] width 23 height 23
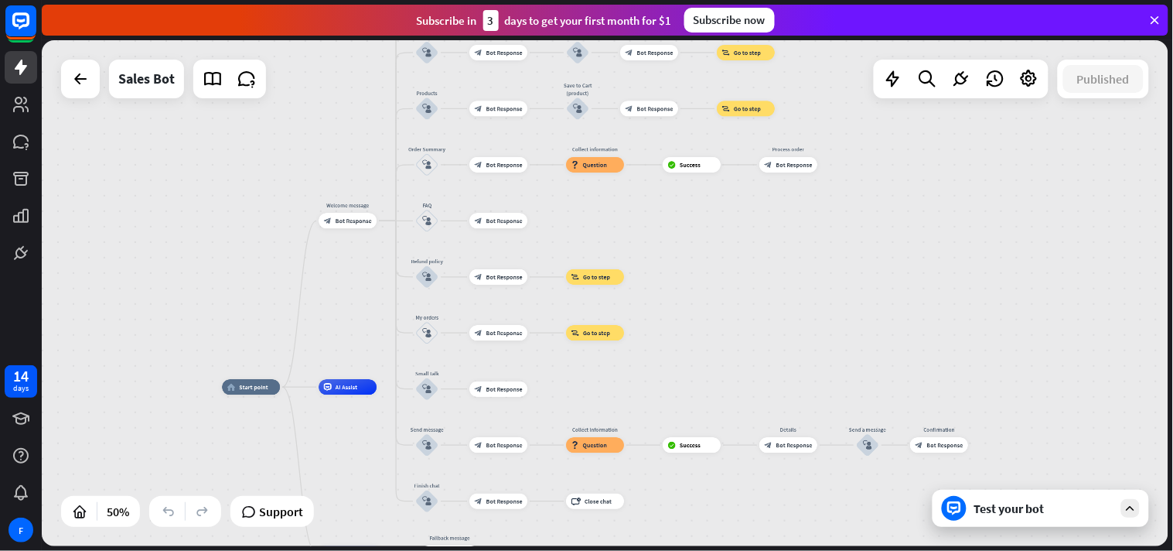
drag, startPoint x: 677, startPoint y: 258, endPoint x: 778, endPoint y: 223, distance: 107.4
click at [778, 223] on div "home_2 Start point Welcome message block_bot_response Bot Response Main menu bl…" at bounding box center [605, 293] width 1127 height 506
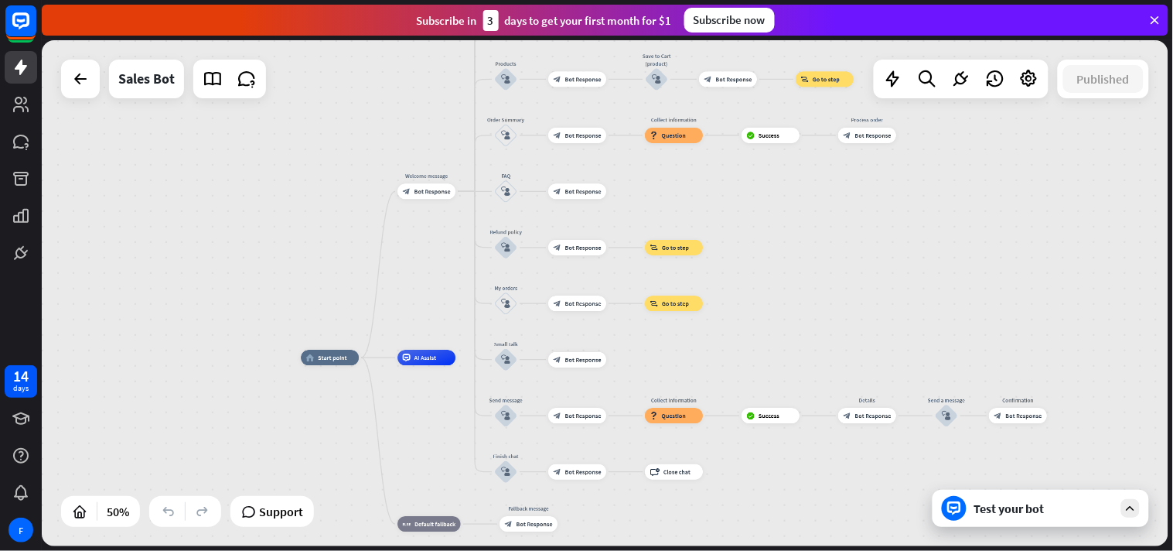
click at [1056, 495] on icon at bounding box center [1131, 508] width 14 height 14
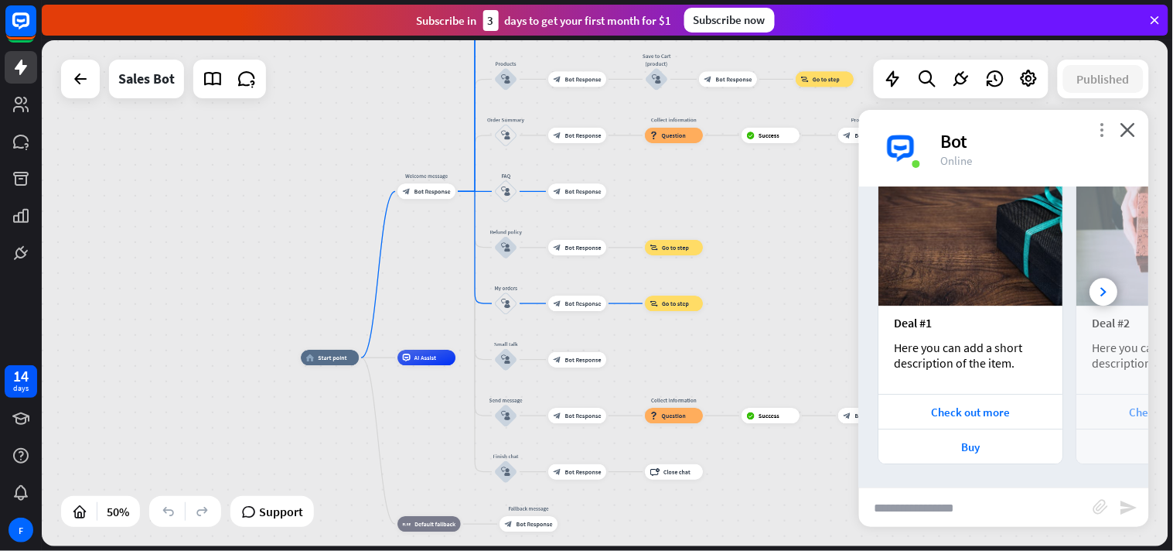
click at [1056, 125] on icon "more_vert" at bounding box center [1103, 129] width 15 height 15
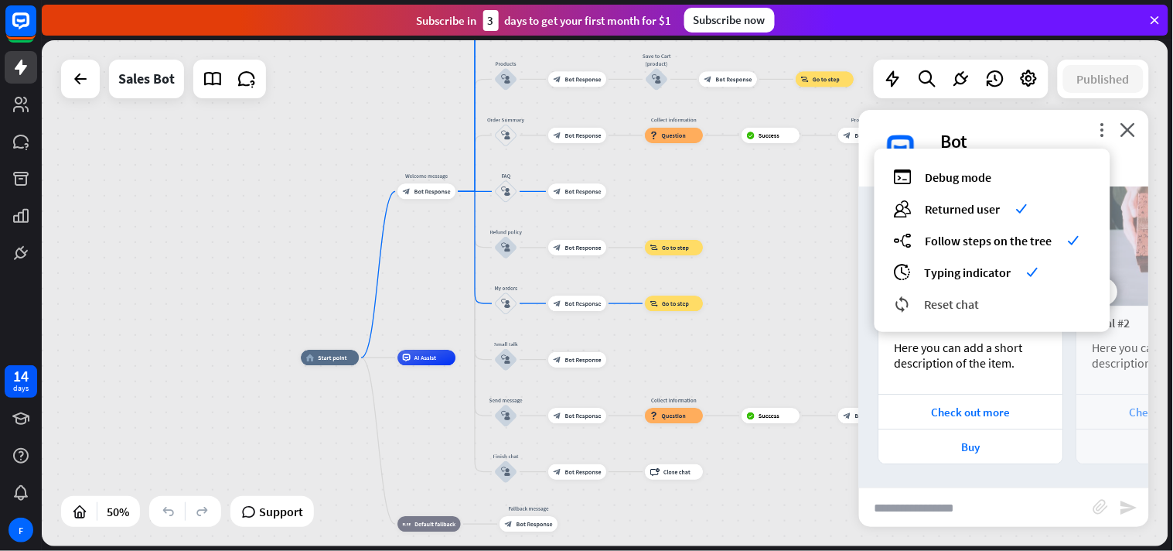
click at [956, 302] on span "Reset chat" at bounding box center [952, 303] width 55 height 15
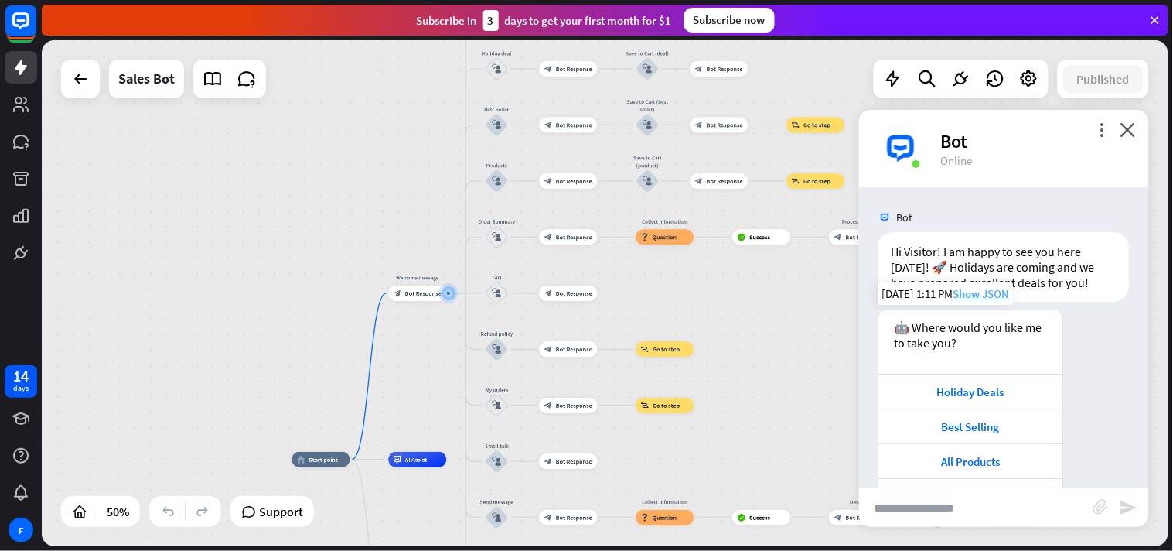
click at [999, 290] on span "Show JSON" at bounding box center [982, 293] width 56 height 15
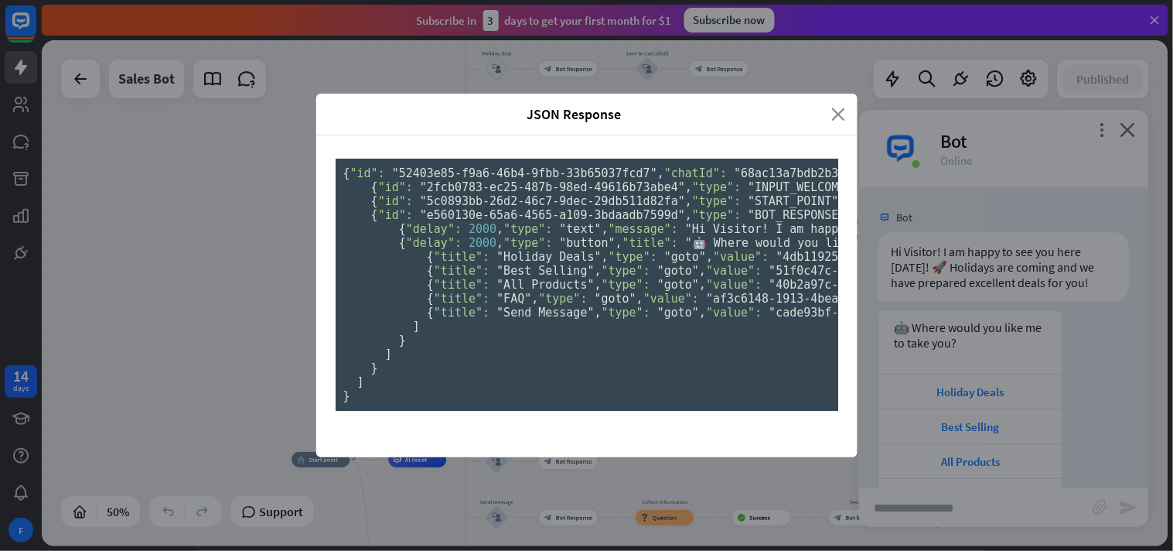
click at [832, 105] on icon "close" at bounding box center [839, 114] width 14 height 18
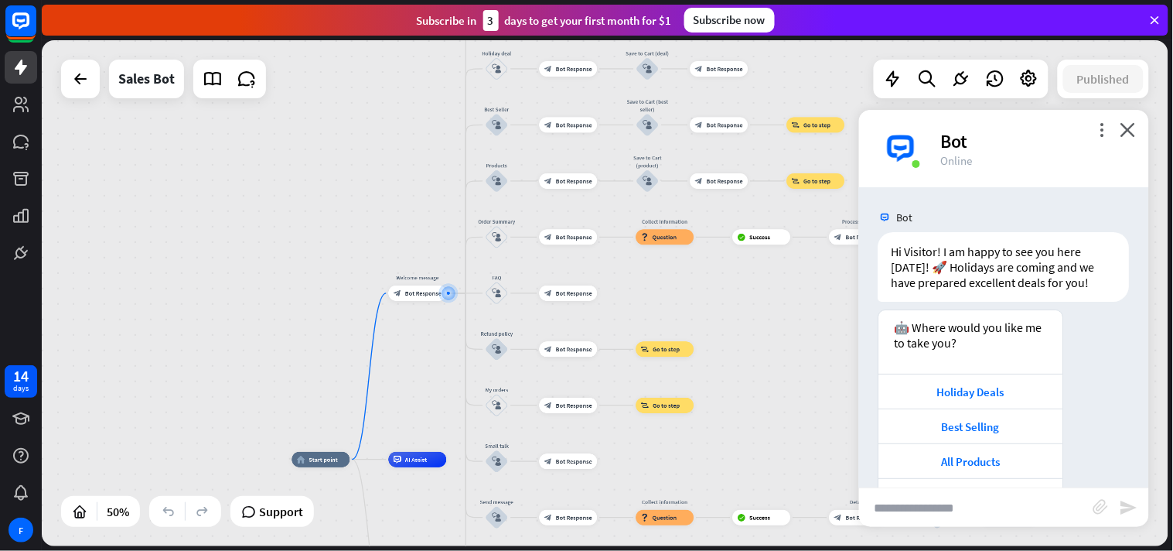
scroll to position [84, 0]
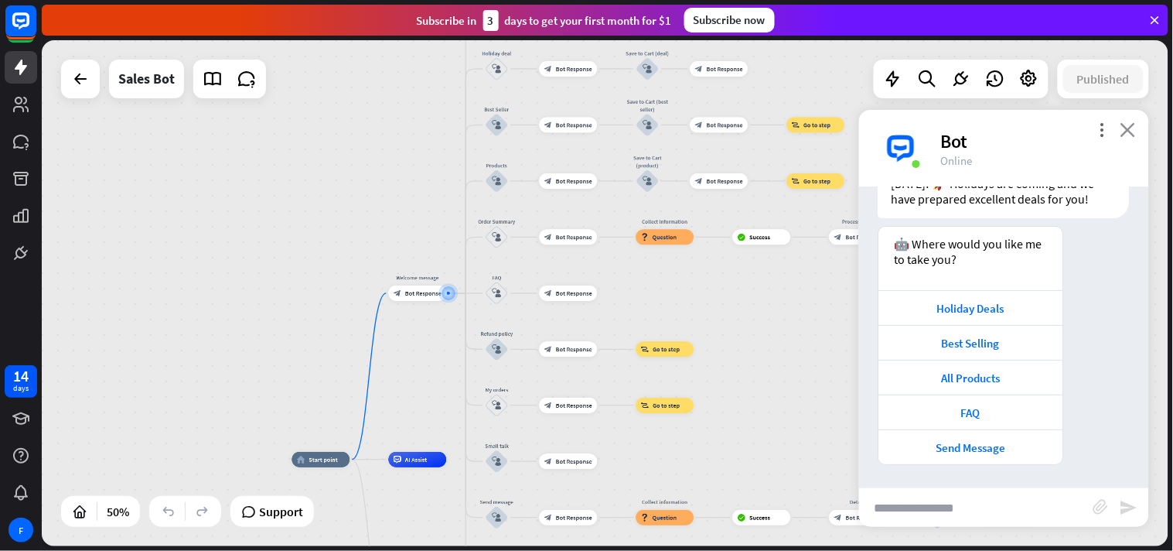
click at [1056, 126] on icon "close" at bounding box center [1128, 129] width 15 height 15
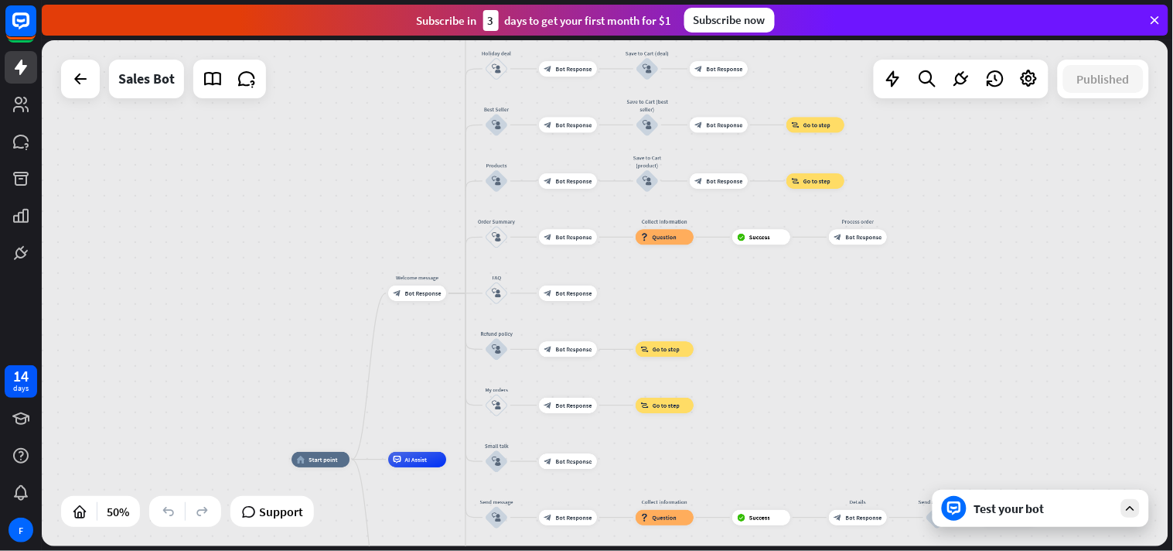
drag, startPoint x: 1086, startPoint y: 79, endPoint x: 1122, endPoint y: 145, distance: 75.1
click at [1056, 145] on div "home_2 Start point Welcome message block_bot_response Bot Response Main menu bl…" at bounding box center [605, 293] width 1127 height 506
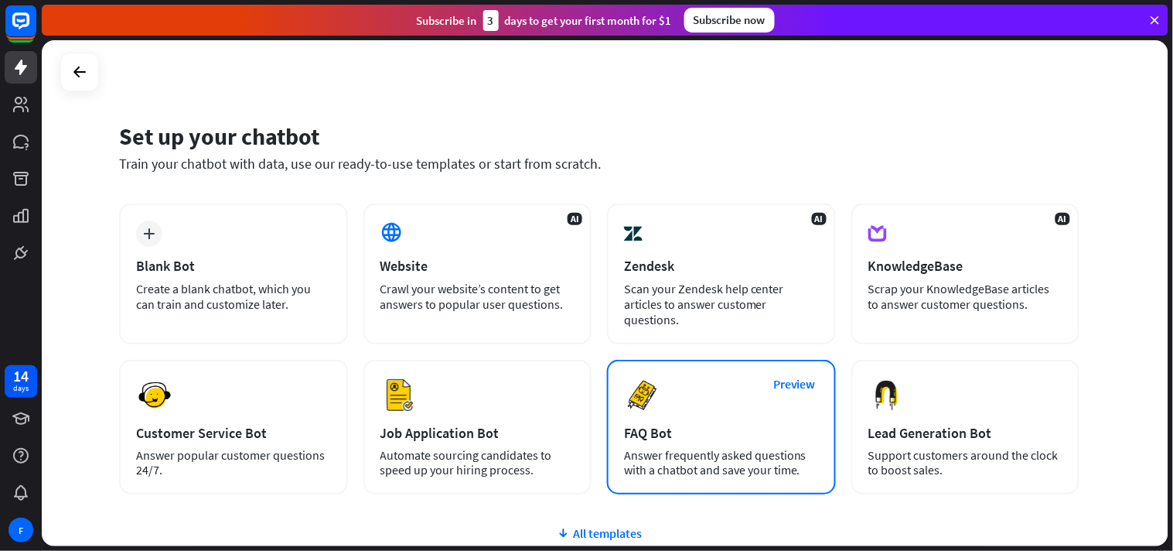
scroll to position [130, 0]
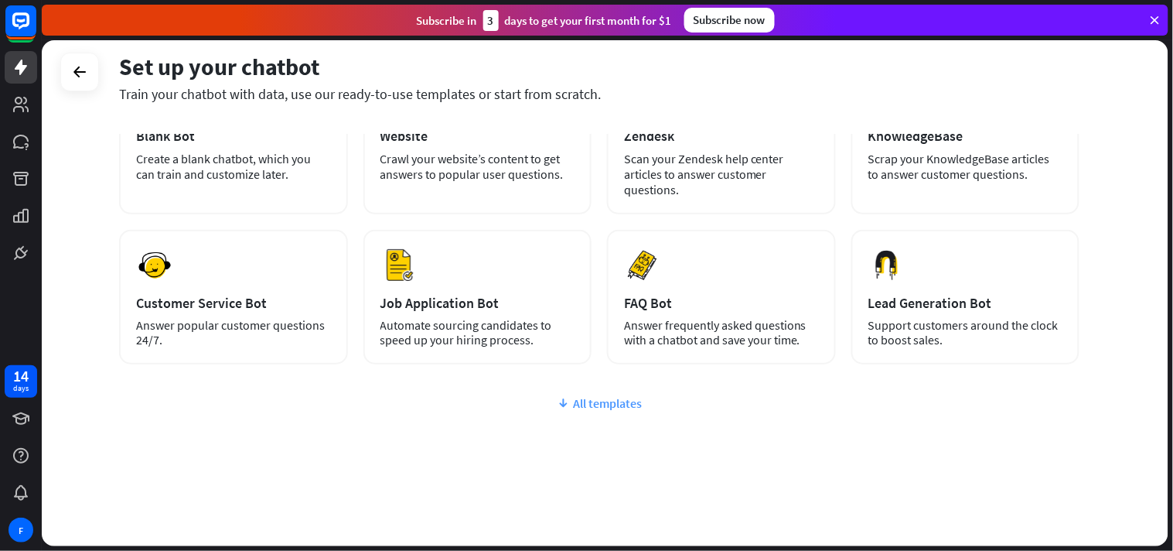
click at [625, 398] on div "All templates" at bounding box center [599, 402] width 960 height 15
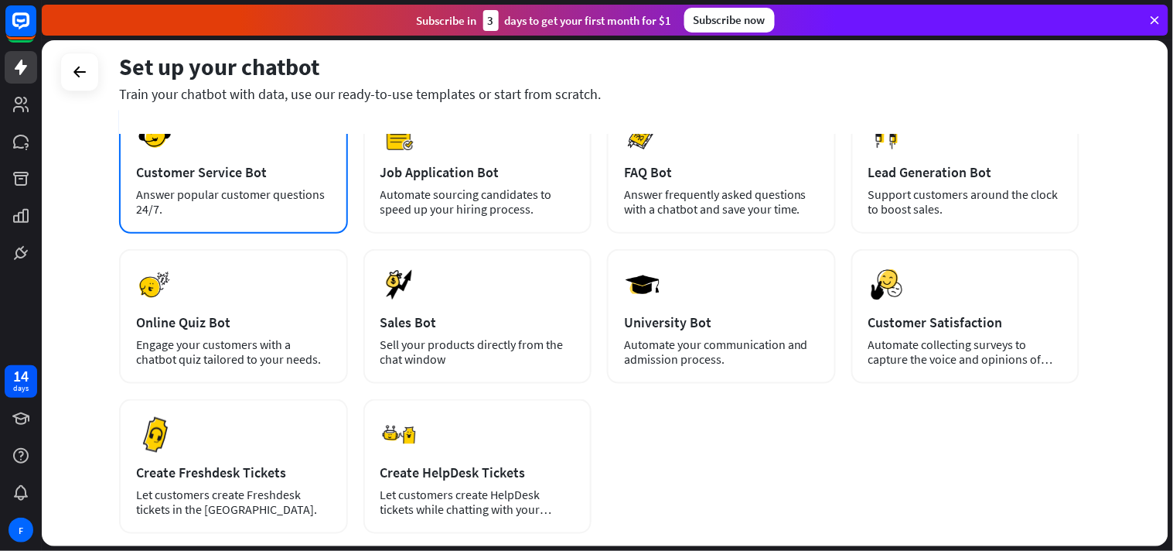
scroll to position [264, 0]
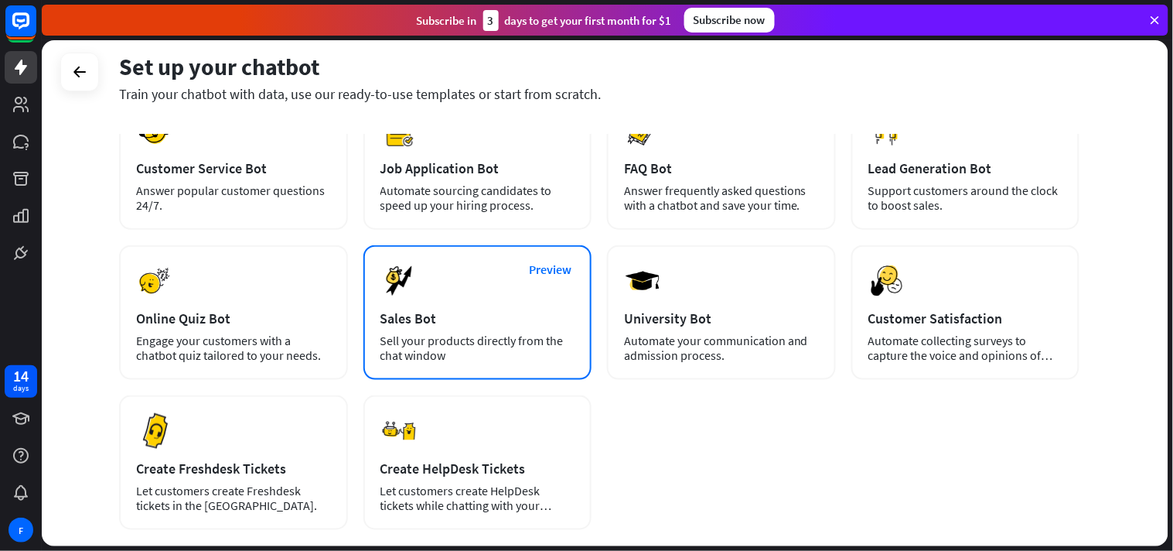
click at [428, 325] on div "Preview Sales Bot Sell your products directly from the chat window" at bounding box center [477, 312] width 229 height 135
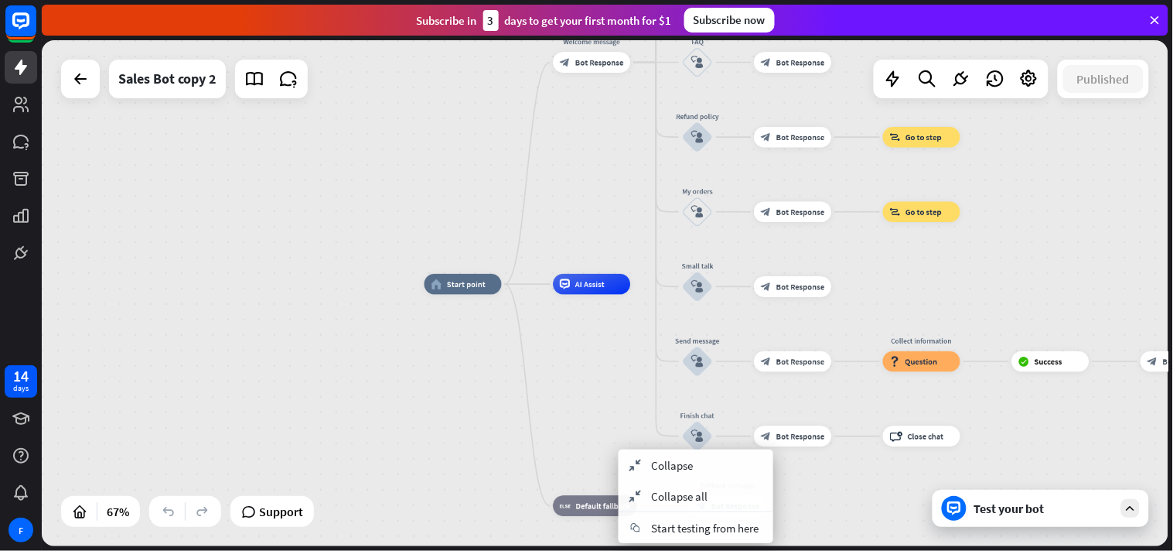
click at [590, 467] on div "home_2 Start point Welcome message block_bot_response Bot Response Main menu bl…" at bounding box center [800, 452] width 751 height 337
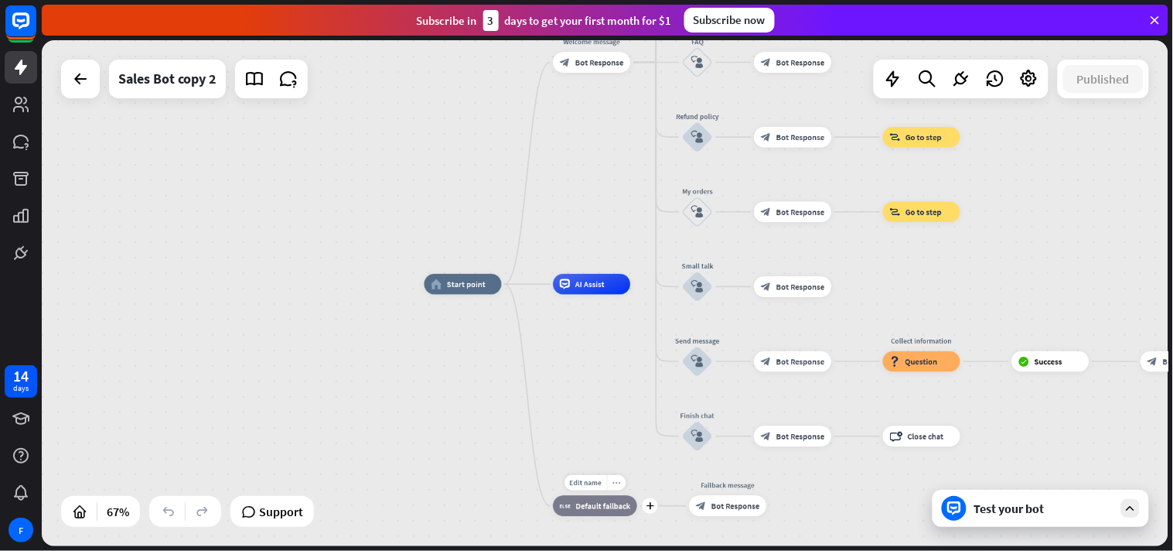
click at [623, 490] on div "more_horiz" at bounding box center [616, 482] width 19 height 15
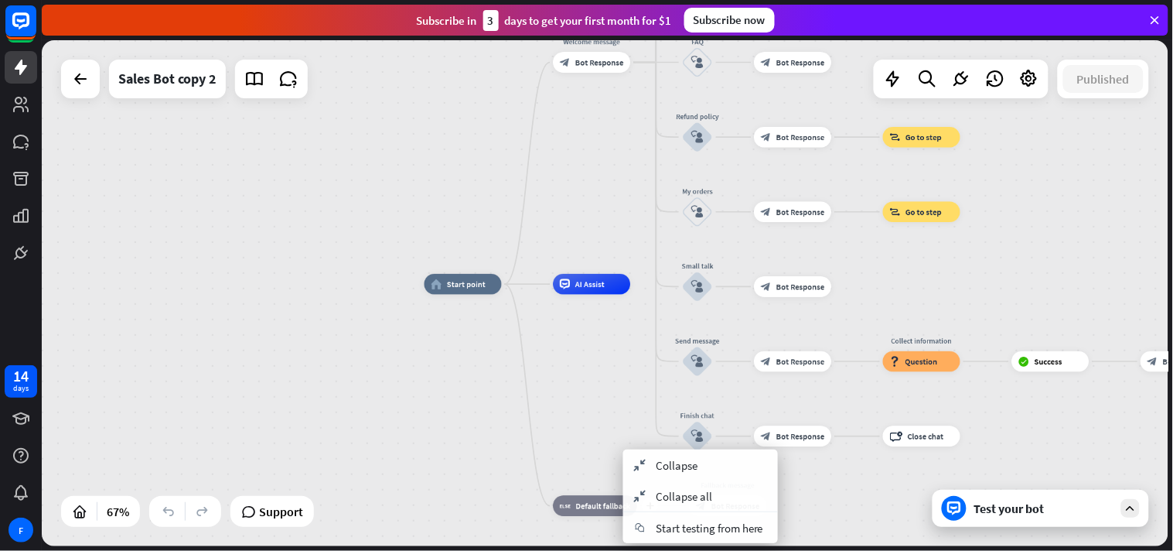
click at [609, 495] on div "plus block_fallback Default fallback" at bounding box center [595, 506] width 84 height 21
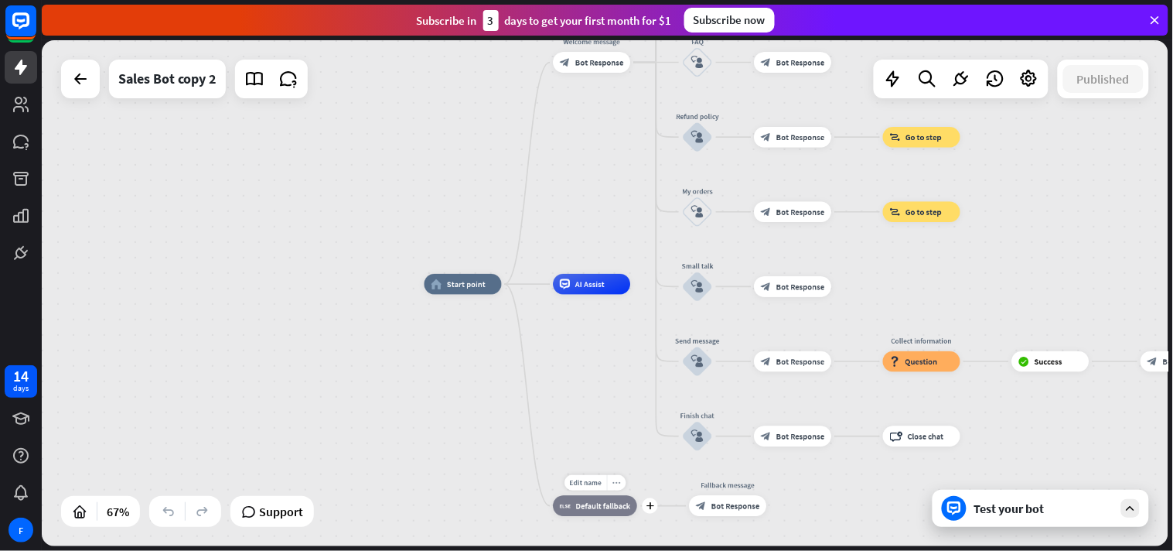
click at [616, 483] on icon "more_horiz" at bounding box center [616, 483] width 9 height 8
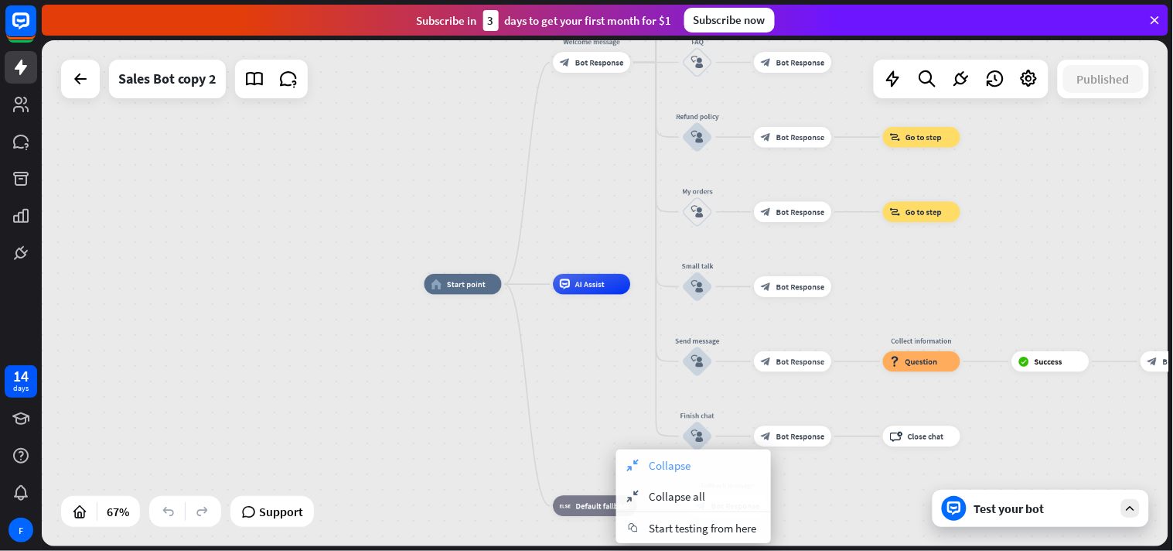
click at [706, 467] on div "collapse Collapse" at bounding box center [693, 464] width 155 height 31
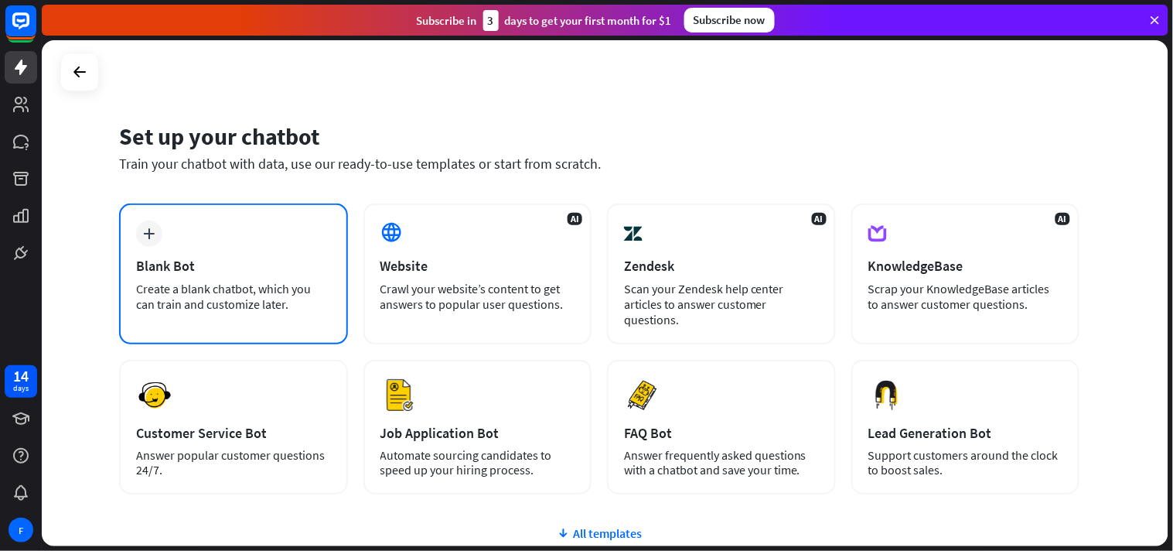
scroll to position [130, 0]
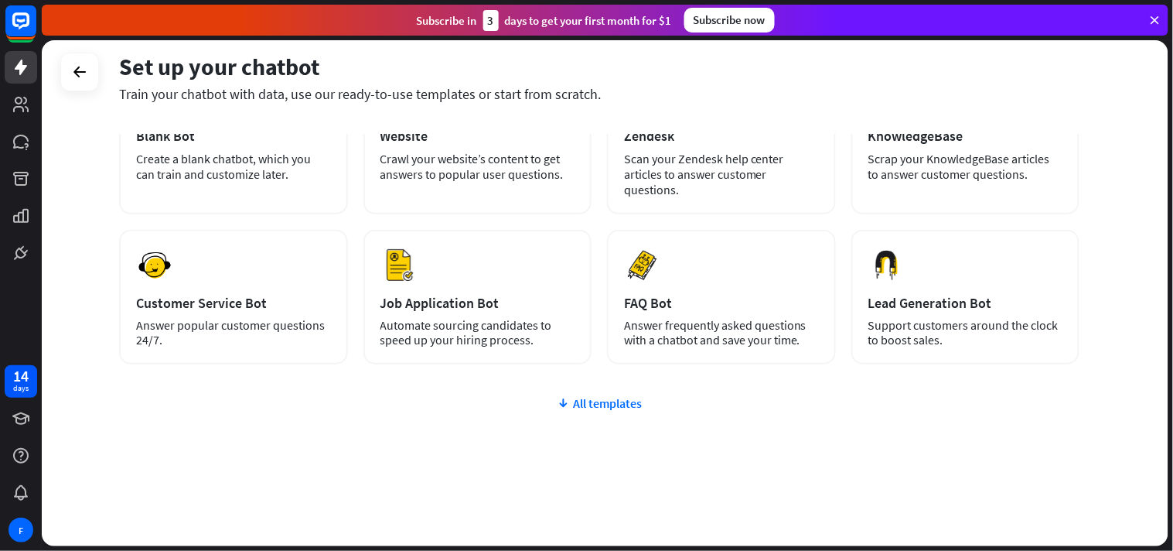
click at [578, 390] on div "plus Blank Bot Create a blank chatbot, which you can train and customize later.…" at bounding box center [599, 311] width 960 height 476
click at [604, 395] on div "All templates" at bounding box center [599, 402] width 960 height 15
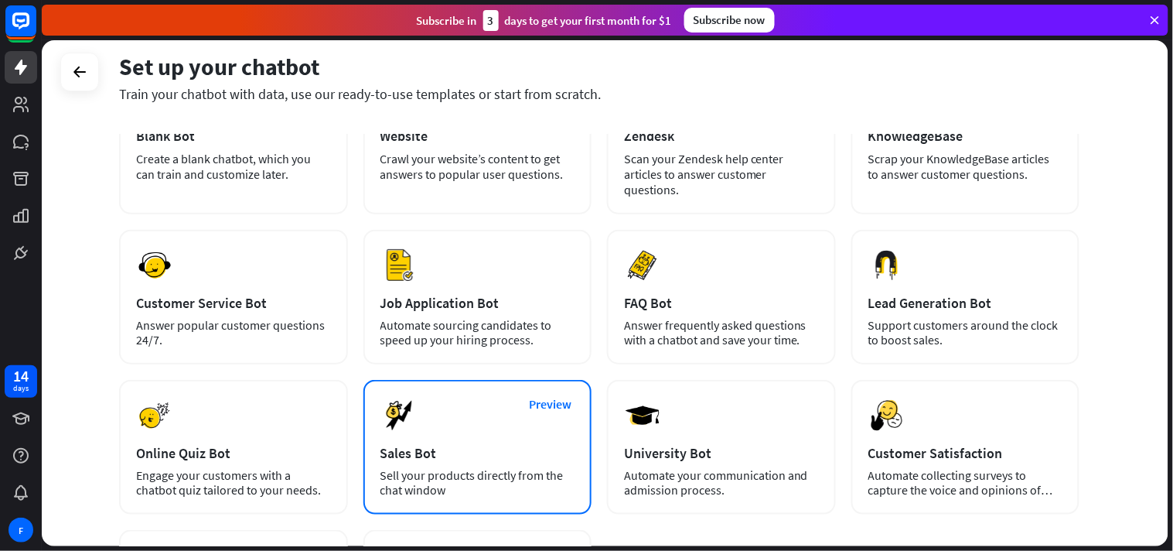
click at [455, 424] on div "Preview Sales Bot Sell your products directly from the chat window" at bounding box center [477, 447] width 229 height 135
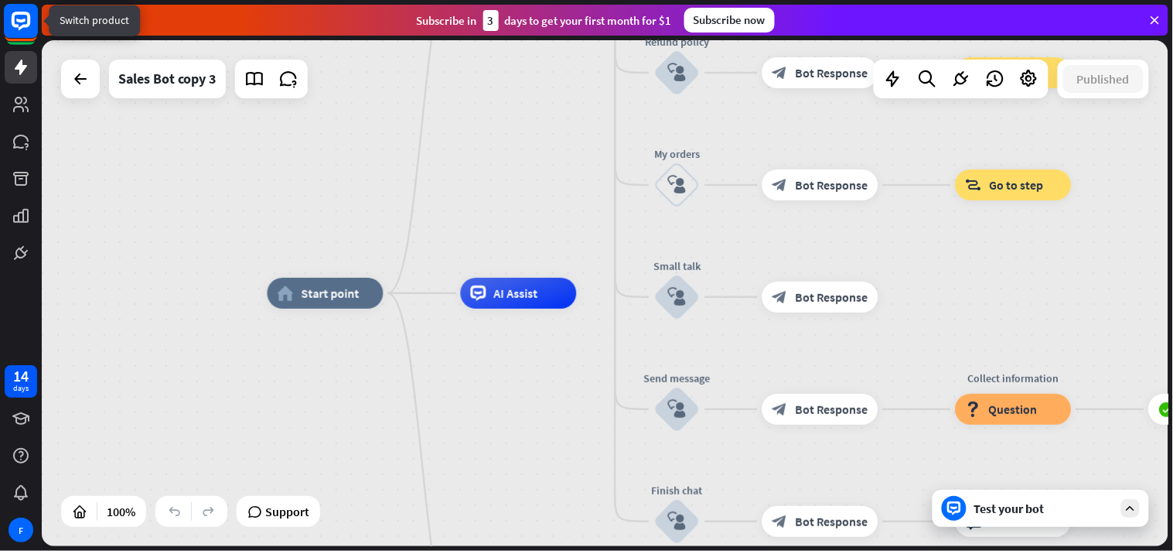
click at [19, 23] on rect at bounding box center [21, 21] width 34 height 34
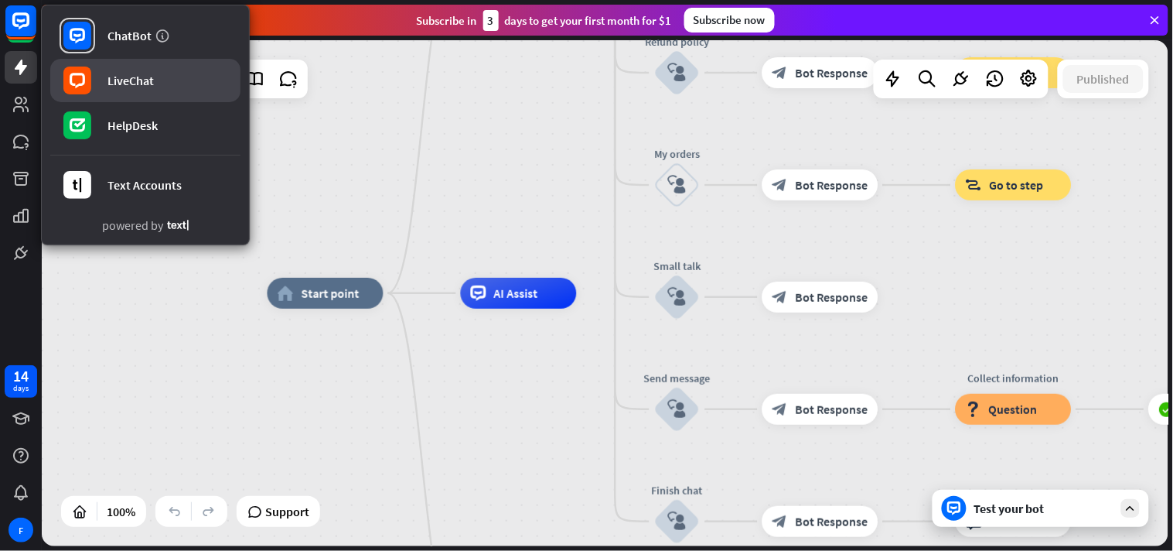
click at [159, 95] on link "LiveChat" at bounding box center [145, 80] width 190 height 43
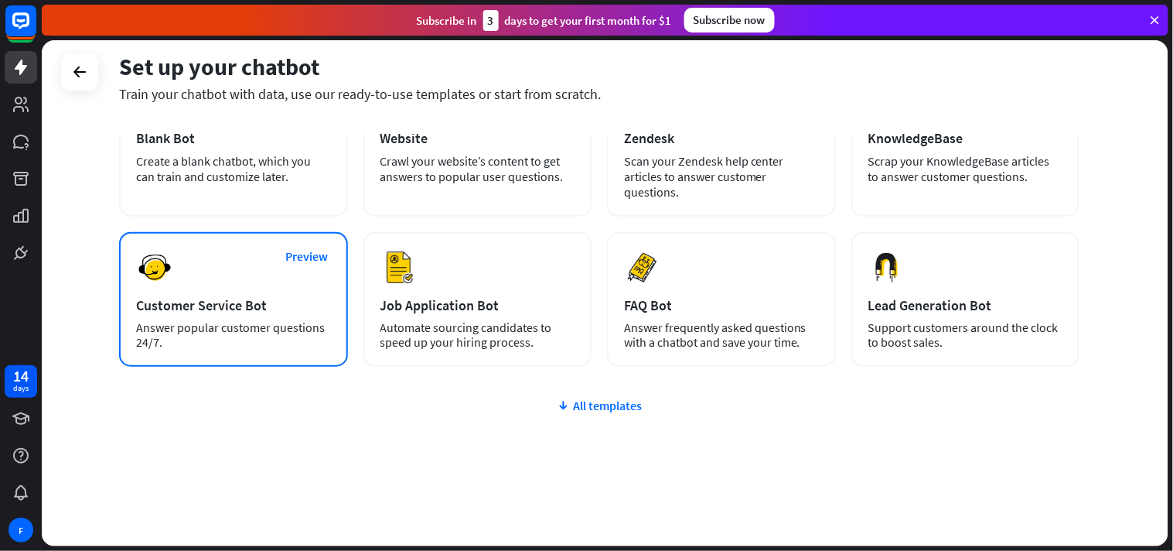
scroll to position [130, 0]
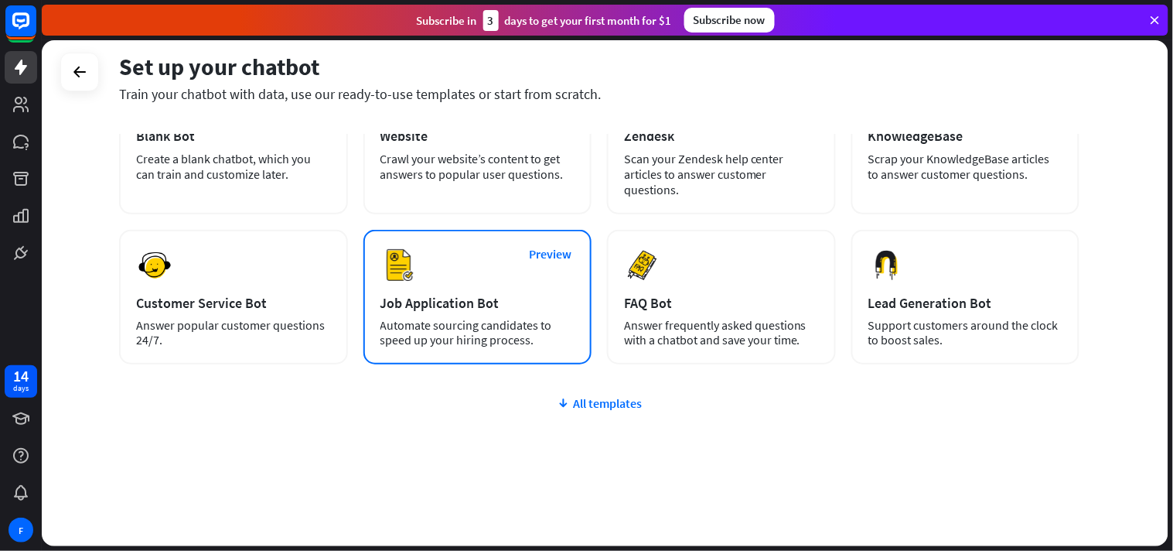
click at [465, 318] on div "Automate sourcing candidates to speed up your hiring process." at bounding box center [477, 332] width 195 height 29
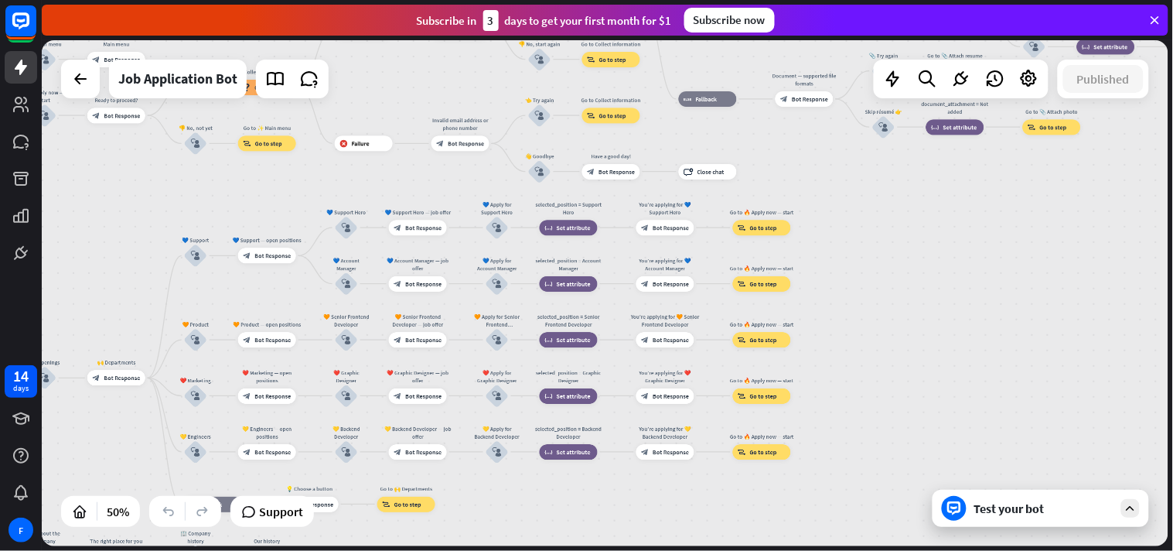
drag, startPoint x: 902, startPoint y: 286, endPoint x: 428, endPoint y: 343, distance: 477.5
click at [305, 495] on html "14 days F close Product Help First steps Get started with ChatBot Help Center F…" at bounding box center [586, 275] width 1173 height 551
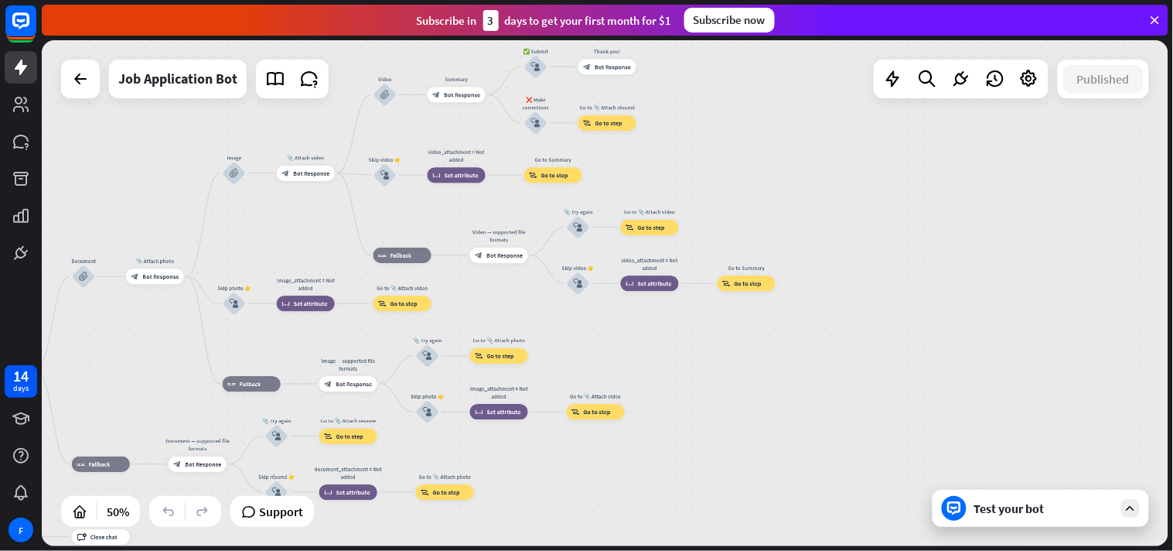
drag, startPoint x: 708, startPoint y: 226, endPoint x: 135, endPoint y: 575, distance: 671.9
click at [135, 495] on html "14 days F close Product Help First steps Get started with ChatBot Help Center F…" at bounding box center [586, 275] width 1173 height 551
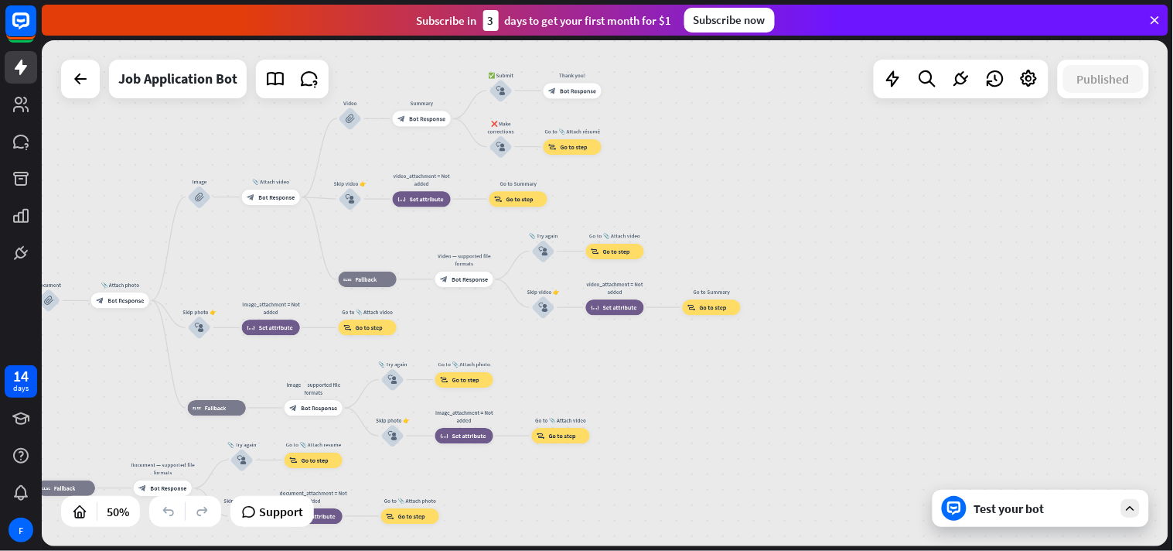
drag, startPoint x: 577, startPoint y: 298, endPoint x: 551, endPoint y: 298, distance: 26.3
click at [551, 298] on div "home_2 Start point Welcome message block_bot_response Bot Response ✨ Main menu …" at bounding box center [605, 293] width 1127 height 506
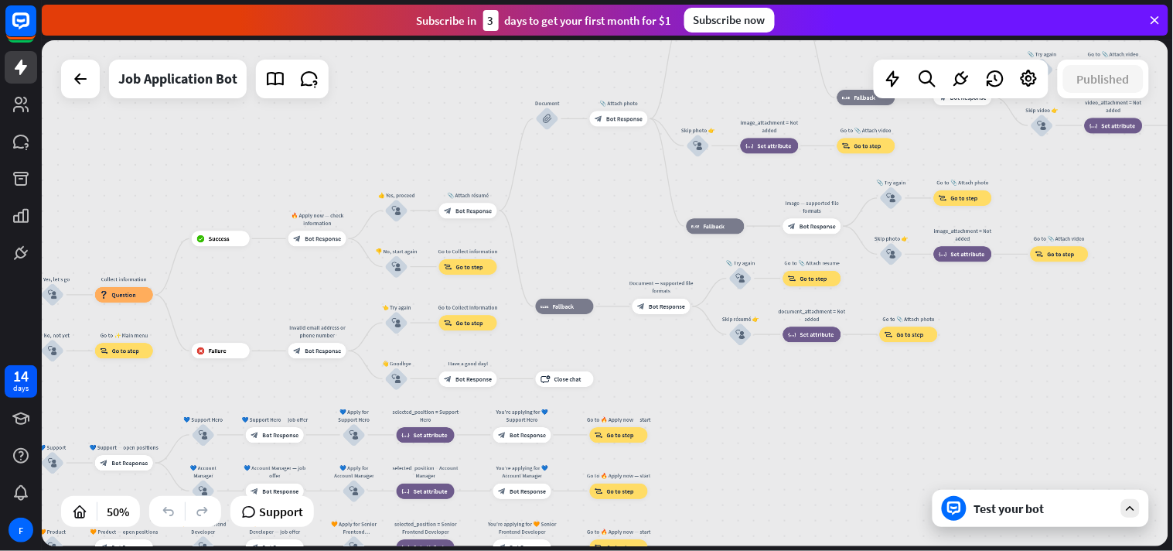
drag, startPoint x: 170, startPoint y: 351, endPoint x: 664, endPoint y: 179, distance: 522.4
click at [667, 184] on div "home_2 Start point Welcome message block_bot_response Bot Response ✨ Main menu …" at bounding box center [605, 293] width 1127 height 506
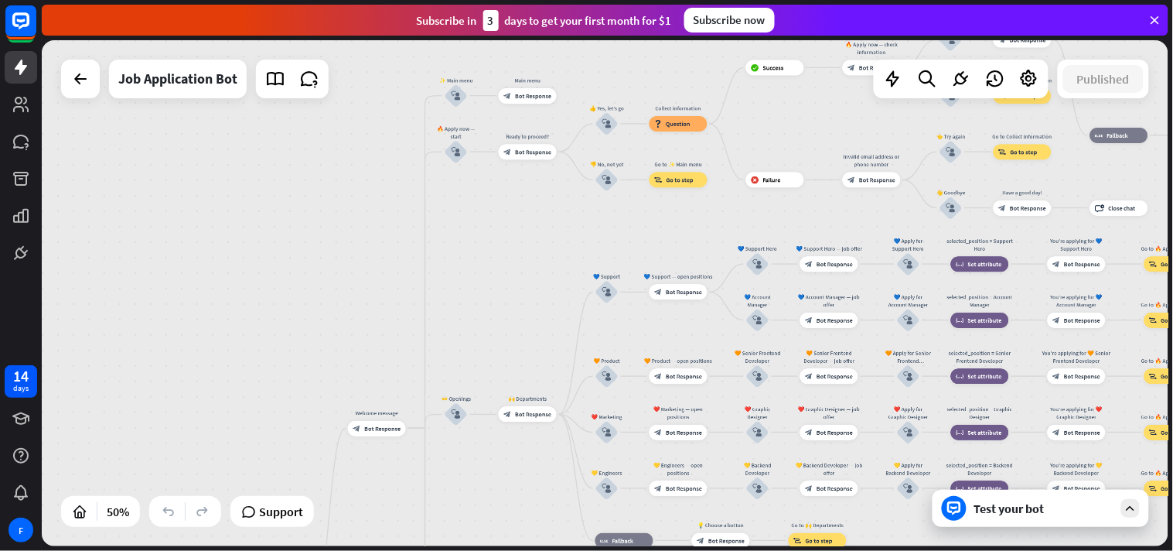
drag, startPoint x: 289, startPoint y: 250, endPoint x: 797, endPoint y: 97, distance: 530.6
click at [797, 97] on div "home_2 Start point Welcome message block_bot_response Bot Response ✨ Main menu …" at bounding box center [605, 293] width 1127 height 506
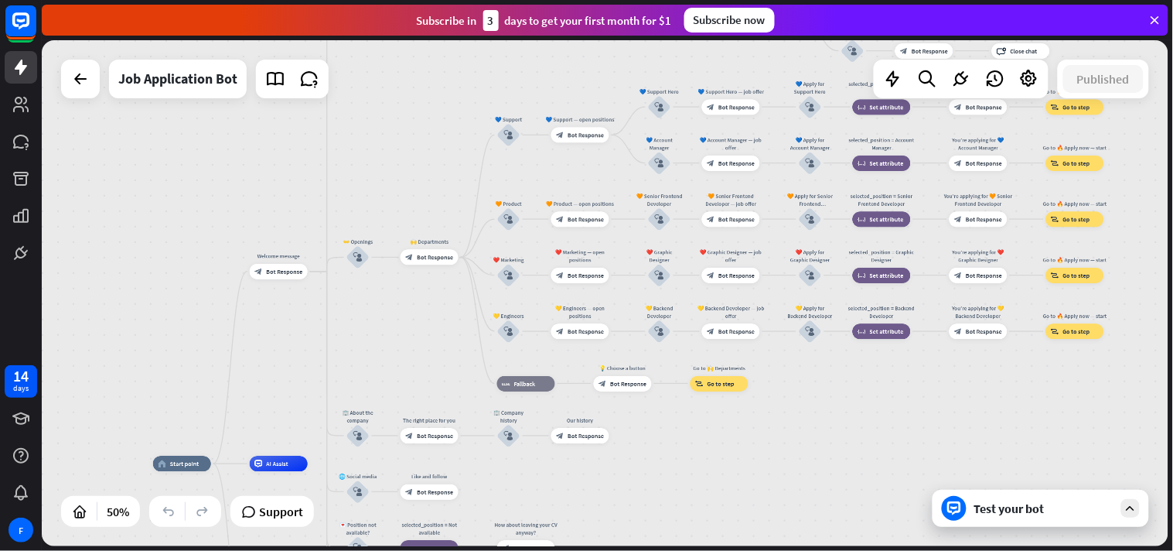
drag, startPoint x: 503, startPoint y: 251, endPoint x: 405, endPoint y: 94, distance: 185.2
click at [405, 94] on div "home_2 Start point Welcome message block_bot_response Bot Response ✨ Main menu …" at bounding box center [605, 293] width 1127 height 506
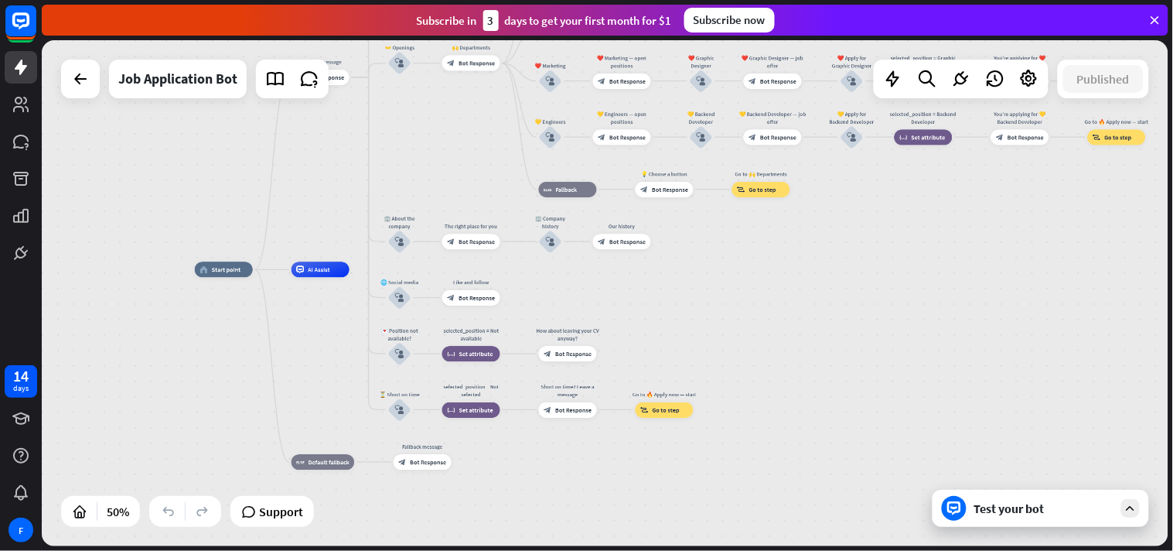
drag, startPoint x: 407, startPoint y: 346, endPoint x: 459, endPoint y: 145, distance: 208.4
click at [459, 145] on div "home_2 Start point Welcome message block_bot_response Bot Response ✨ Main menu …" at bounding box center [605, 293] width 1127 height 506
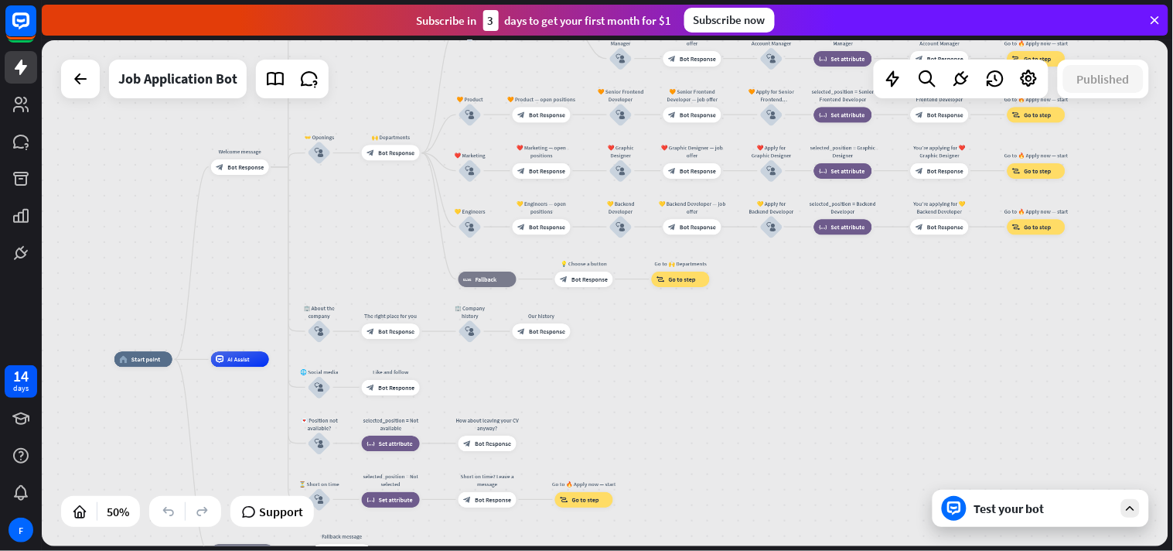
drag, startPoint x: 910, startPoint y: 357, endPoint x: 779, endPoint y: 521, distance: 210.1
click at [779, 495] on div "home_2 Start point Welcome message block_bot_response Bot Response ✨ Main menu …" at bounding box center [605, 293] width 1127 height 506
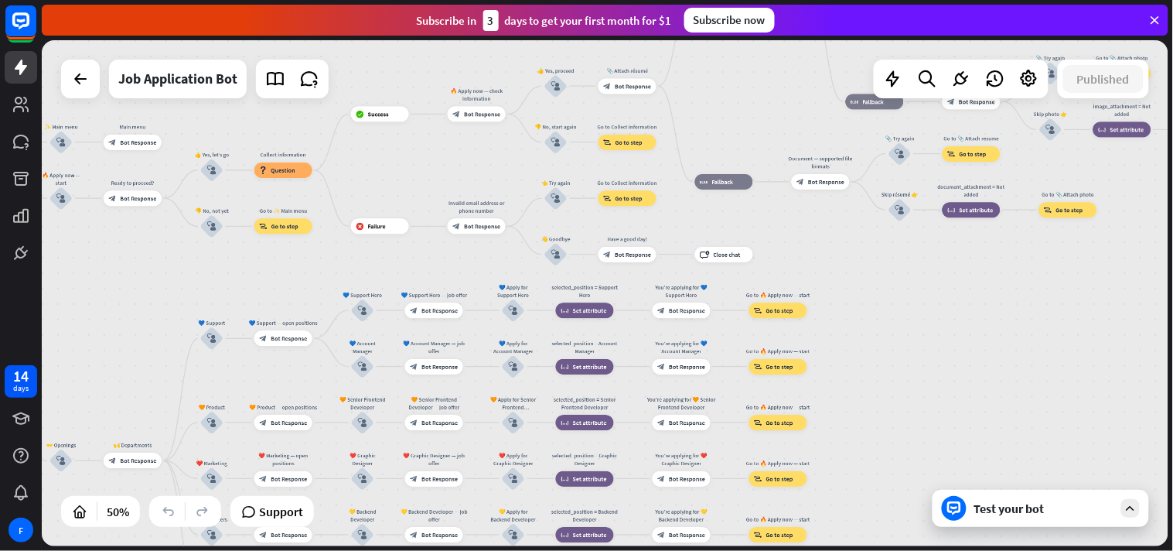
drag, startPoint x: 849, startPoint y: 408, endPoint x: 698, endPoint y: 584, distance: 231.9
click at [698, 495] on html "14 days F close Product Help First steps Get started with ChatBot Help Center F…" at bounding box center [586, 275] width 1173 height 551
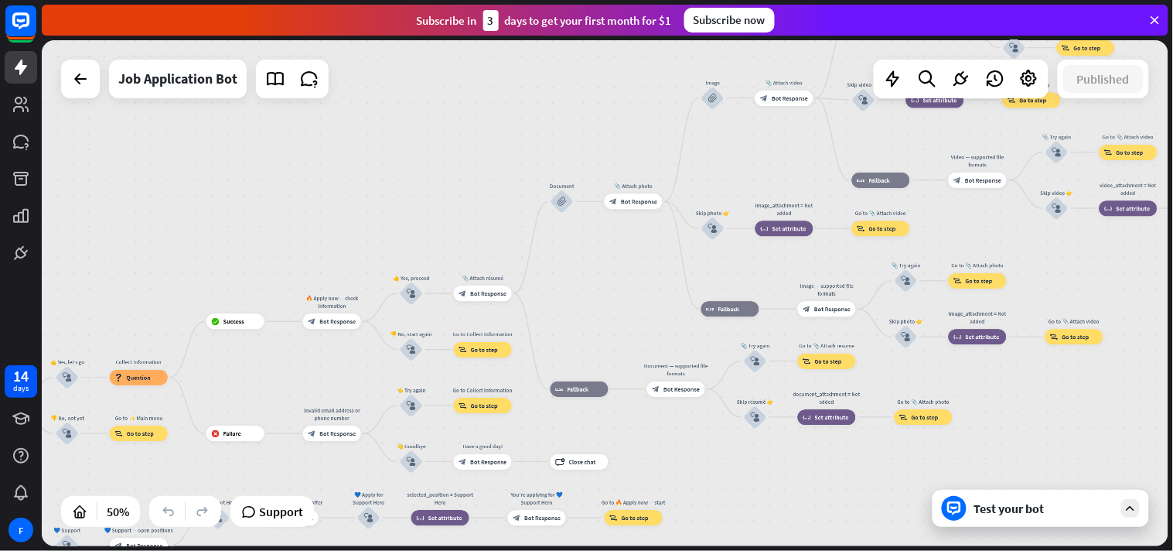
drag, startPoint x: 940, startPoint y: 350, endPoint x: 795, endPoint y: 558, distance: 253.4
click at [795, 495] on html "14 days F close Product Help First steps Get started with ChatBot Help Center F…" at bounding box center [586, 275] width 1173 height 551
drag, startPoint x: 540, startPoint y: 241, endPoint x: 616, endPoint y: 281, distance: 86.8
click at [544, 253] on div "home_2 Start point Welcome message block_bot_response Bot Response ✨ Main menu …" at bounding box center [605, 293] width 1127 height 506
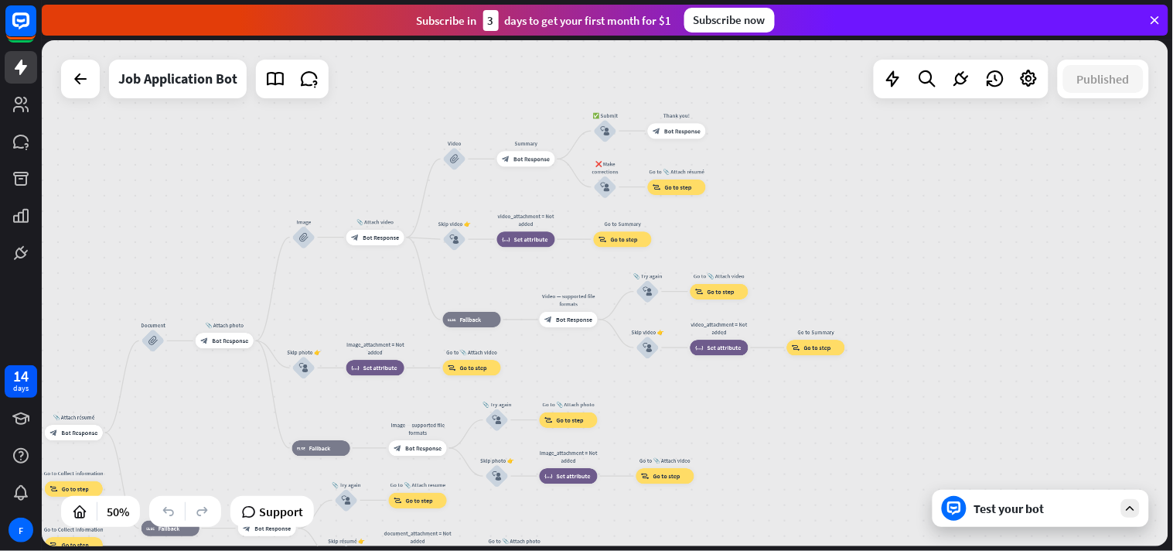
drag, startPoint x: 634, startPoint y: 288, endPoint x: 220, endPoint y: 415, distance: 432.5
click at [220, 415] on div "home_2 Start point Welcome message block_bot_response Bot Response ✨ Main menu …" at bounding box center [605, 293] width 1127 height 506
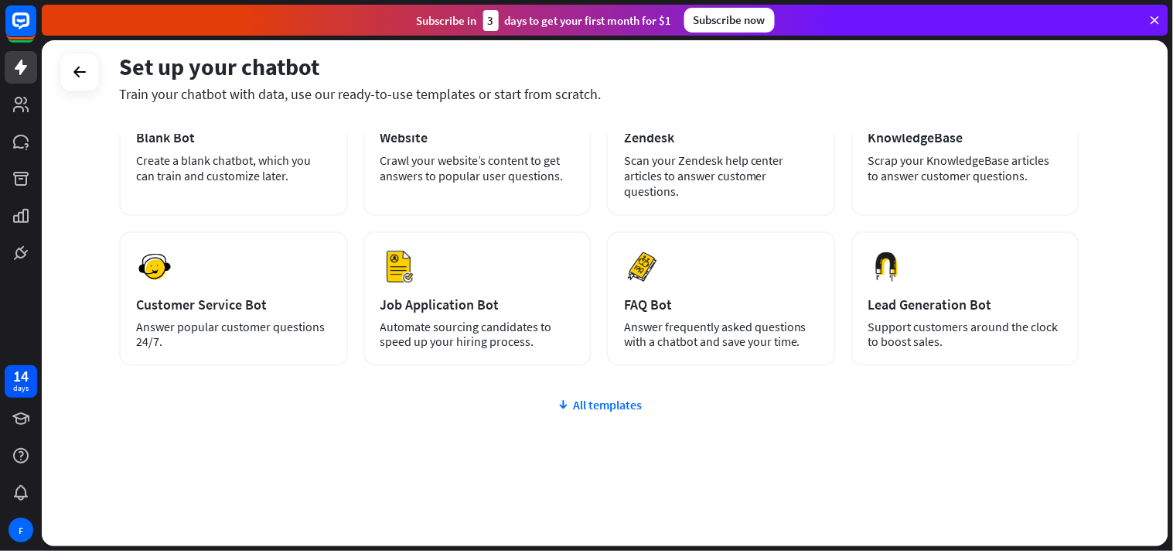
scroll to position [130, 0]
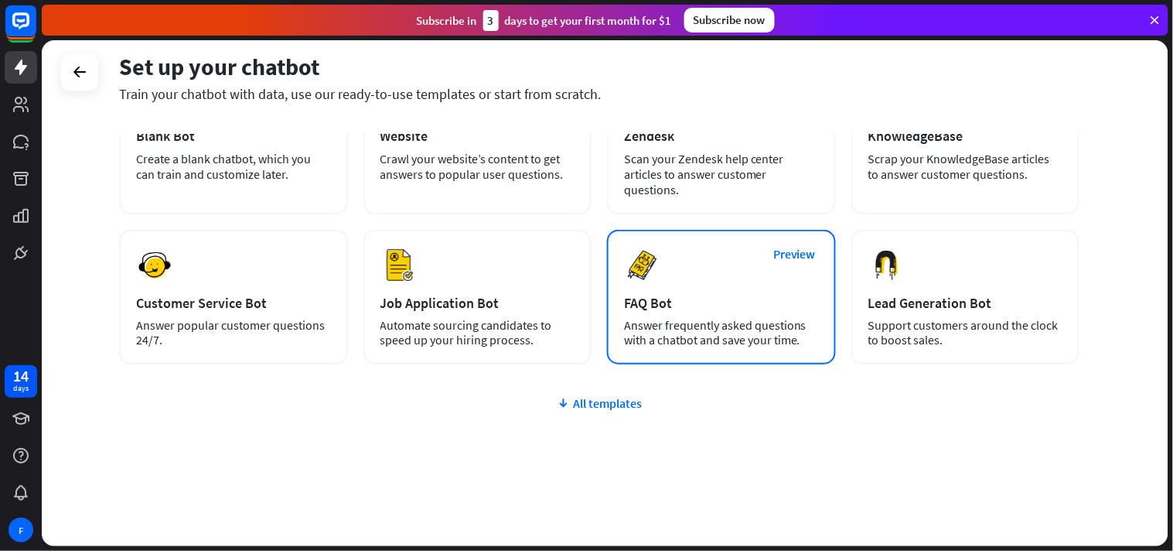
click at [720, 294] on div "FAQ Bot" at bounding box center [721, 303] width 195 height 18
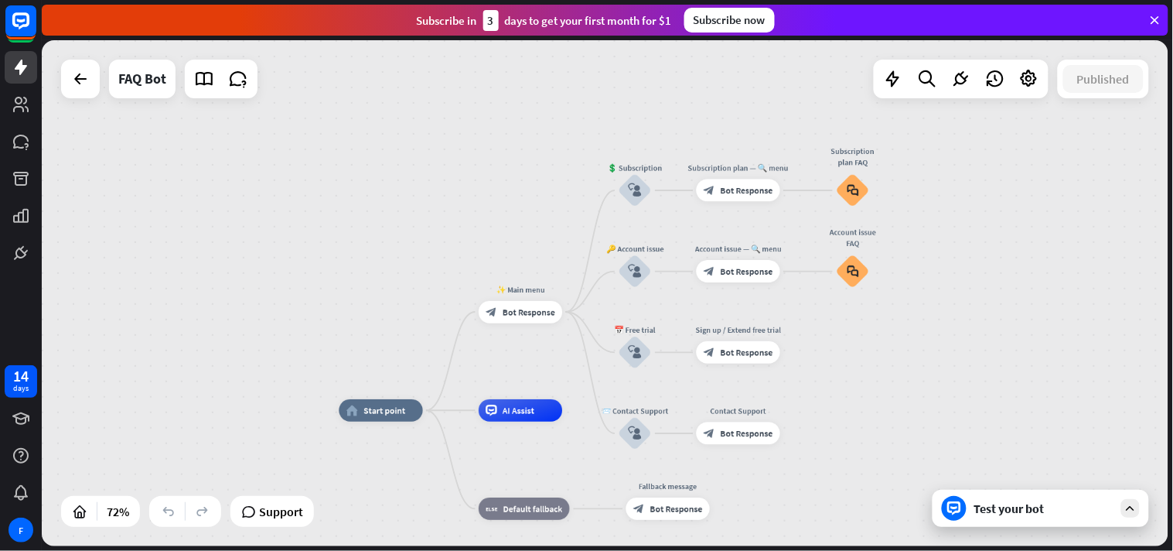
drag, startPoint x: 933, startPoint y: 268, endPoint x: 820, endPoint y: 384, distance: 162.4
click at [820, 384] on div "home_2 Start point ✨ Main menu block_bot_response Bot Response 💲 Subscription b…" at bounding box center [605, 293] width 1127 height 506
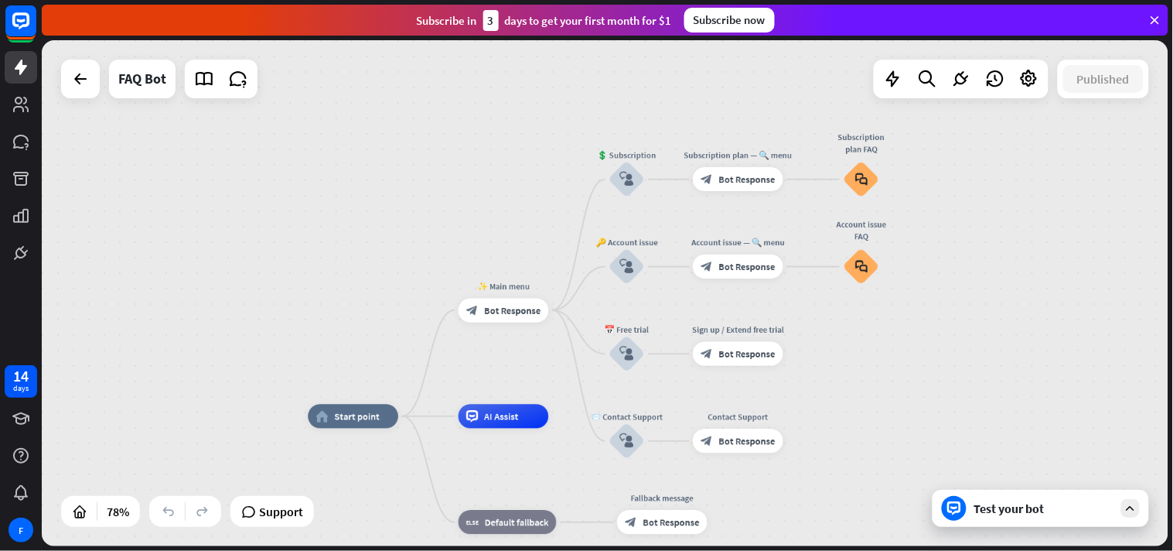
drag, startPoint x: 1092, startPoint y: 86, endPoint x: 1117, endPoint y: 155, distance: 74.1
click at [1056, 155] on div "home_2 Start point ✨ Main menu block_bot_response Bot Response 💲 Subscription b…" at bounding box center [605, 293] width 1127 height 506
click at [1030, 83] on icon at bounding box center [1029, 79] width 20 height 20
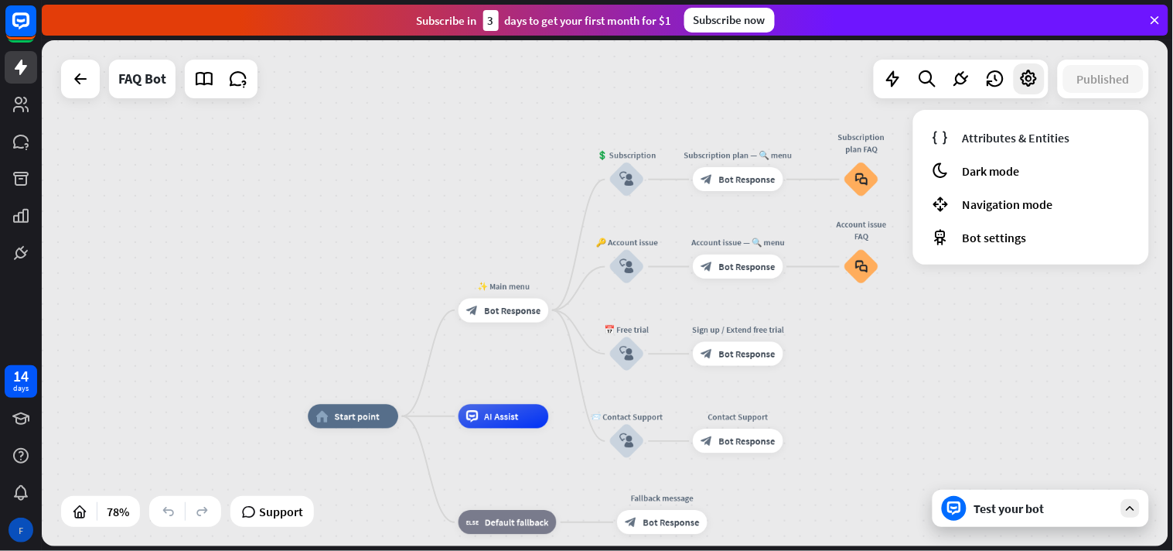
click at [27, 495] on div "F" at bounding box center [21, 529] width 25 height 25
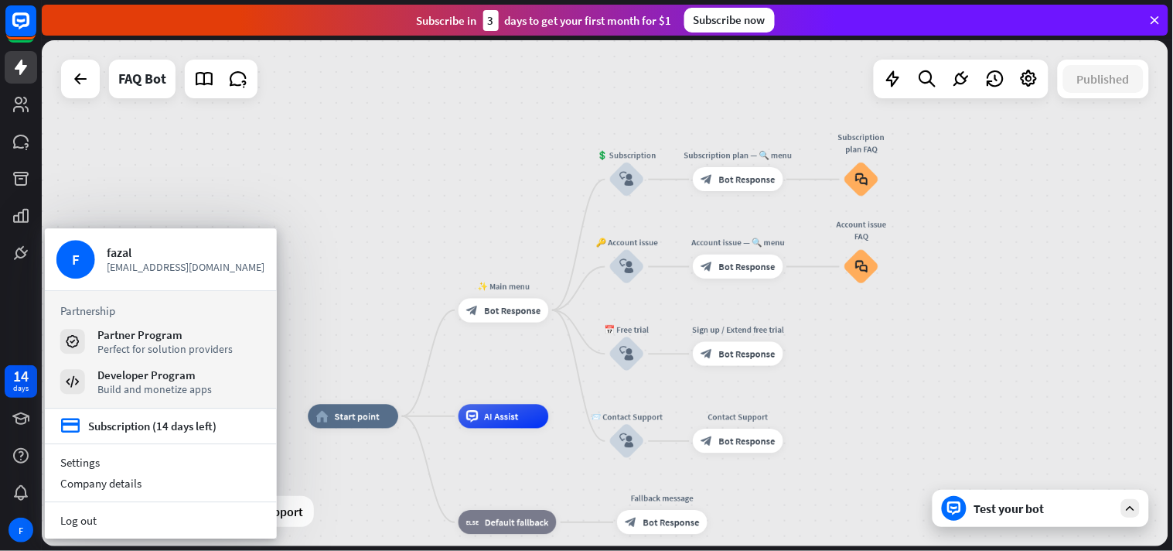
click at [385, 189] on div "home_2 Start point ✨ Main menu block_bot_response Bot Response 💲 Subscription b…" at bounding box center [605, 293] width 1127 height 506
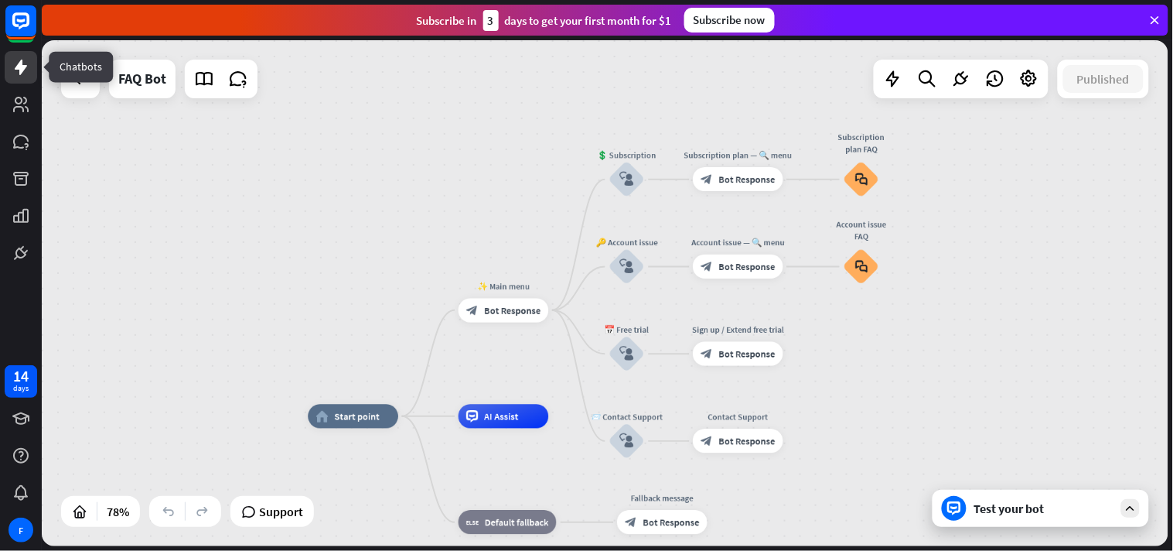
click at [13, 64] on icon at bounding box center [21, 67] width 19 height 19
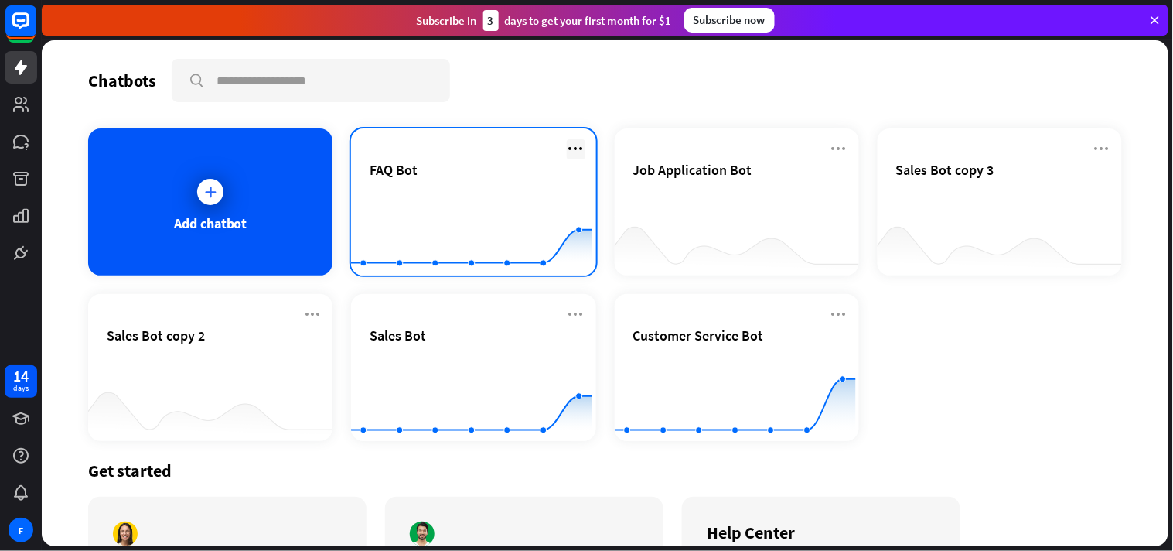
click at [567, 143] on icon at bounding box center [576, 148] width 19 height 19
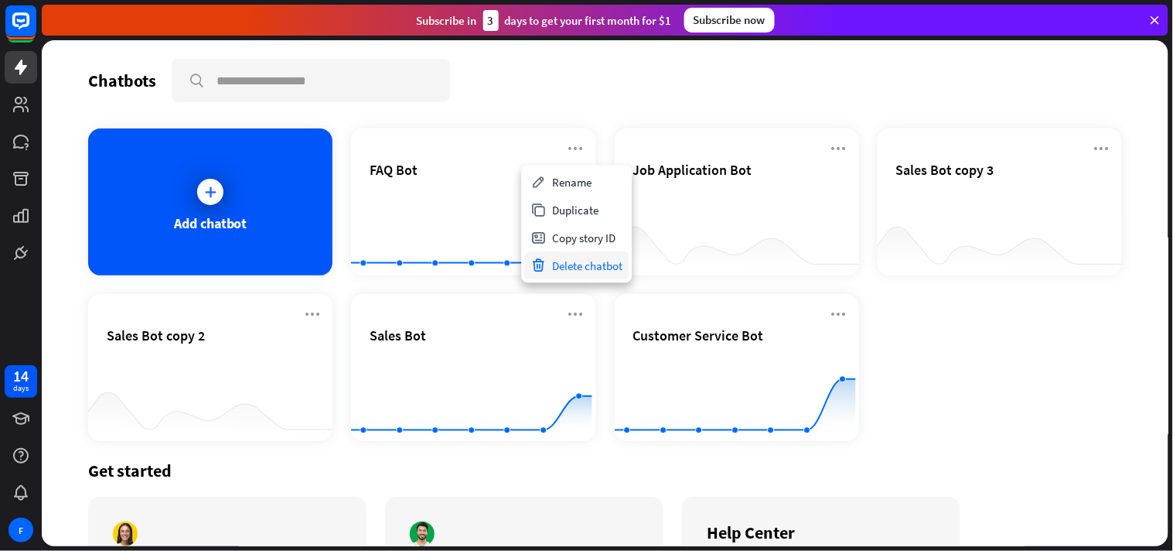
click at [586, 260] on div "Delete chatbot" at bounding box center [576, 265] width 104 height 28
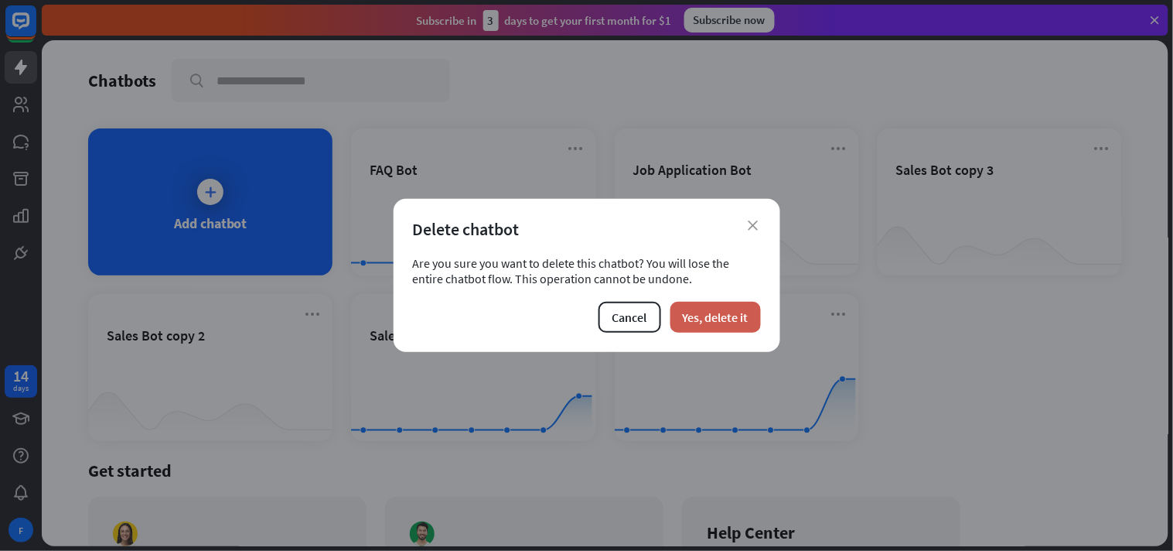
click at [715, 315] on button "Yes, delete it" at bounding box center [715, 317] width 90 height 31
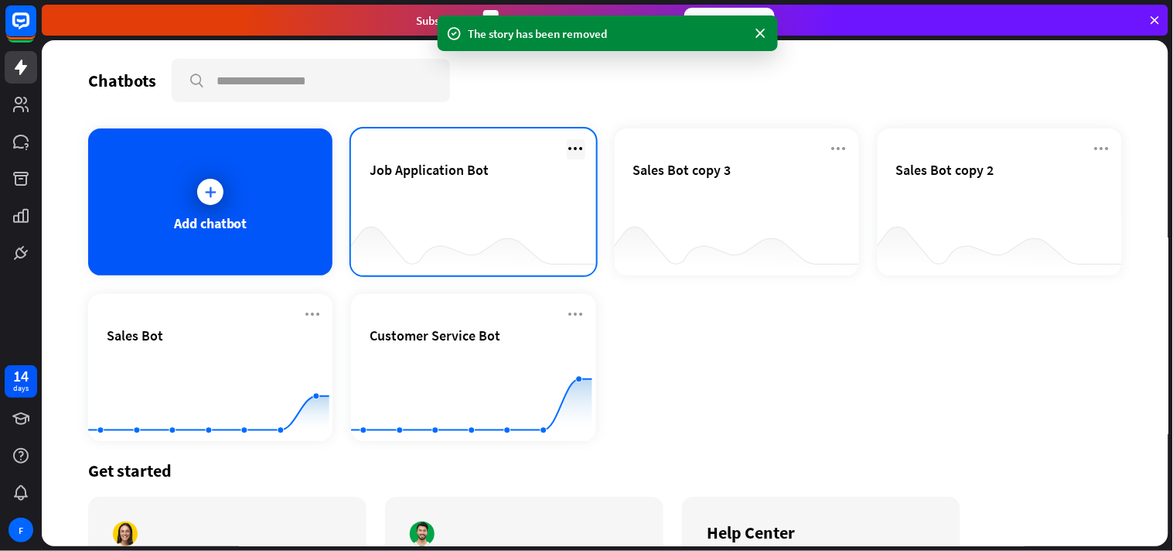
click at [571, 142] on icon at bounding box center [576, 148] width 19 height 19
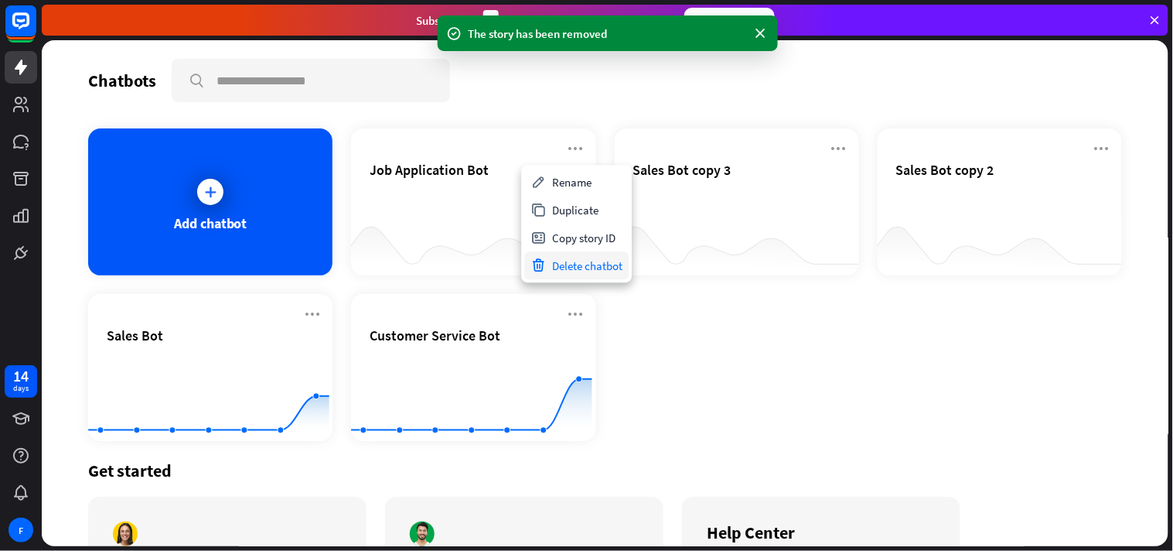
click at [599, 259] on div "Delete chatbot" at bounding box center [576, 265] width 104 height 28
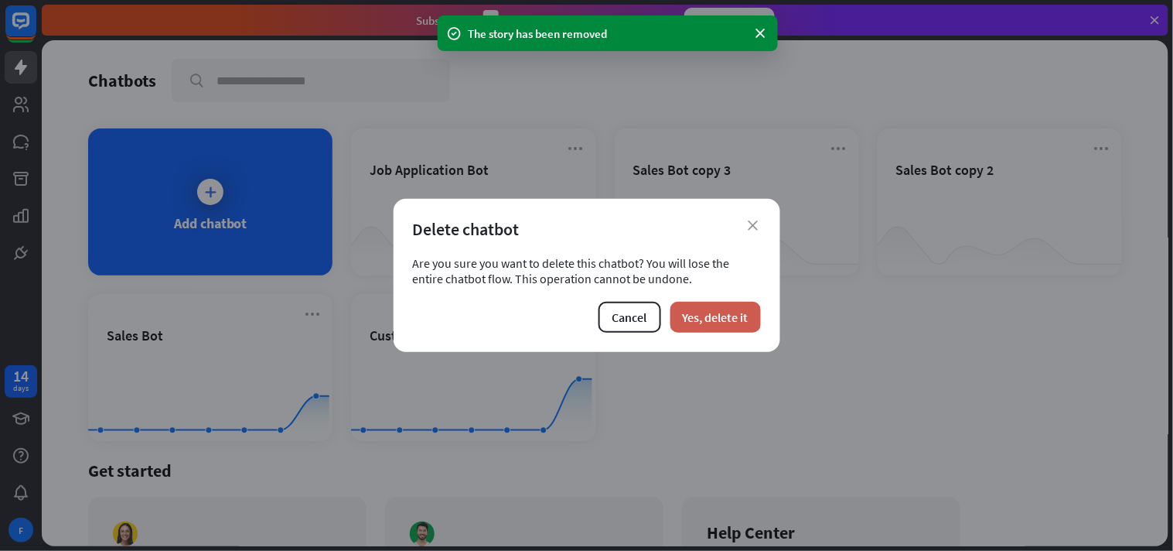
click at [731, 317] on button "Yes, delete it" at bounding box center [715, 317] width 90 height 31
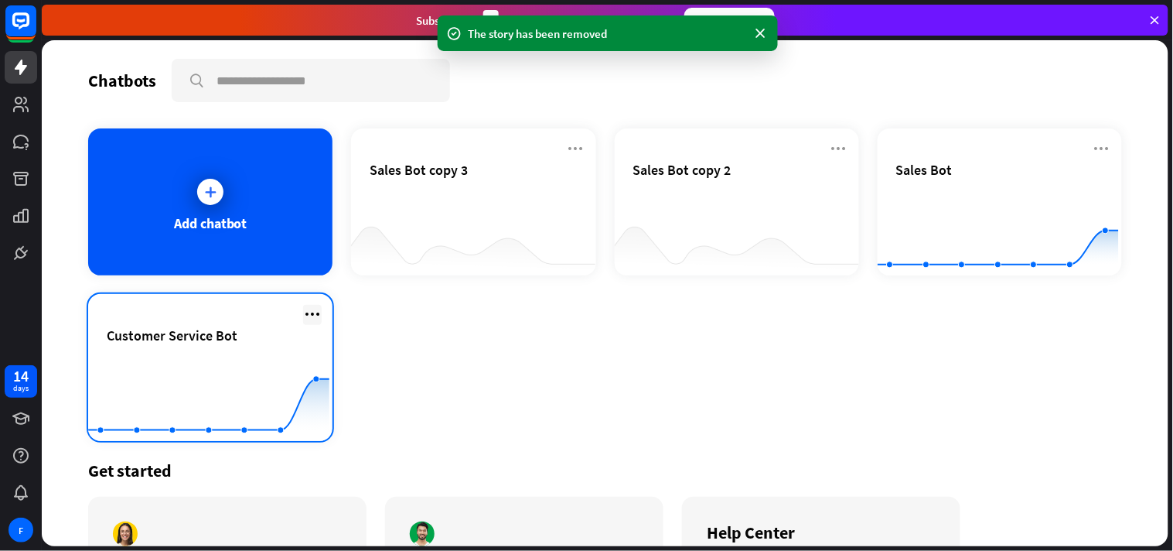
click at [312, 305] on icon at bounding box center [312, 314] width 19 height 19
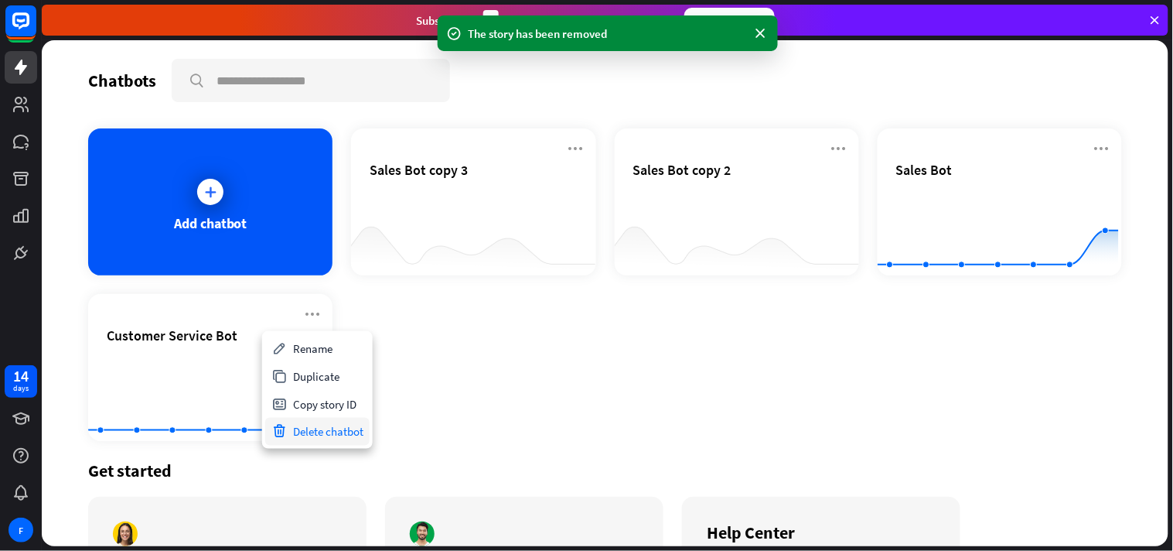
click at [305, 435] on div "Delete chatbot" at bounding box center [317, 432] width 104 height 28
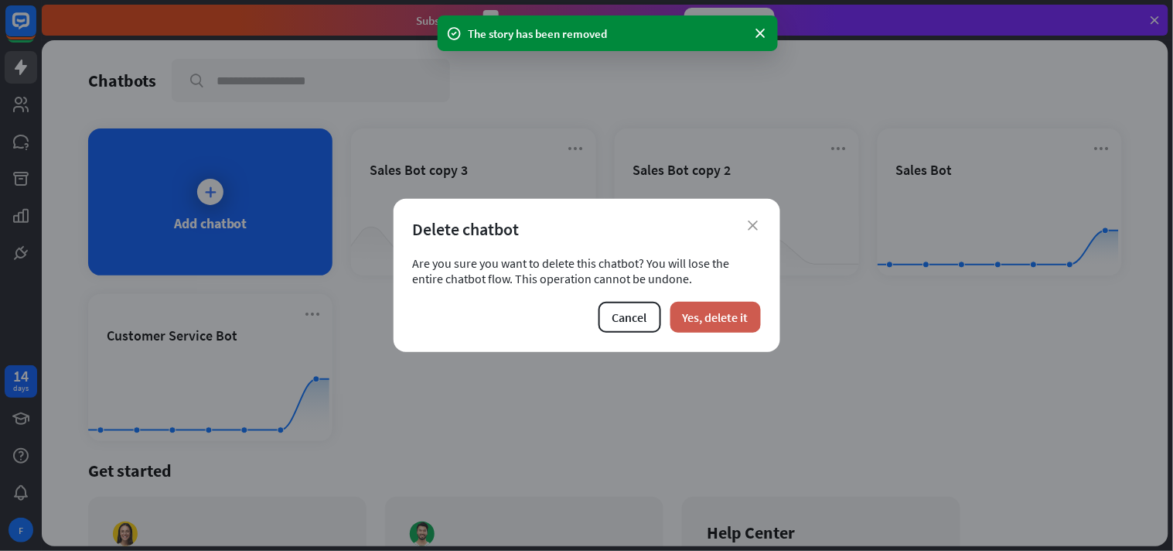
click at [699, 310] on button "Yes, delete it" at bounding box center [715, 317] width 90 height 31
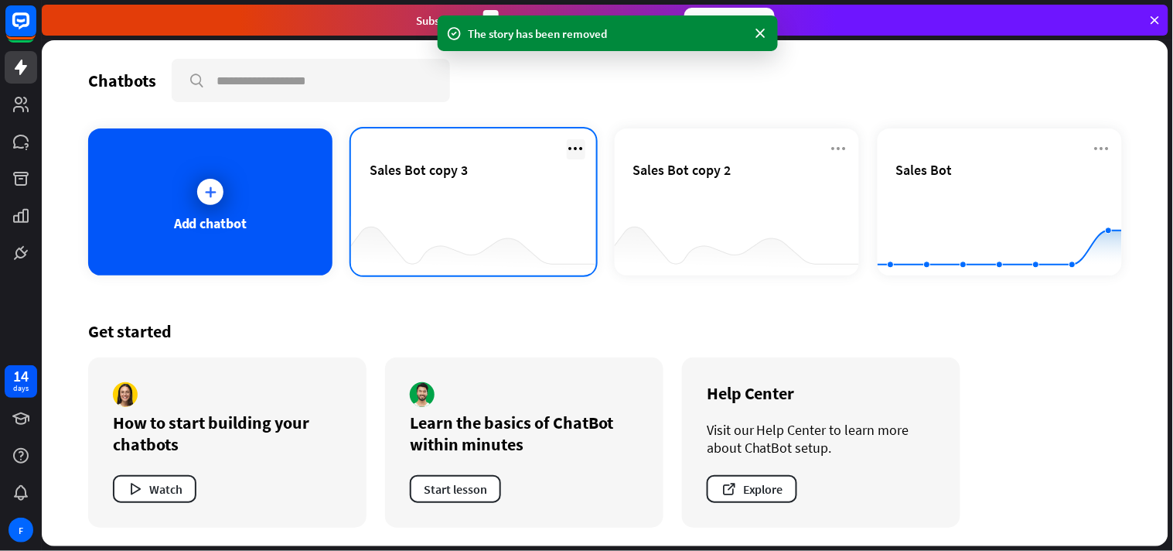
click at [580, 139] on icon at bounding box center [576, 148] width 19 height 19
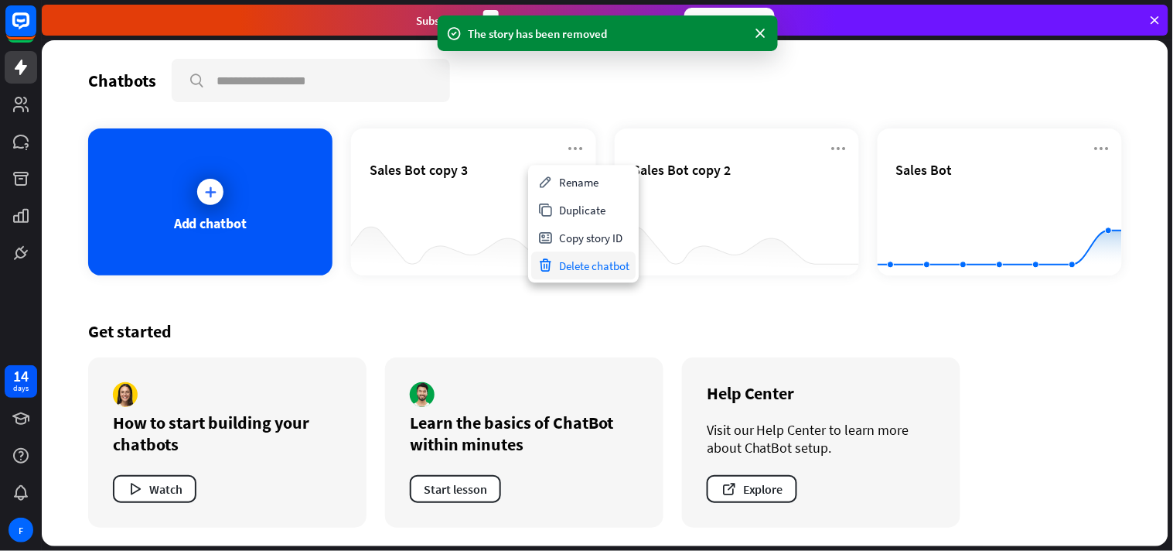
click at [570, 259] on div "Delete chatbot" at bounding box center [583, 265] width 104 height 28
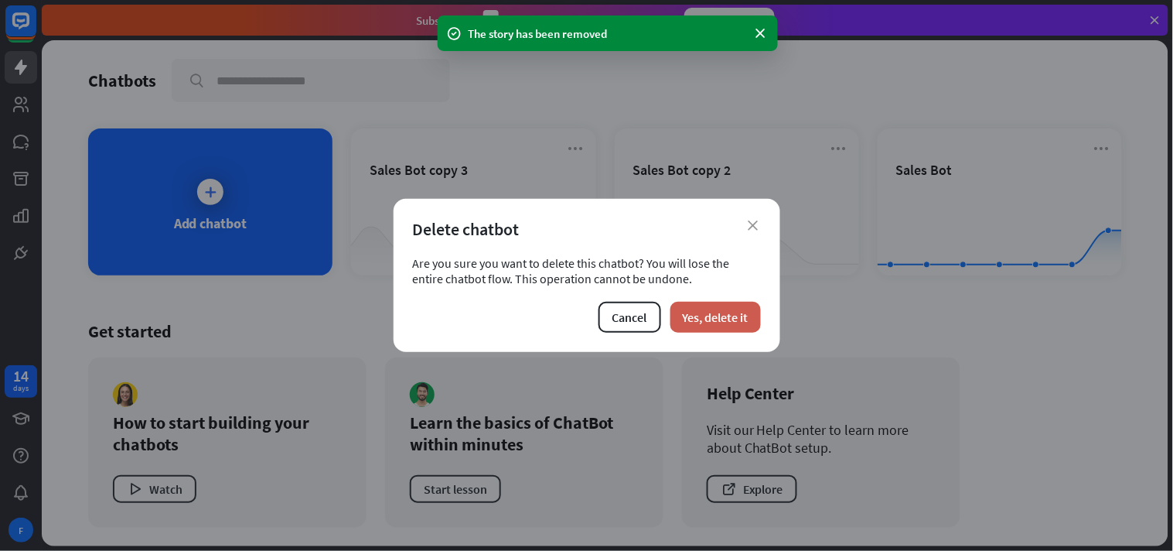
click at [708, 311] on button "Yes, delete it" at bounding box center [715, 317] width 90 height 31
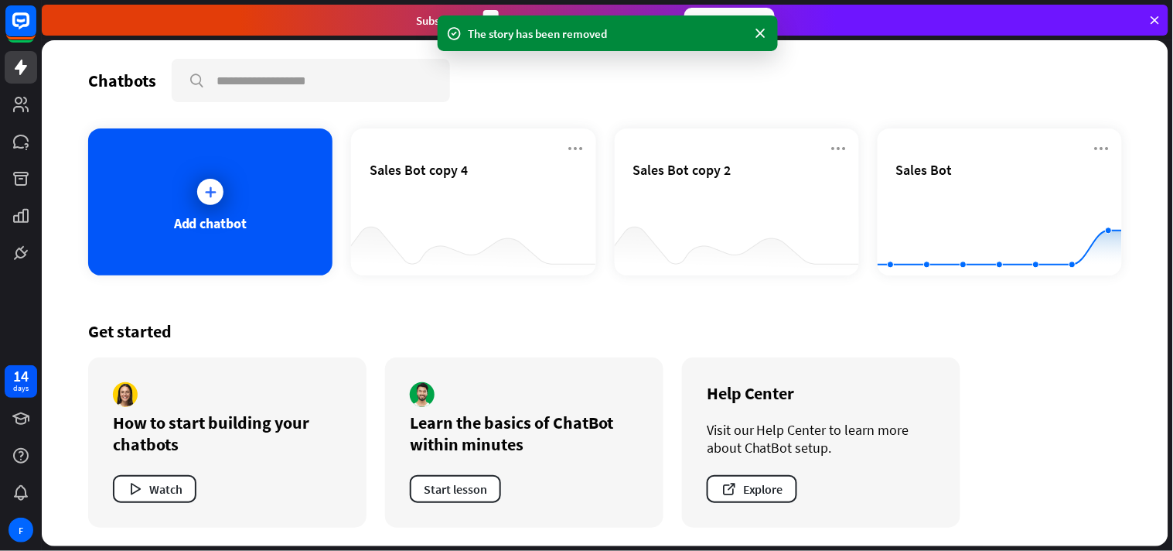
drag, startPoint x: 121, startPoint y: 393, endPoint x: 186, endPoint y: 408, distance: 67.5
click at [186, 408] on div "How to start building your chatbots Watch" at bounding box center [227, 442] width 278 height 170
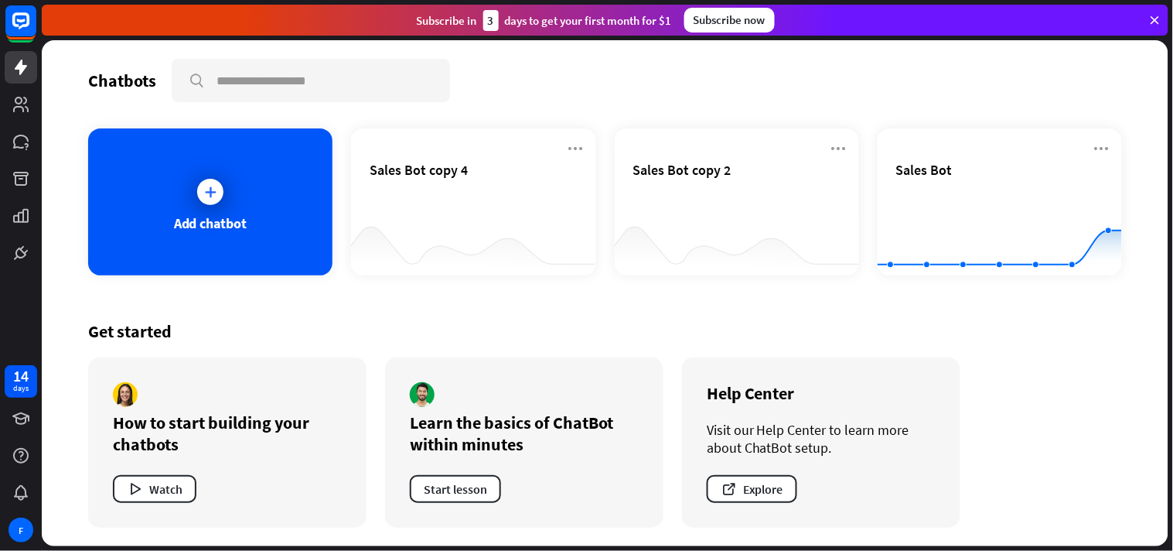
drag, startPoint x: 1102, startPoint y: 139, endPoint x: 679, endPoint y: 279, distance: 445.6
click at [679, 279] on div "Chatbots search Add chatbot Sales Bot copy 4 Sales Bot copy 2 Sales Bot Created…" at bounding box center [605, 293] width 1127 height 506
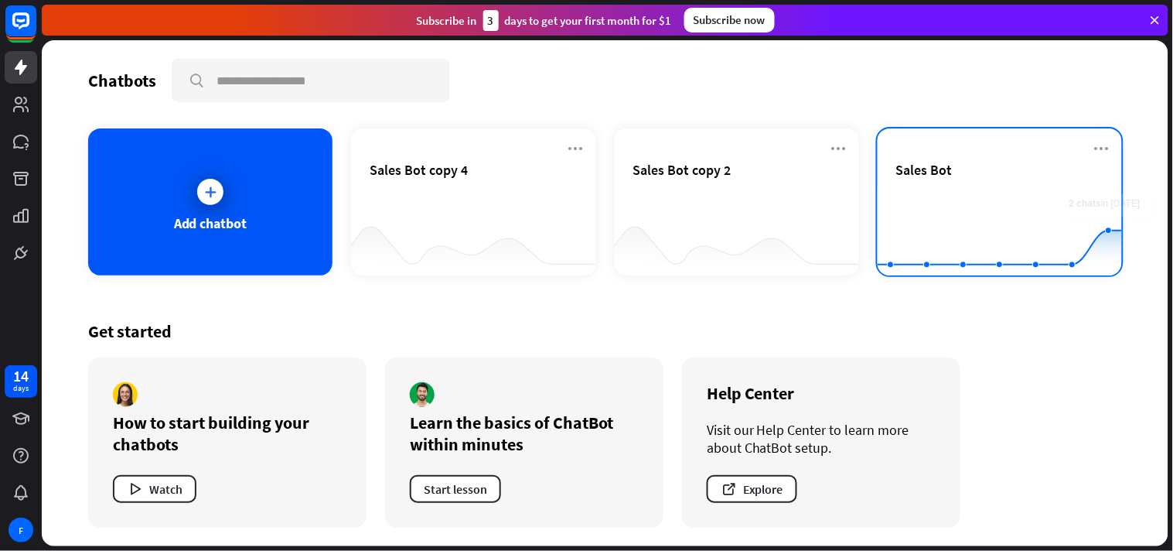
click at [1056, 136] on div "Sales Bot Created with Highcharts 10.1.0 0 2 4" at bounding box center [1000, 201] width 244 height 147
click at [1056, 142] on icon at bounding box center [1102, 148] width 19 height 19
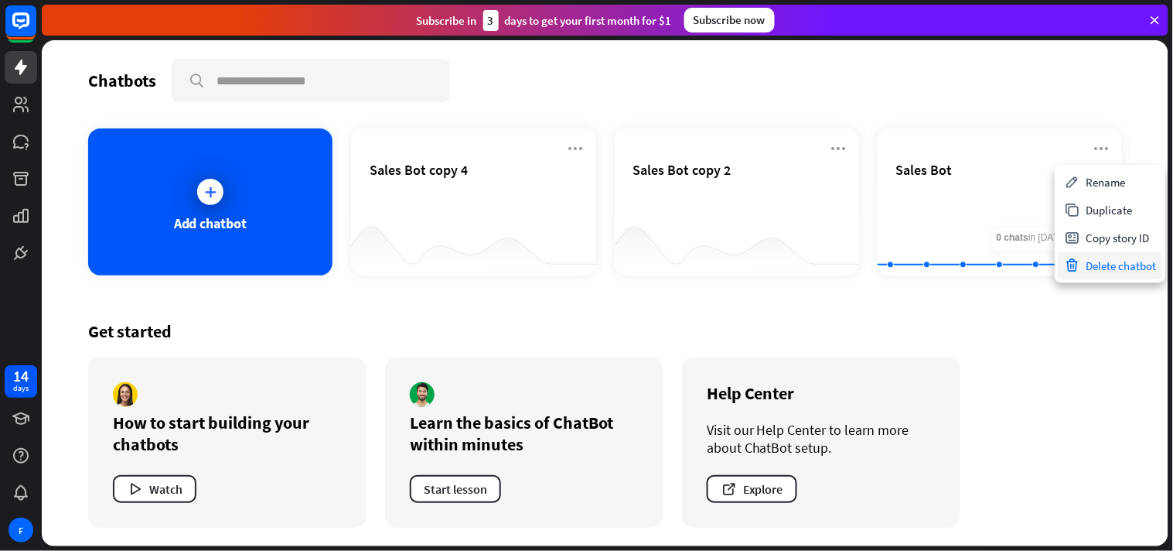
click at [1056, 264] on div "Delete chatbot" at bounding box center [1110, 265] width 104 height 28
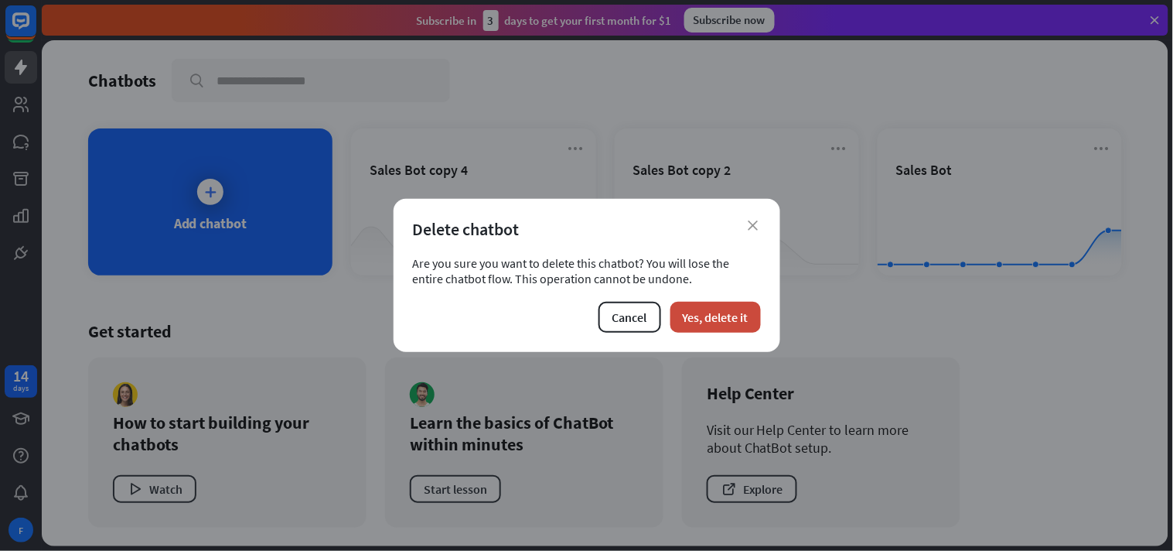
drag, startPoint x: 744, startPoint y: 308, endPoint x: 736, endPoint y: 290, distance: 19.4
click at [744, 309] on button "Yes, delete it" at bounding box center [715, 317] width 90 height 31
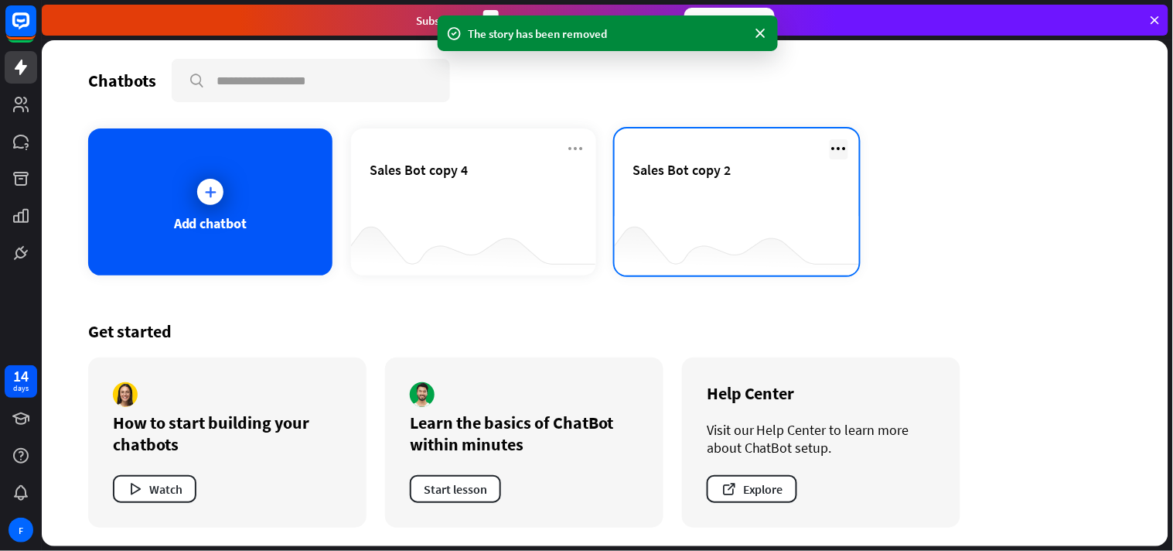
click at [844, 142] on icon at bounding box center [839, 148] width 19 height 19
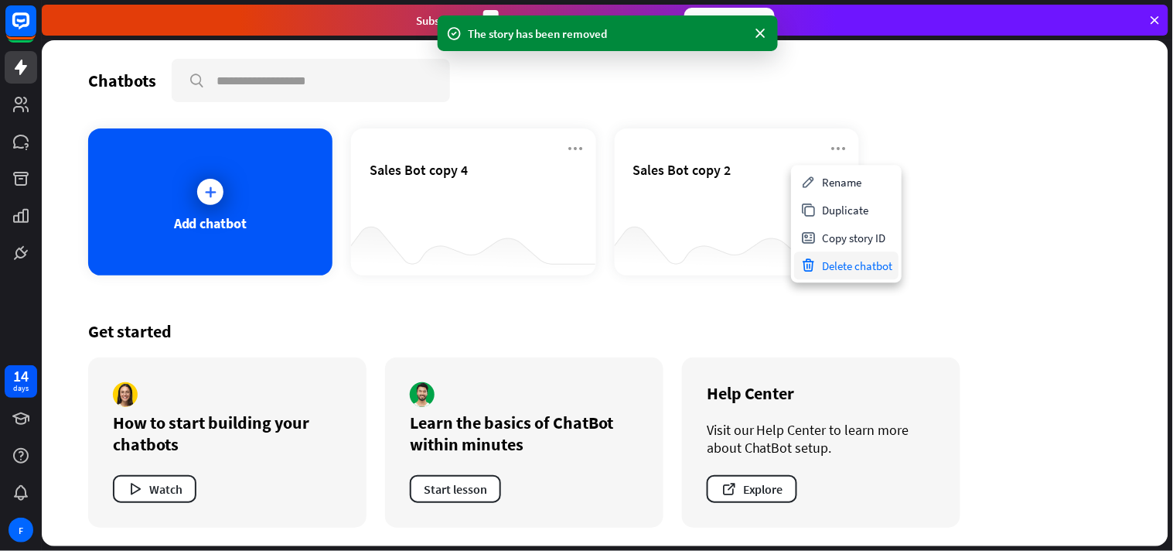
click at [830, 258] on div "Delete chatbot" at bounding box center [846, 265] width 104 height 28
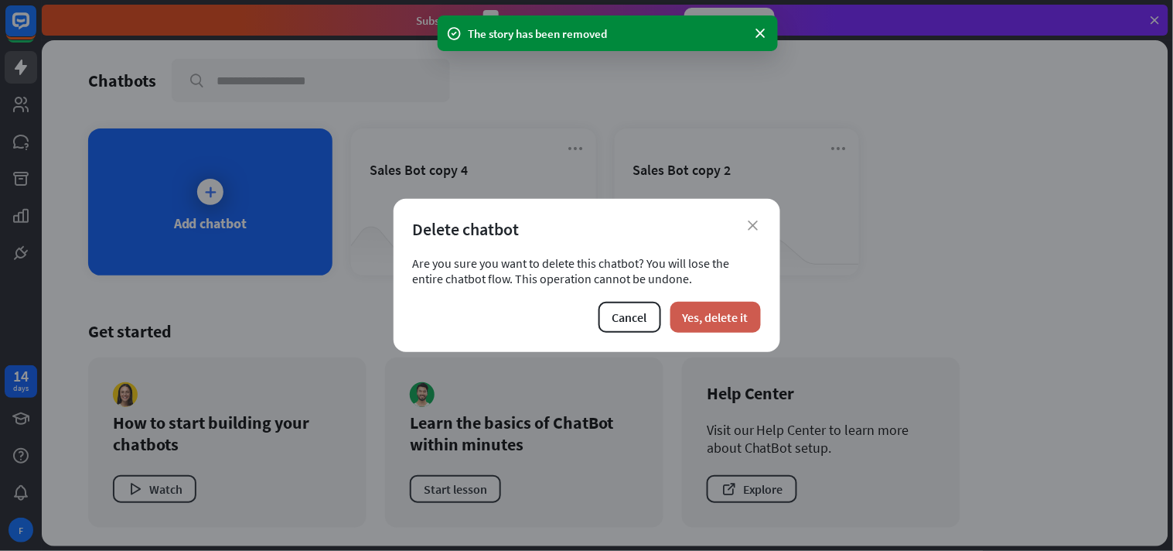
click at [736, 311] on button "Yes, delete it" at bounding box center [715, 317] width 90 height 31
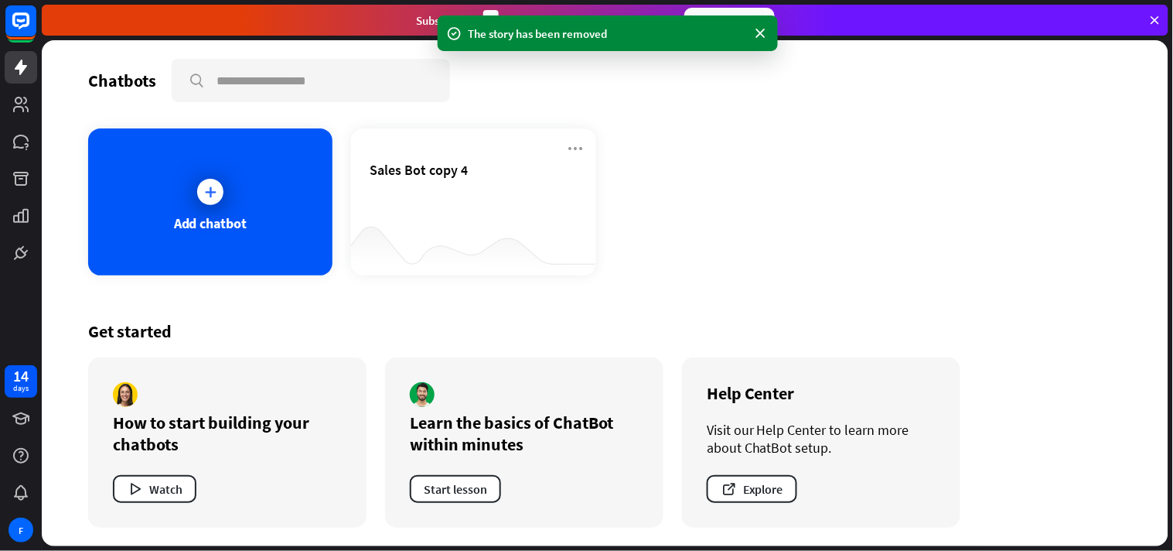
click at [569, 143] on icon at bounding box center [576, 148] width 19 height 19
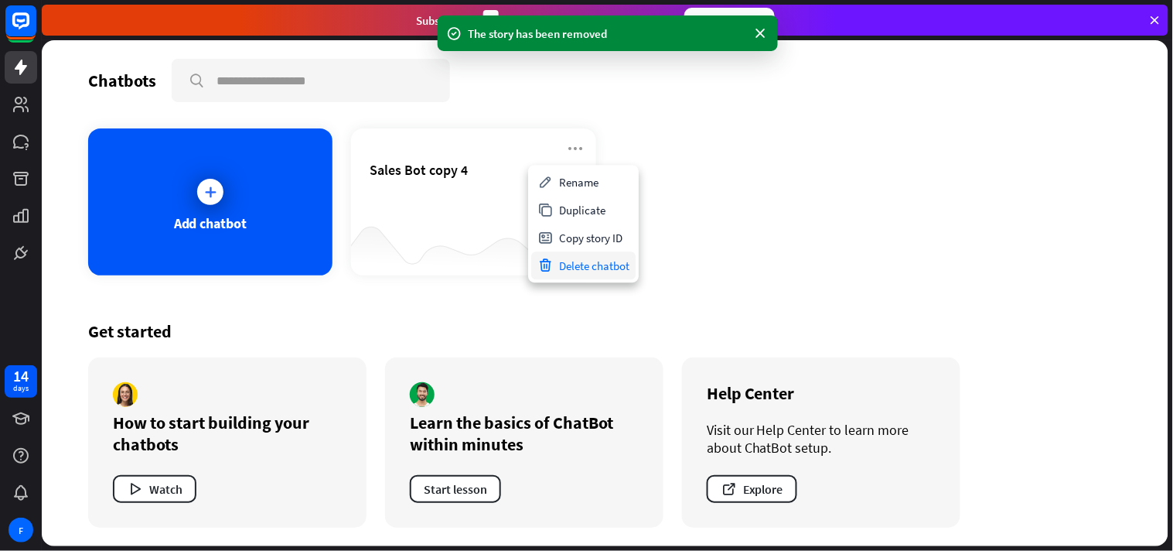
click at [603, 251] on div "Delete chatbot" at bounding box center [583, 265] width 104 height 28
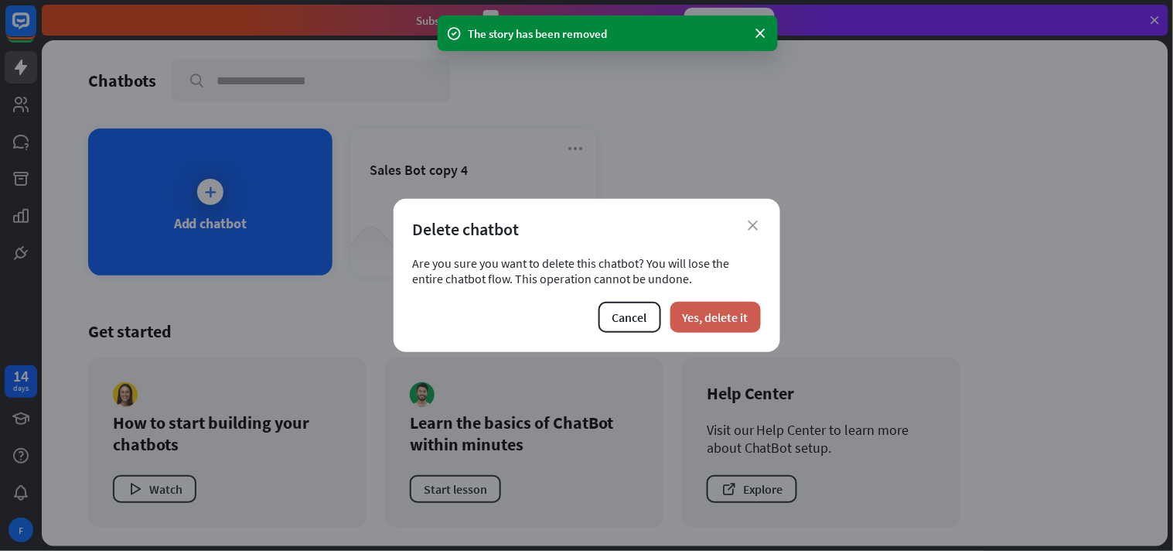
click at [720, 310] on button "Yes, delete it" at bounding box center [715, 317] width 90 height 31
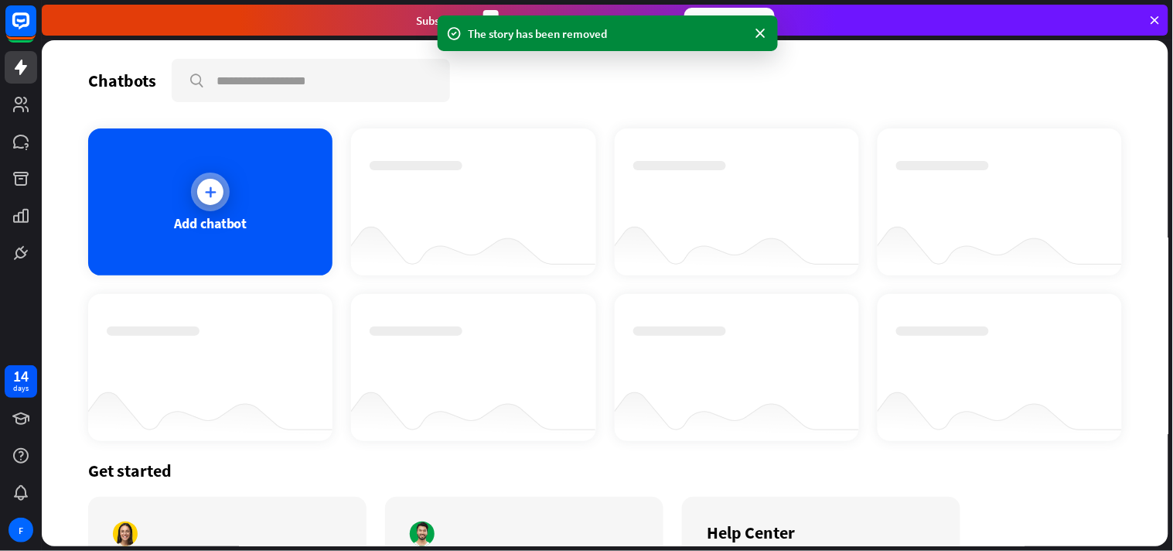
click at [228, 203] on div "Add chatbot" at bounding box center [210, 201] width 244 height 147
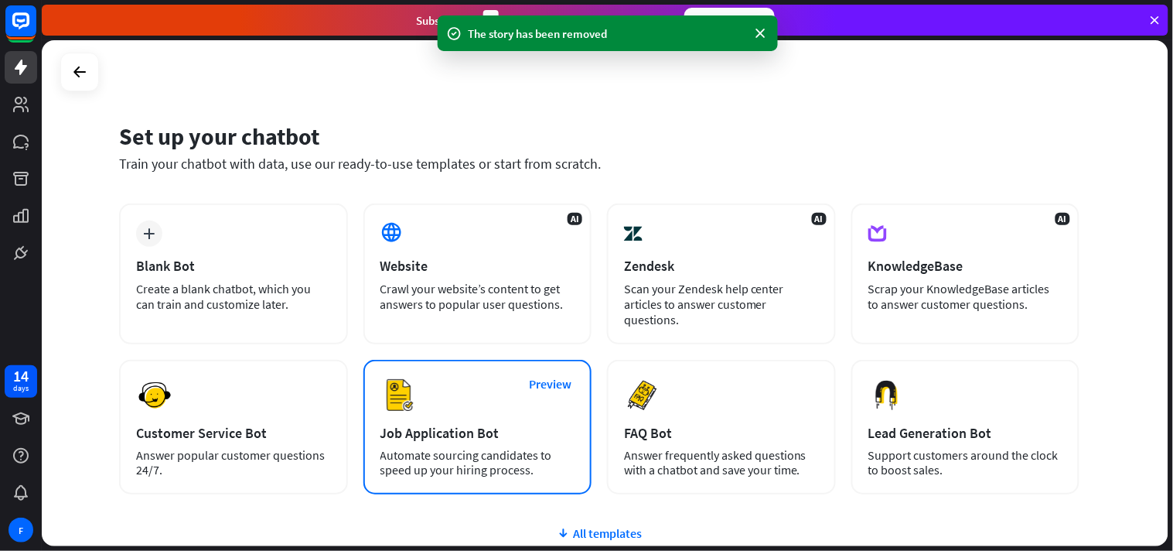
click at [515, 443] on div "Preview Job Application Bot Automate sourcing candidates to speed up your hirin…" at bounding box center [477, 427] width 229 height 135
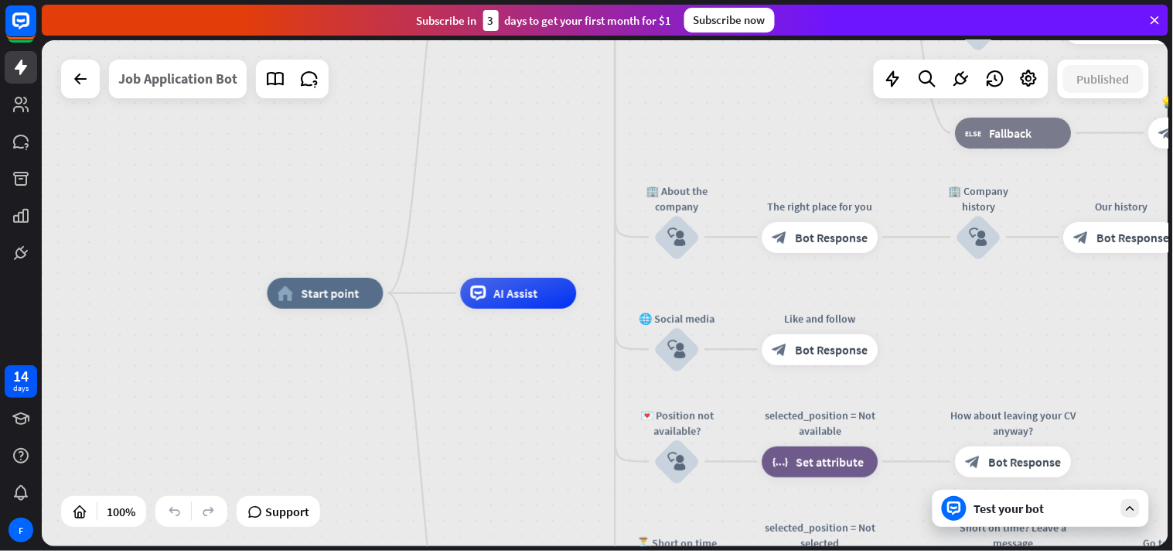
click at [192, 80] on div "Job Application Bot" at bounding box center [177, 79] width 119 height 39
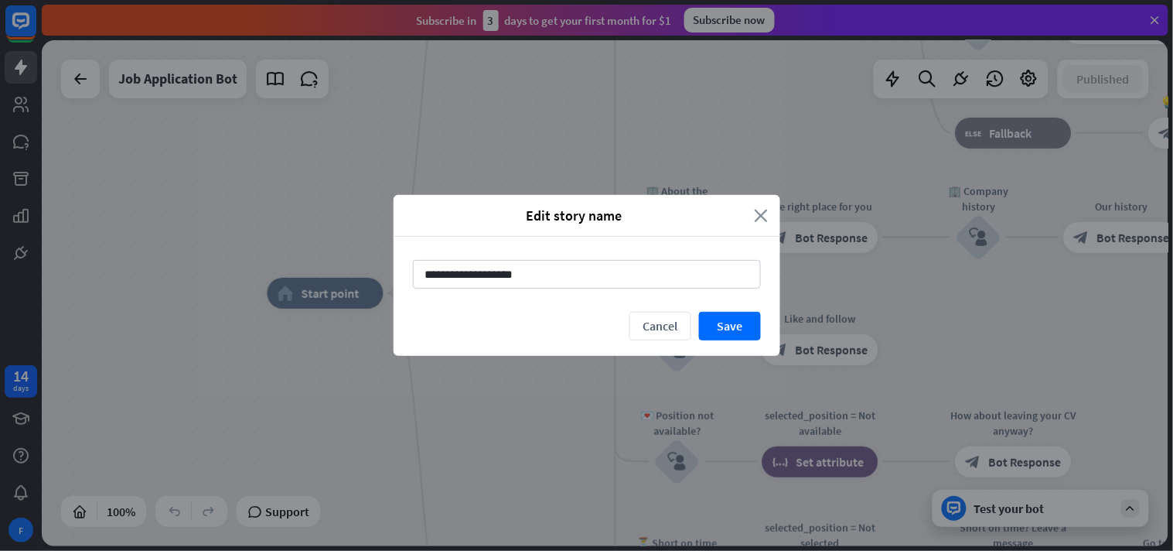
click at [761, 213] on icon "close" at bounding box center [762, 215] width 14 height 18
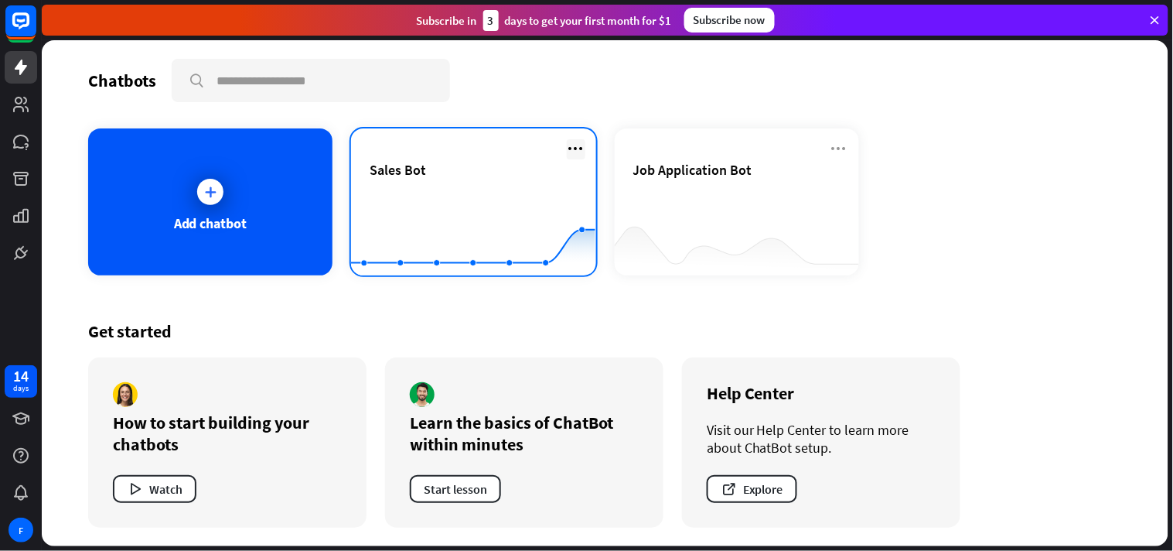
click at [570, 139] on icon at bounding box center [576, 148] width 19 height 19
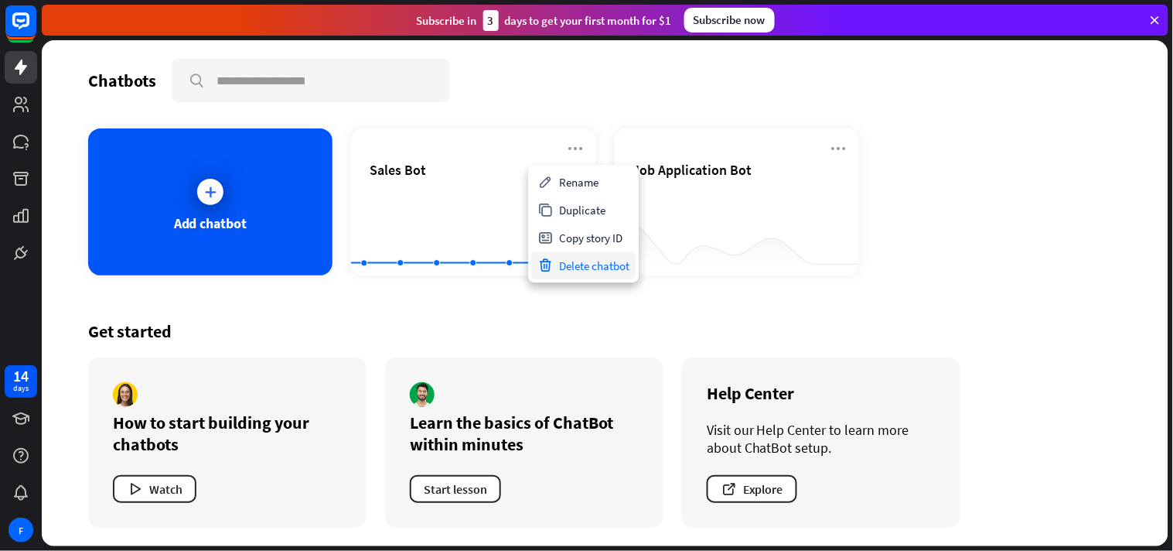
click at [577, 268] on div "Delete chatbot" at bounding box center [583, 265] width 104 height 28
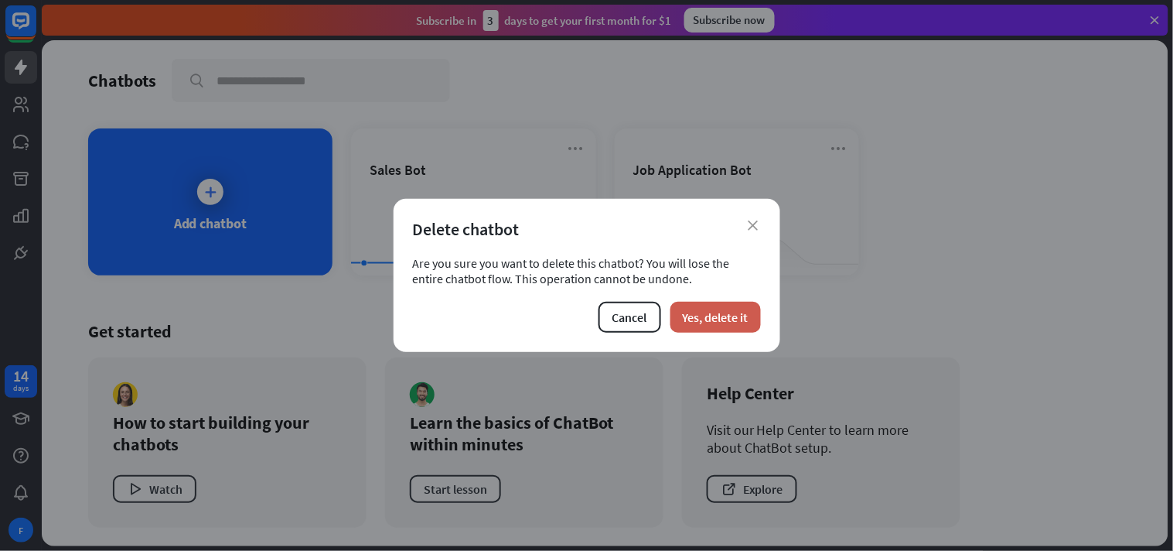
click at [687, 311] on button "Yes, delete it" at bounding box center [715, 317] width 90 height 31
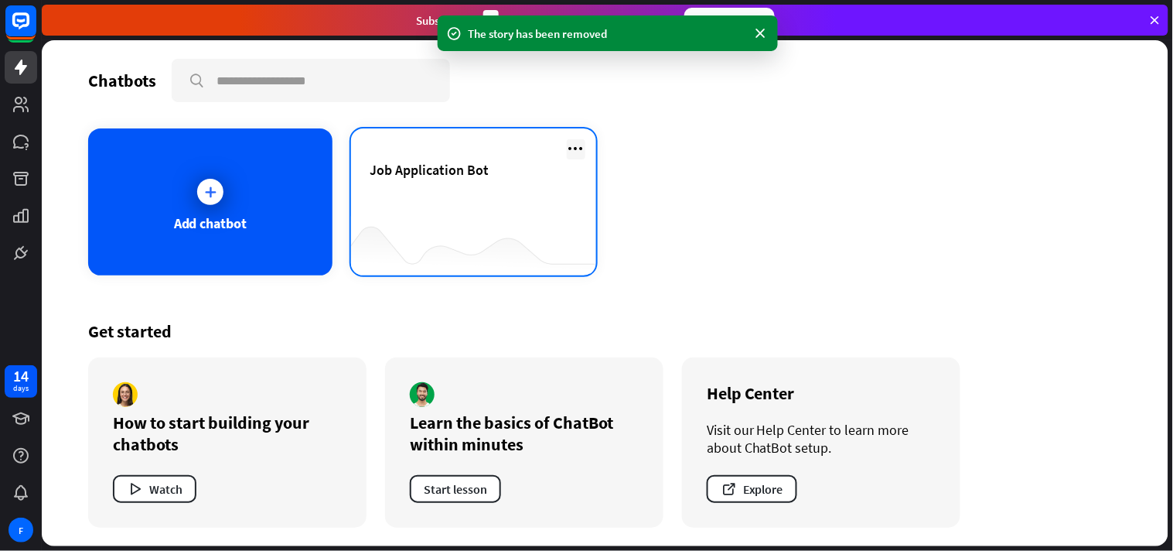
click at [573, 142] on icon at bounding box center [576, 148] width 19 height 19
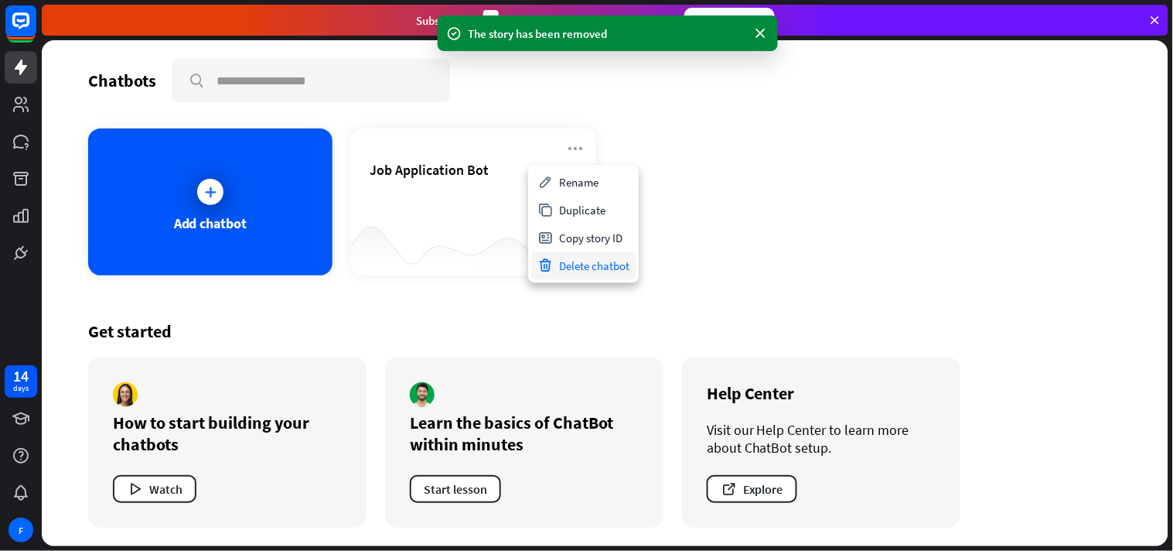
click at [593, 263] on div "Delete chatbot" at bounding box center [583, 265] width 104 height 28
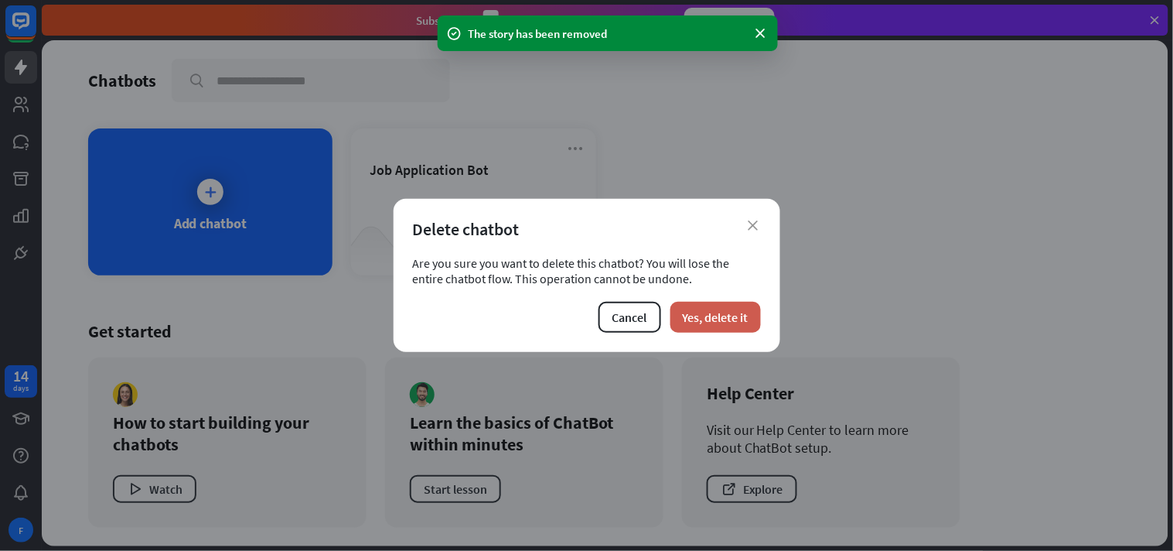
click at [711, 320] on button "Yes, delete it" at bounding box center [715, 317] width 90 height 31
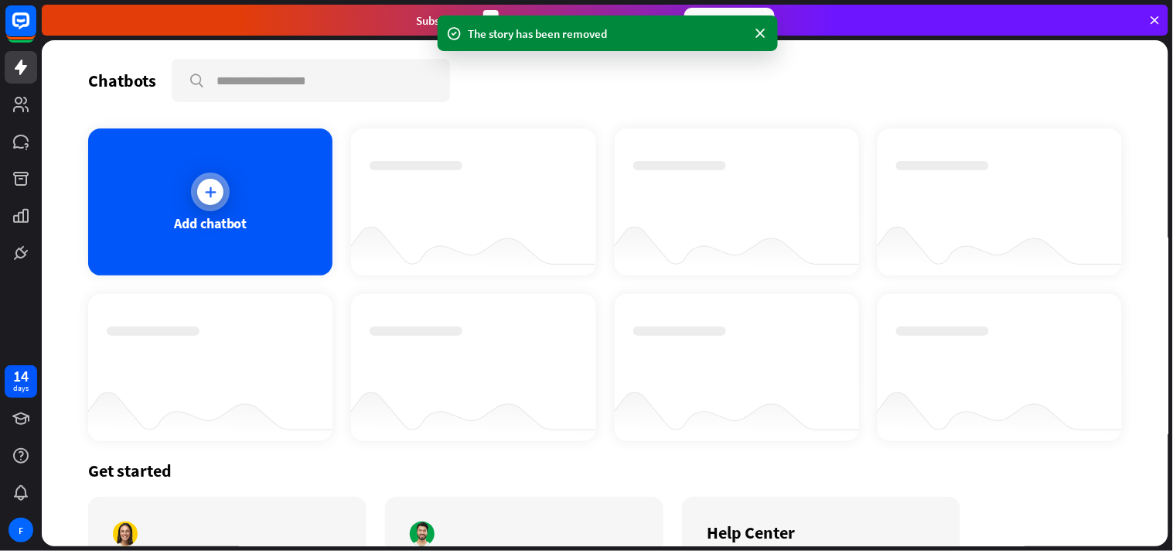
click at [251, 195] on div "Add chatbot" at bounding box center [210, 201] width 244 height 147
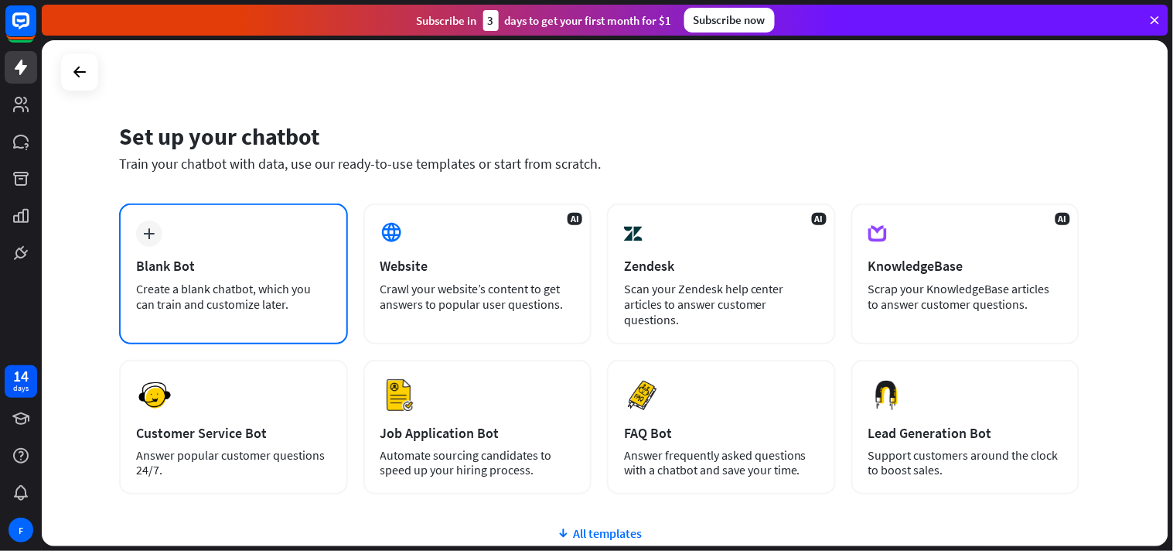
drag, startPoint x: 257, startPoint y: 241, endPoint x: 205, endPoint y: 300, distance: 78.4
click at [205, 300] on div "Create a blank chatbot, which you can train and customize later." at bounding box center [233, 296] width 195 height 31
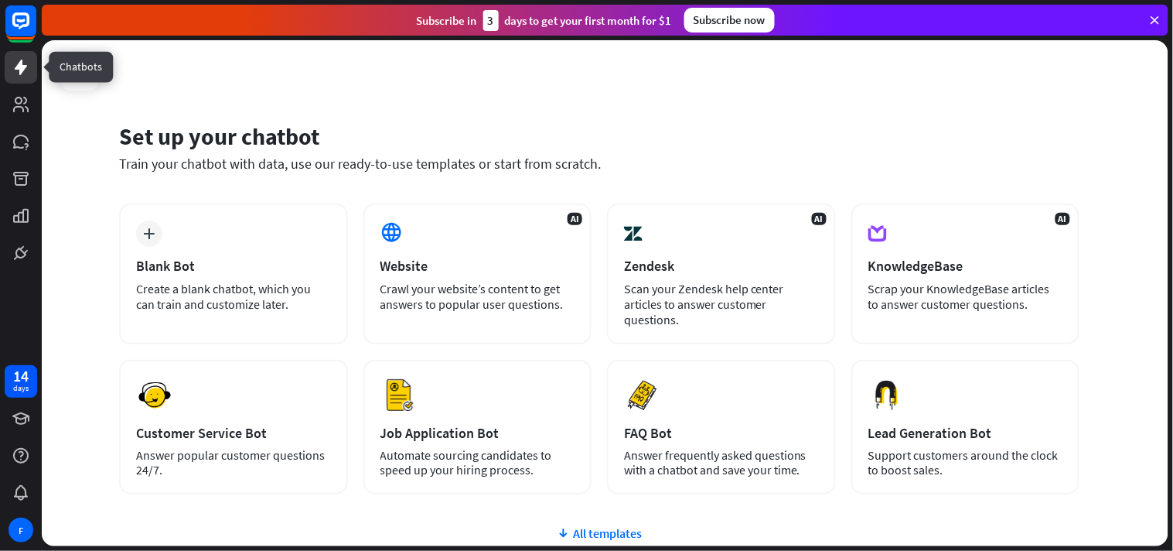
click at [13, 62] on icon at bounding box center [21, 67] width 19 height 19
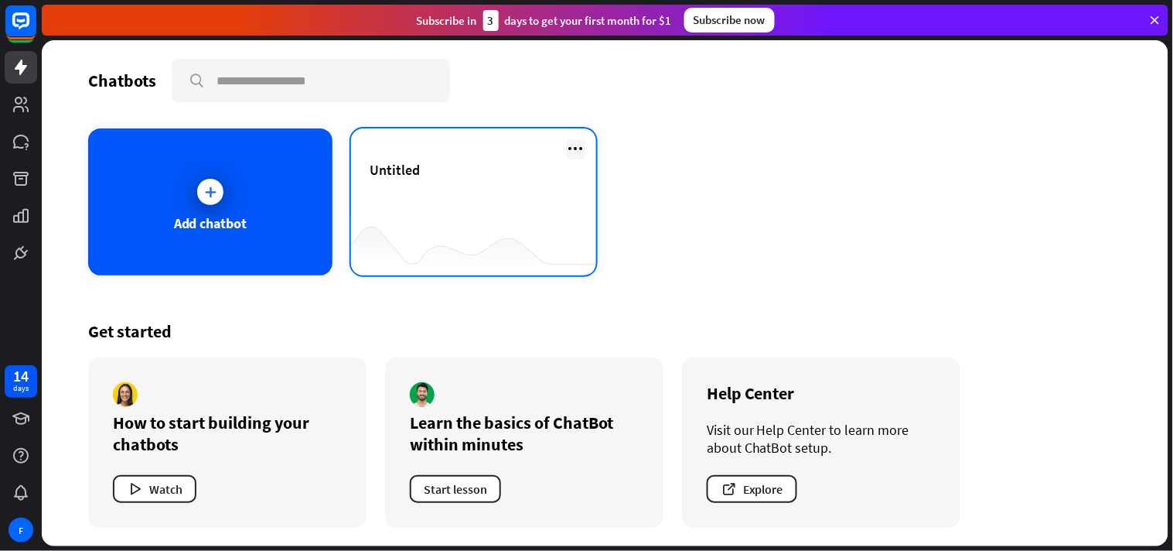
click at [574, 140] on icon at bounding box center [576, 148] width 19 height 19
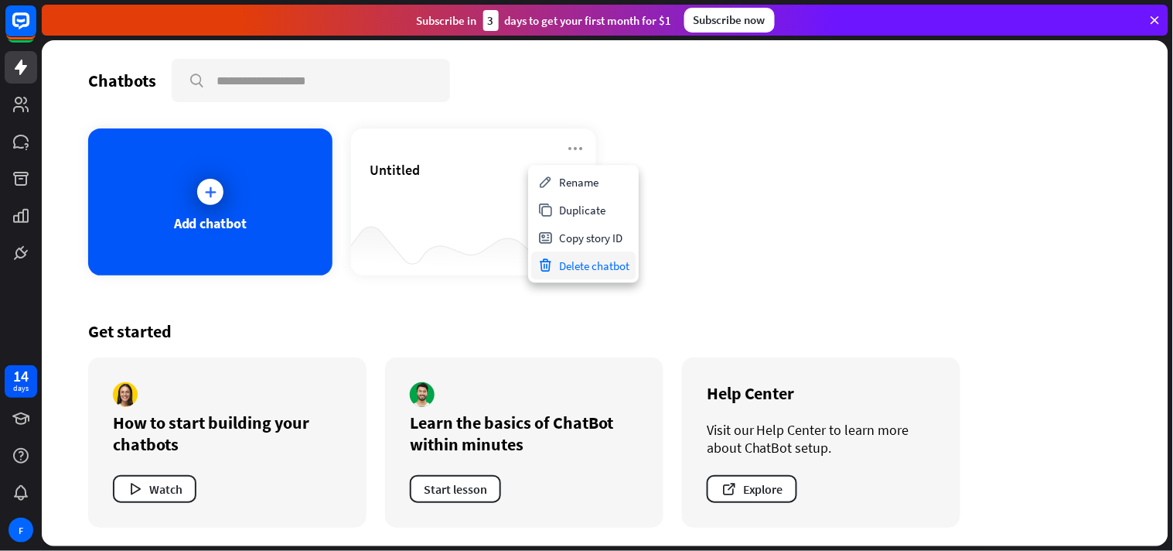
click at [572, 258] on div "Delete chatbot" at bounding box center [583, 265] width 104 height 28
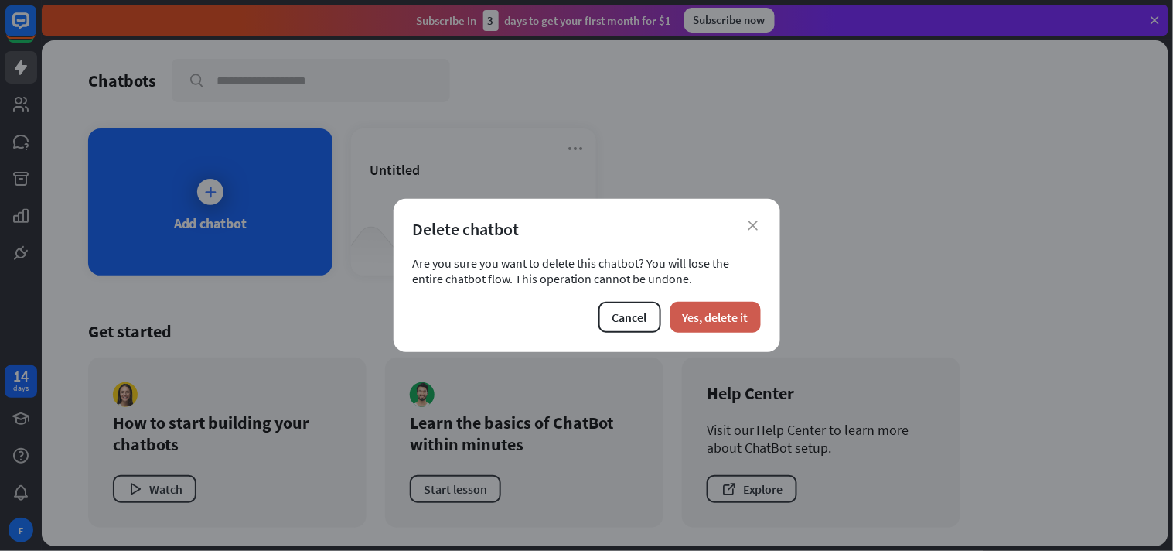
click at [700, 307] on button "Yes, delete it" at bounding box center [715, 317] width 90 height 31
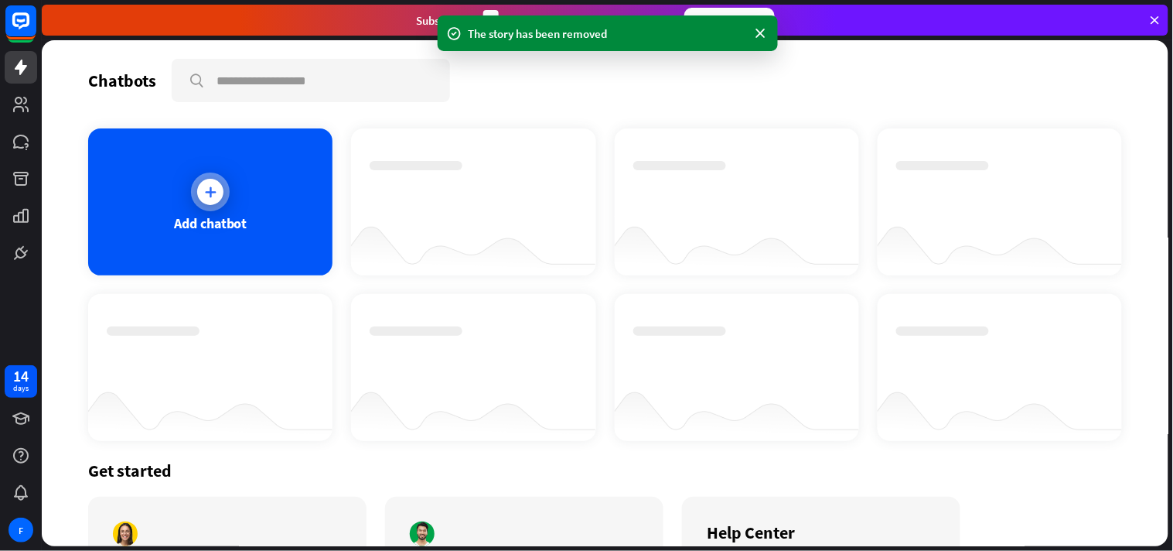
click at [203, 197] on icon at bounding box center [210, 191] width 15 height 15
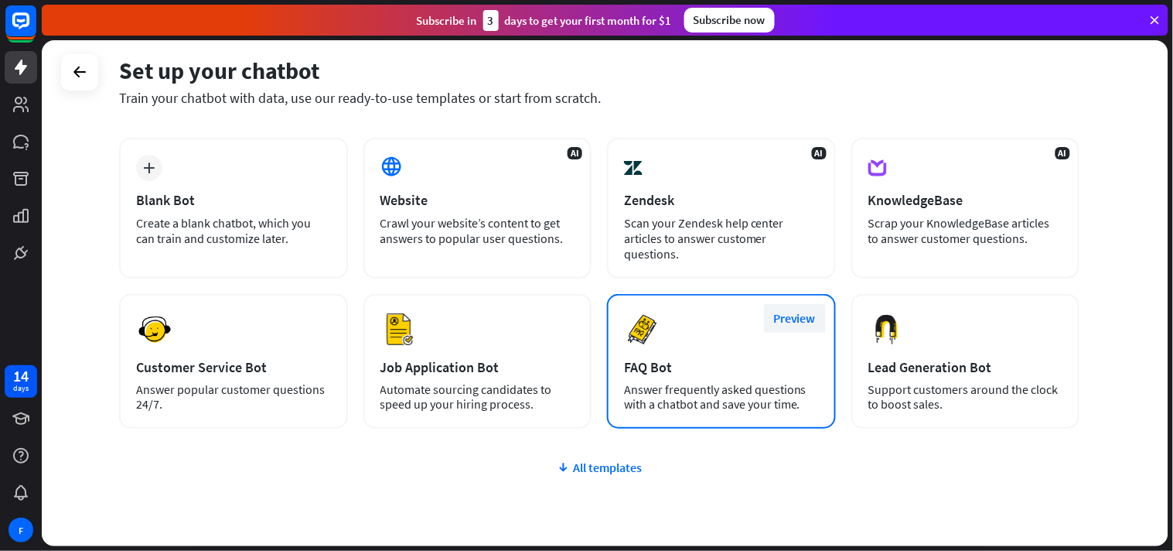
scroll to position [130, 0]
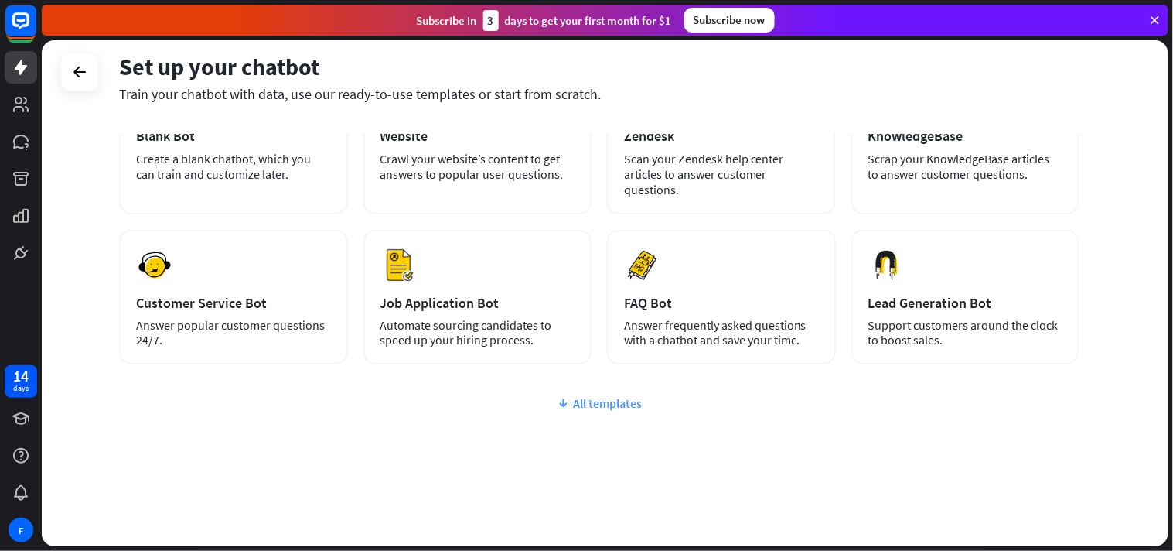
click at [622, 404] on div "All templates" at bounding box center [599, 402] width 960 height 15
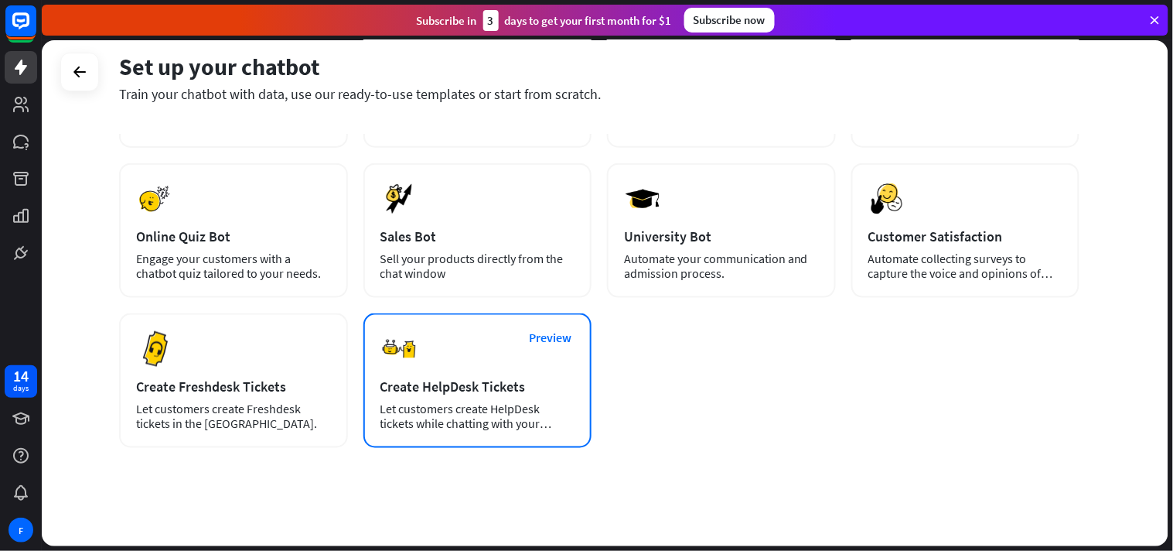
scroll to position [350, 0]
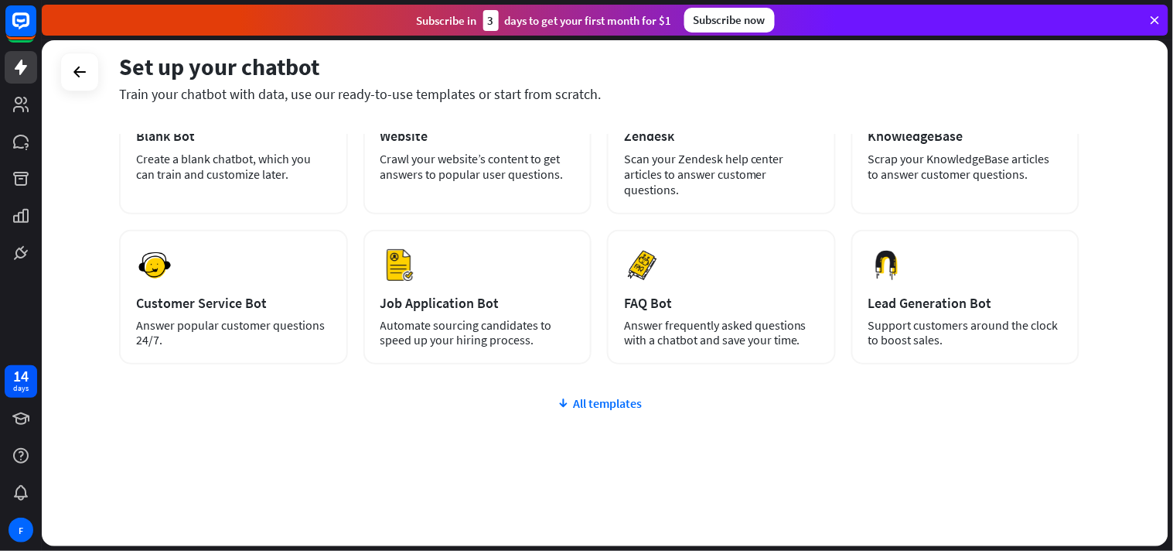
drag, startPoint x: 619, startPoint y: 411, endPoint x: 619, endPoint y: 403, distance: 8.5
click at [619, 403] on div "plus Blank Bot Create a blank chatbot, which you can train and customize later.…" at bounding box center [599, 311] width 960 height 476
click at [508, 190] on div "AI Website Crawl your website’s content to get answers to popular user question…" at bounding box center [477, 143] width 229 height 141
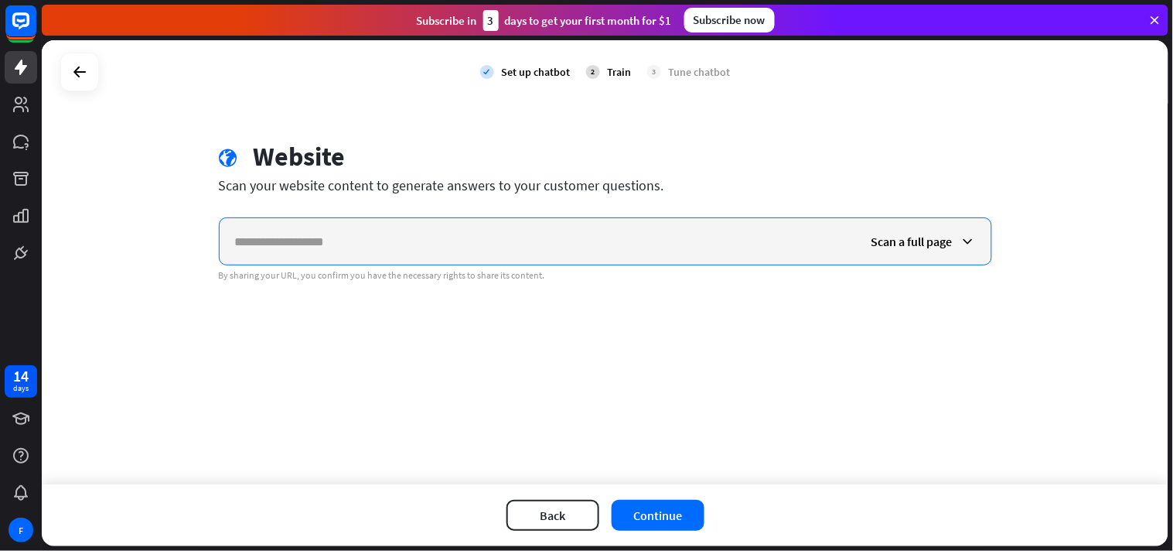
paste input "**********"
type input "**********"
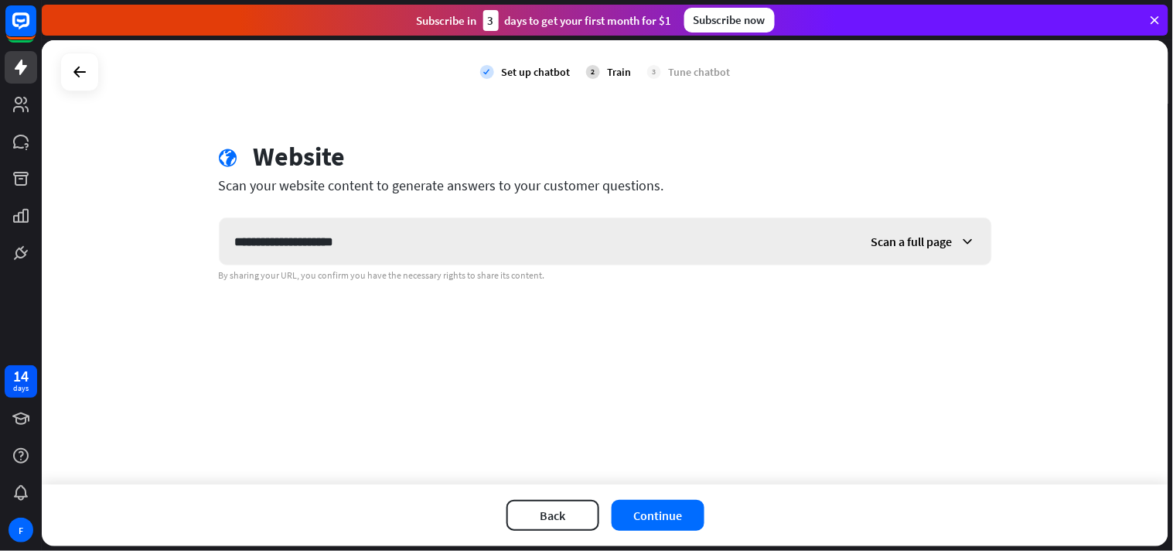
click at [906, 241] on span "Scan a full page" at bounding box center [912, 241] width 81 height 15
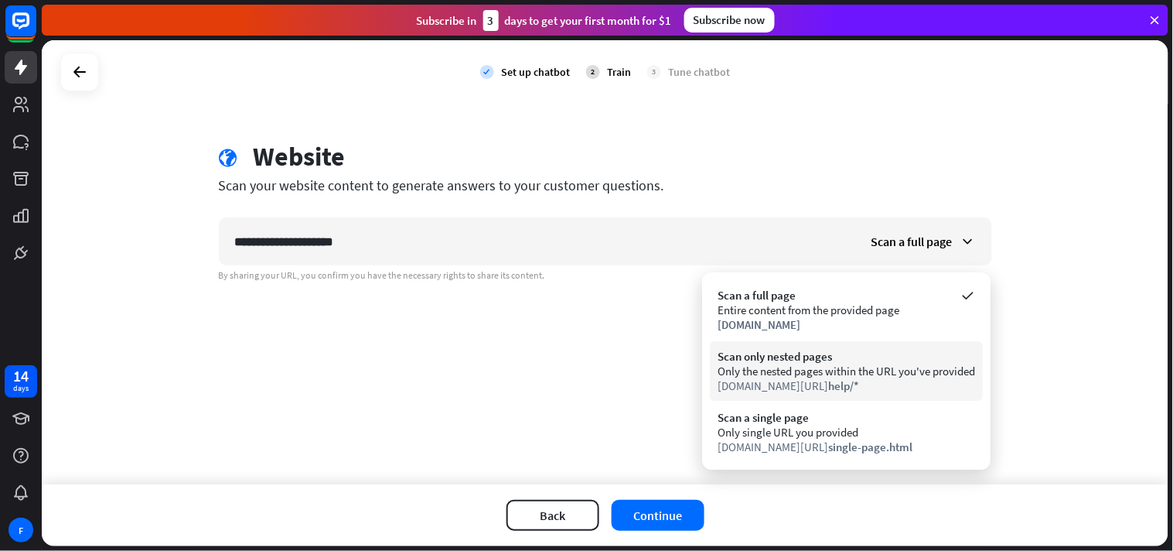
click at [846, 369] on div "Only the nested pages within the URL you've provided" at bounding box center [847, 370] width 258 height 15
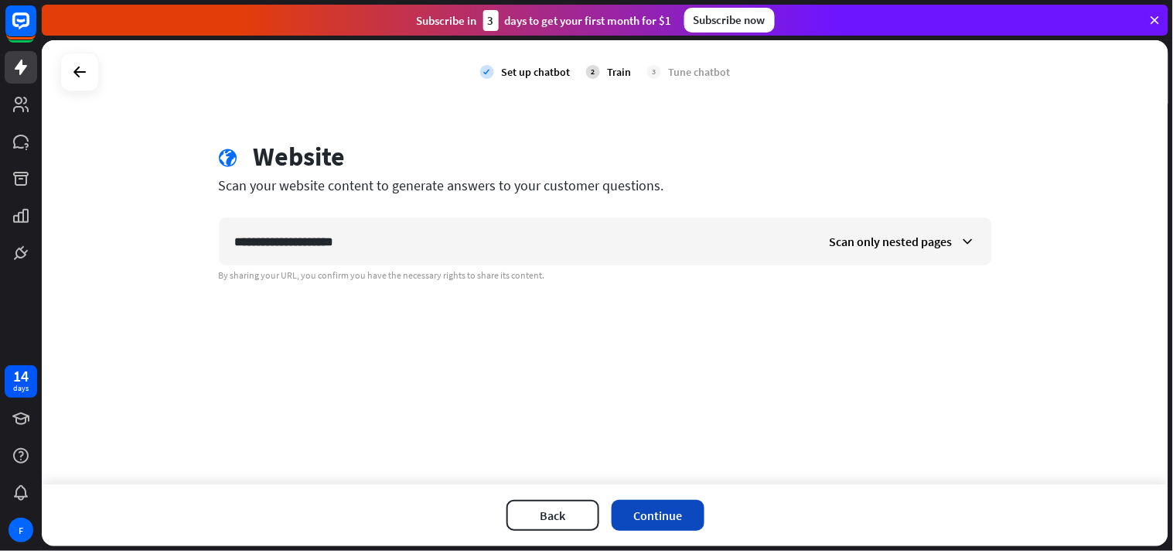
click at [689, 507] on button "Continue" at bounding box center [658, 515] width 93 height 31
